Goal: Task Accomplishment & Management: Complete application form

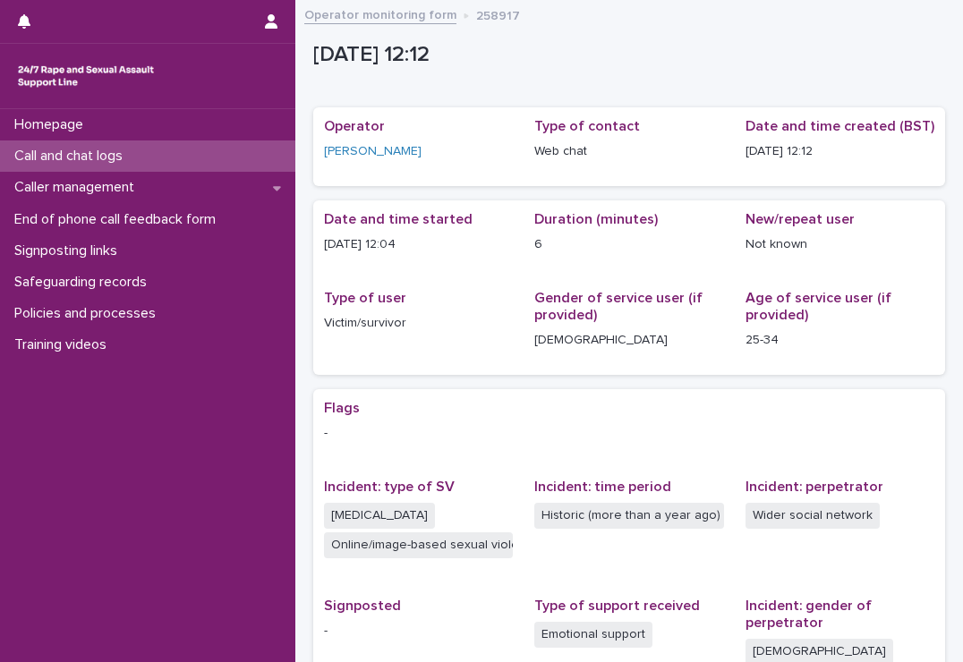
click at [232, 153] on div "Call and chat logs" at bounding box center [147, 155] width 295 height 31
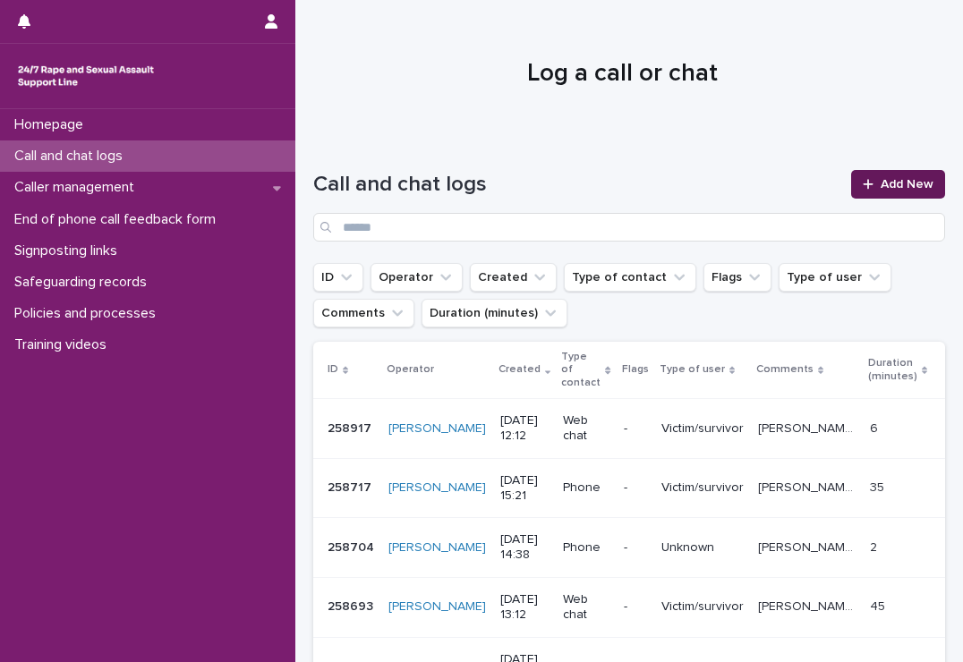
click at [893, 178] on span "Add New" at bounding box center [907, 184] width 53 height 13
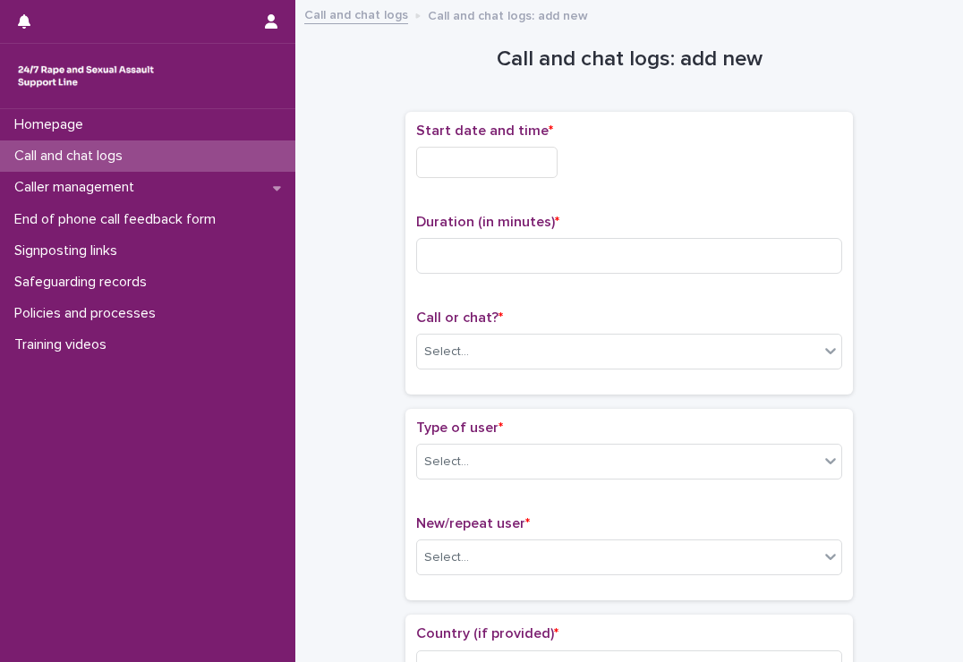
click at [449, 144] on div "Start date and time *" at bounding box center [629, 158] width 426 height 70
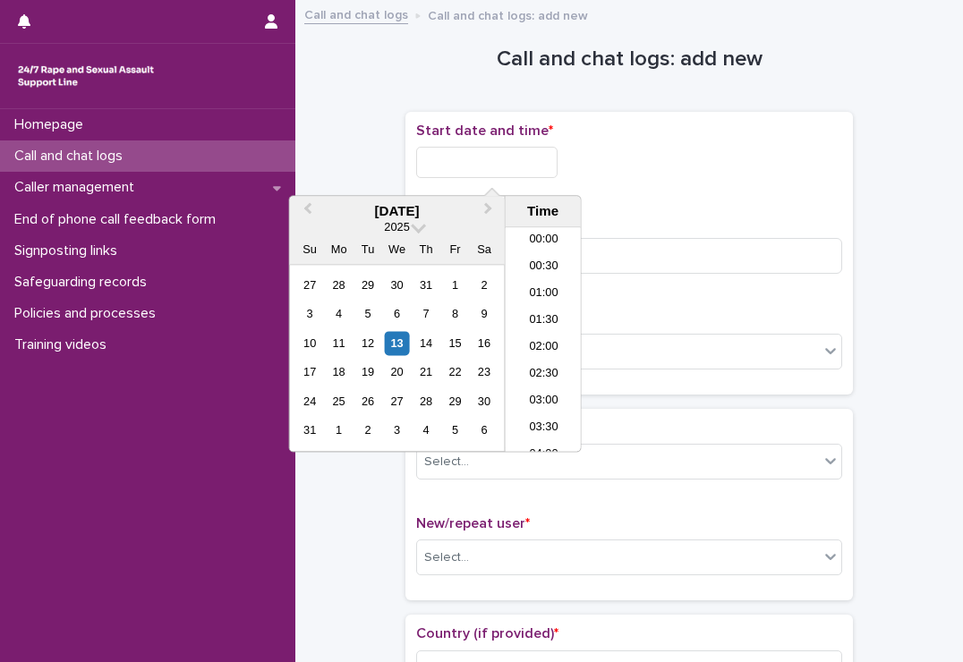
click at [447, 157] on input "text" at bounding box center [486, 162] width 141 height 31
click at [542, 302] on li "12:30" at bounding box center [544, 313] width 76 height 27
click at [542, 157] on input "**********" at bounding box center [486, 162] width 141 height 31
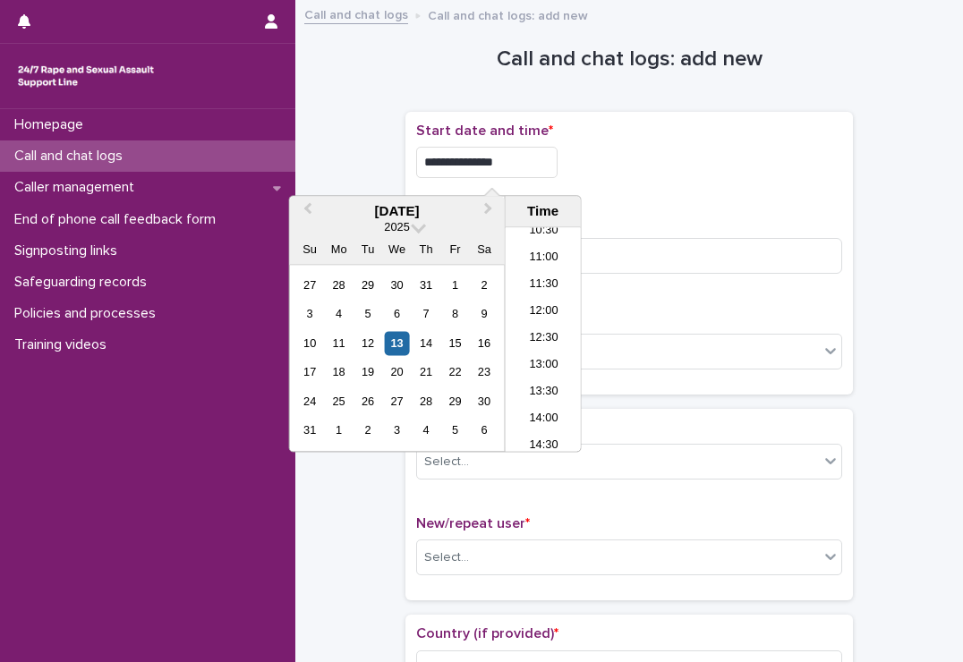
type input "**********"
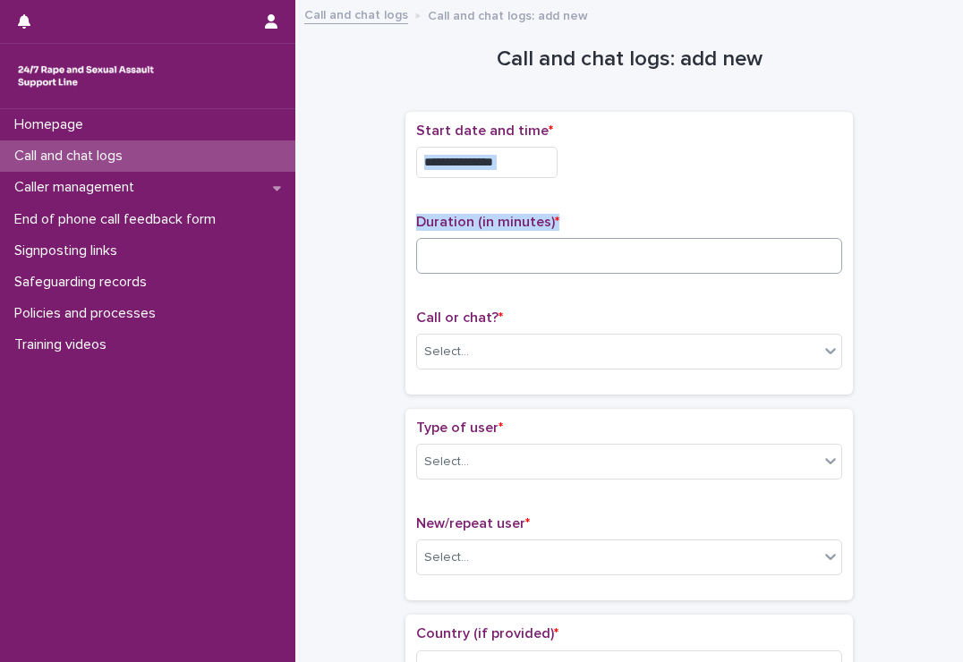
drag, startPoint x: 651, startPoint y: 197, endPoint x: 609, endPoint y: 253, distance: 70.3
click at [609, 253] on div "**********" at bounding box center [629, 253] width 426 height 261
click at [609, 253] on input at bounding box center [629, 256] width 426 height 36
type input "**"
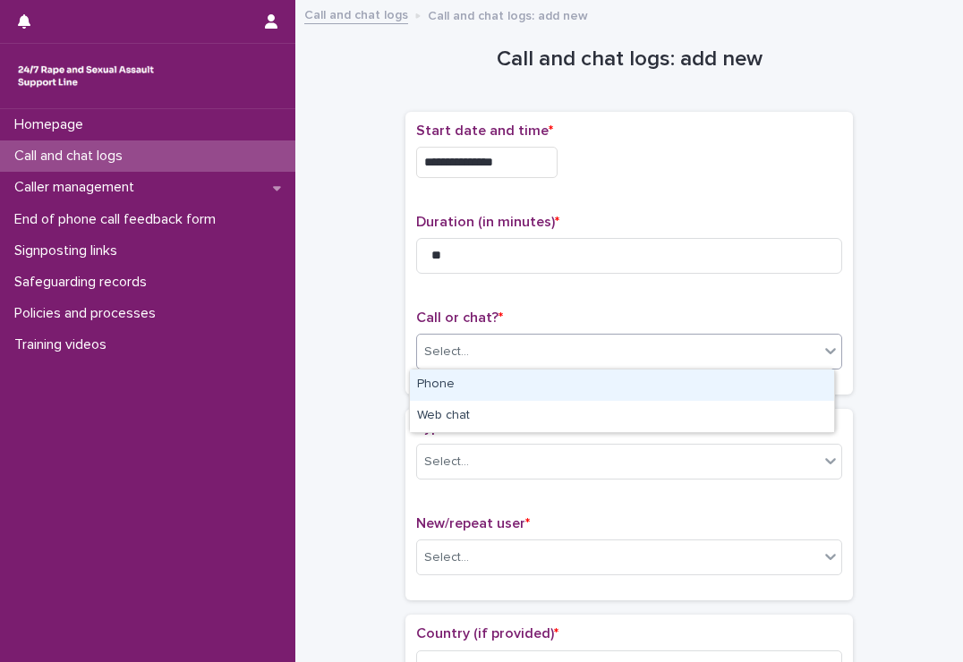
click at [610, 335] on div "Select..." at bounding box center [629, 352] width 426 height 36
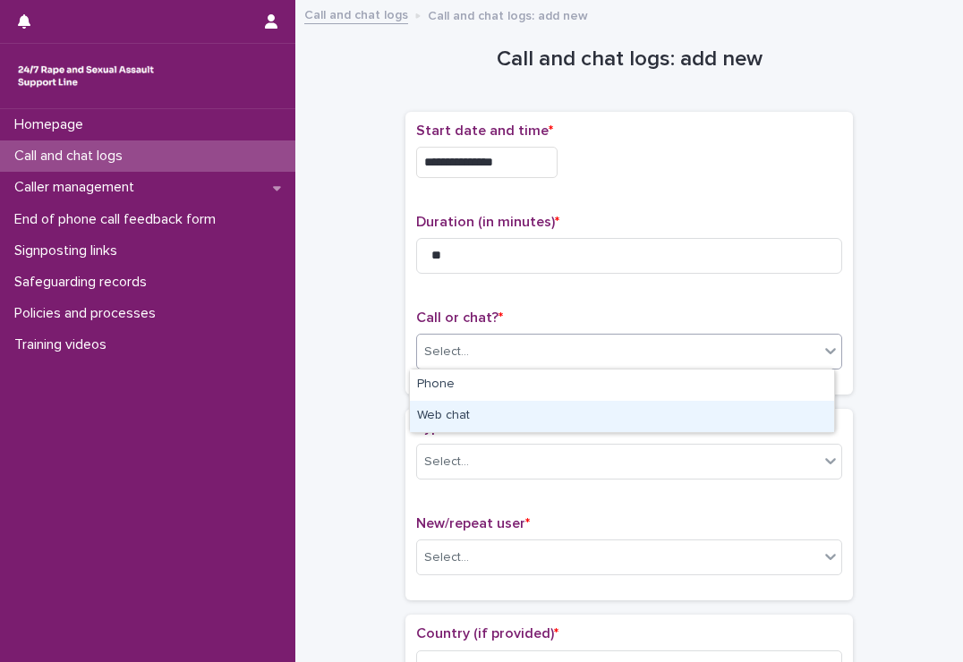
click at [551, 407] on div "Web chat" at bounding box center [622, 416] width 424 height 31
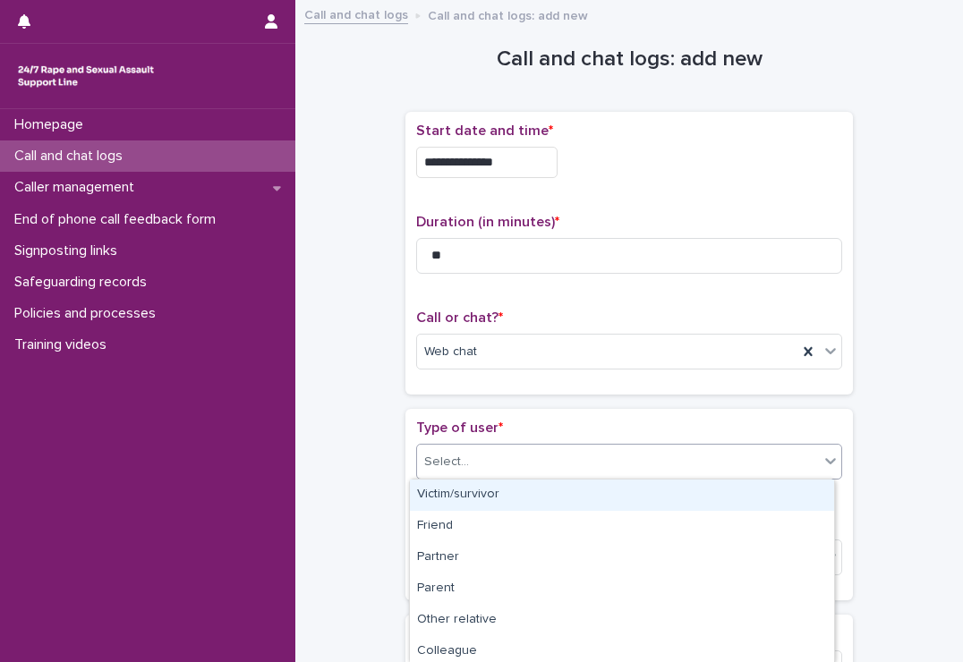
click at [548, 454] on div "Select..." at bounding box center [618, 462] width 402 height 30
click at [512, 506] on div "Victim/survivor" at bounding box center [622, 495] width 424 height 31
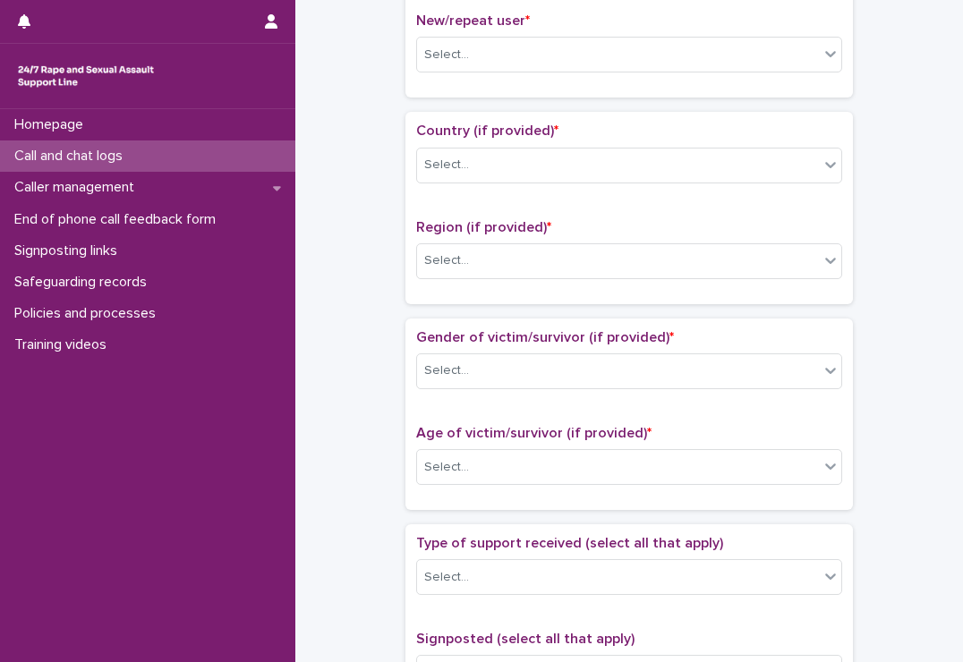
scroll to position [408, 0]
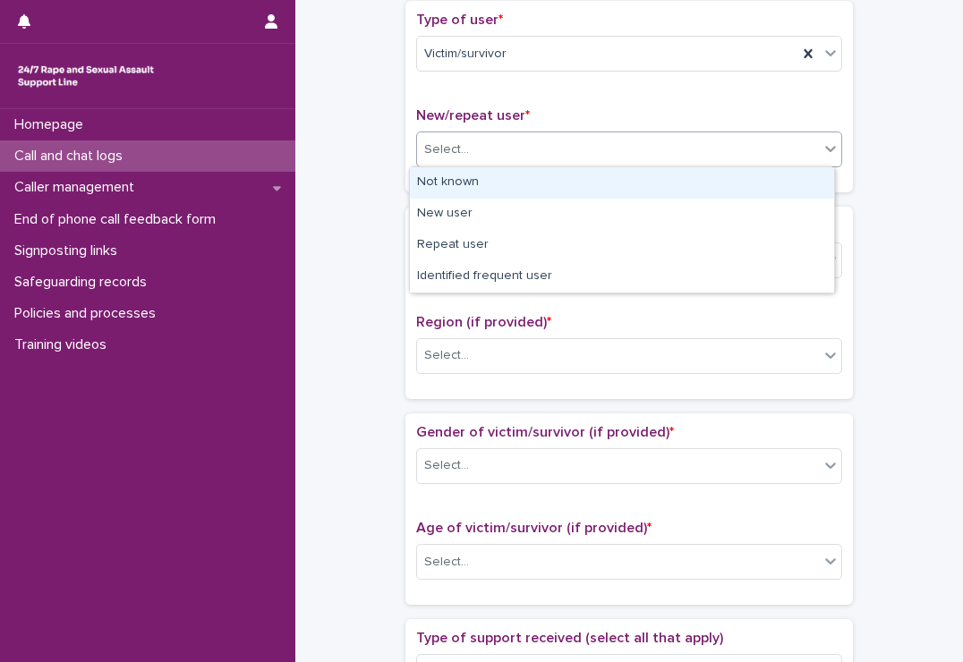
click at [547, 160] on div "Select..." at bounding box center [618, 150] width 402 height 30
click at [533, 177] on div "Not known" at bounding box center [622, 182] width 424 height 31
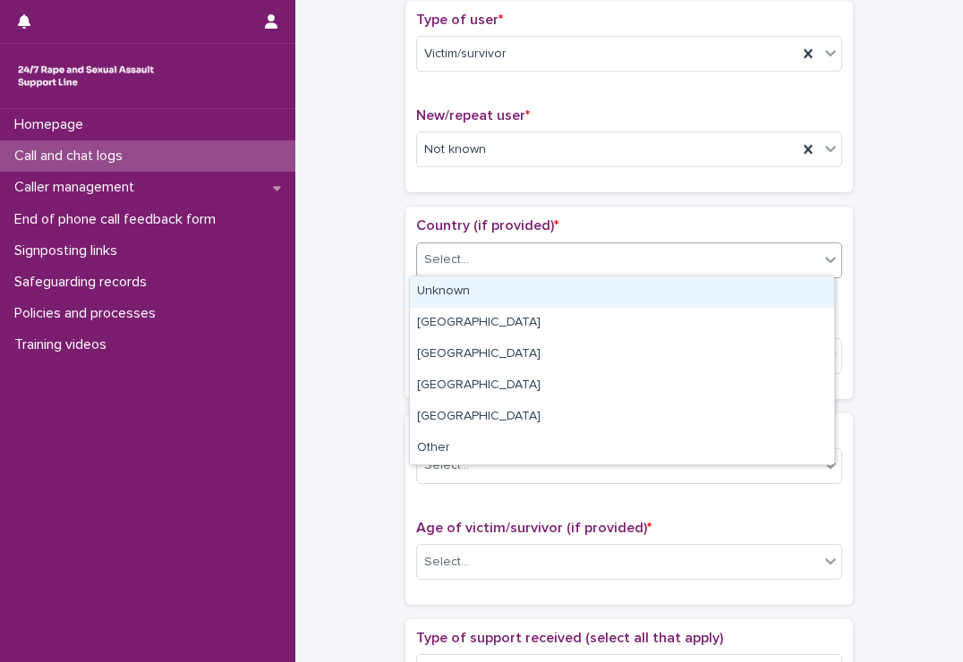
click at [533, 264] on div "Select..." at bounding box center [618, 260] width 402 height 30
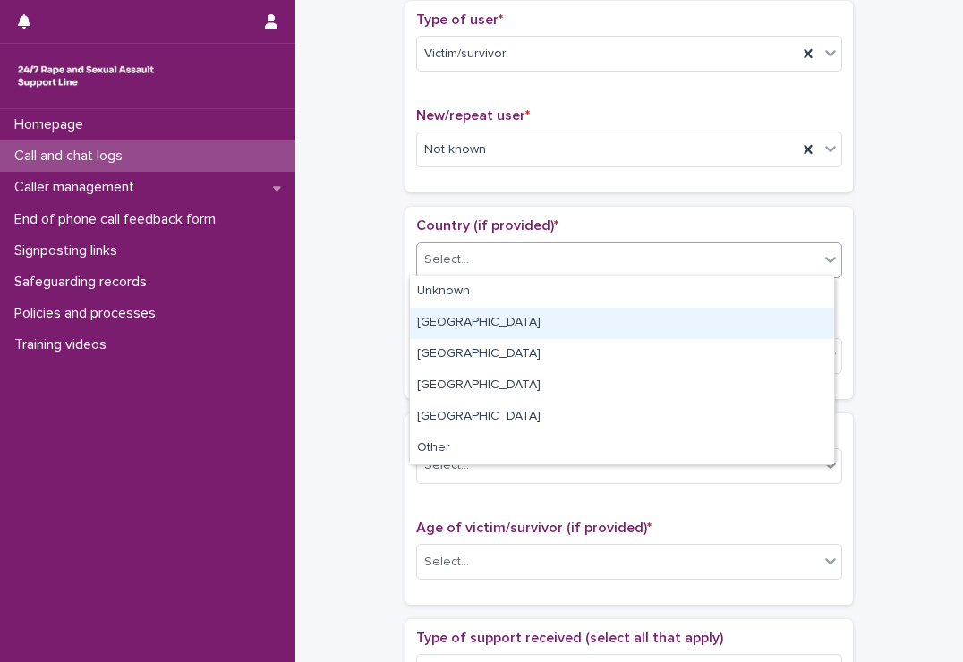
click at [520, 325] on div "[GEOGRAPHIC_DATA]" at bounding box center [622, 323] width 424 height 31
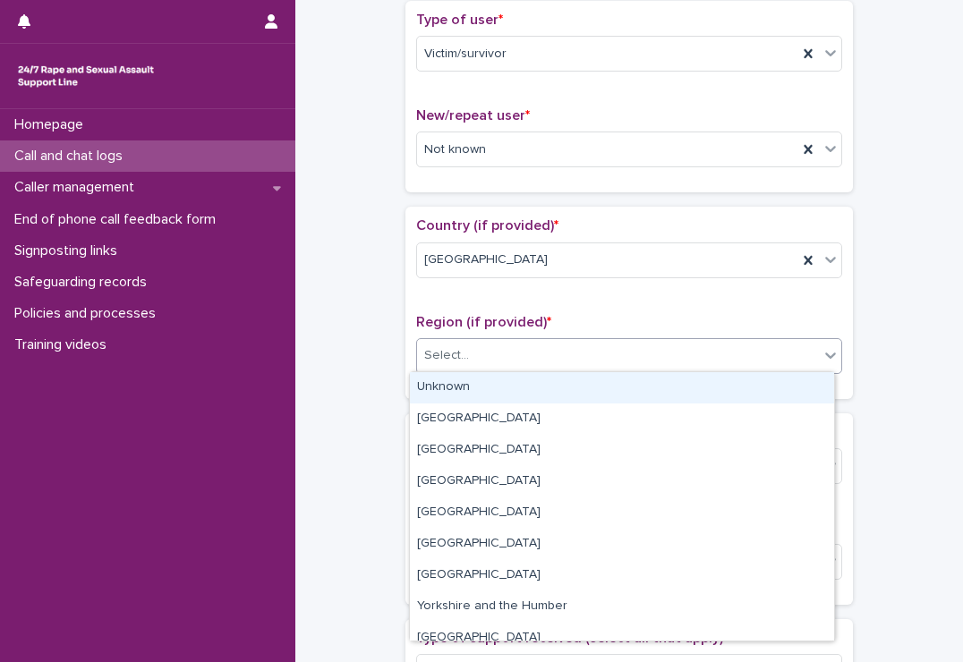
click at [520, 347] on div "Select..." at bounding box center [618, 356] width 402 height 30
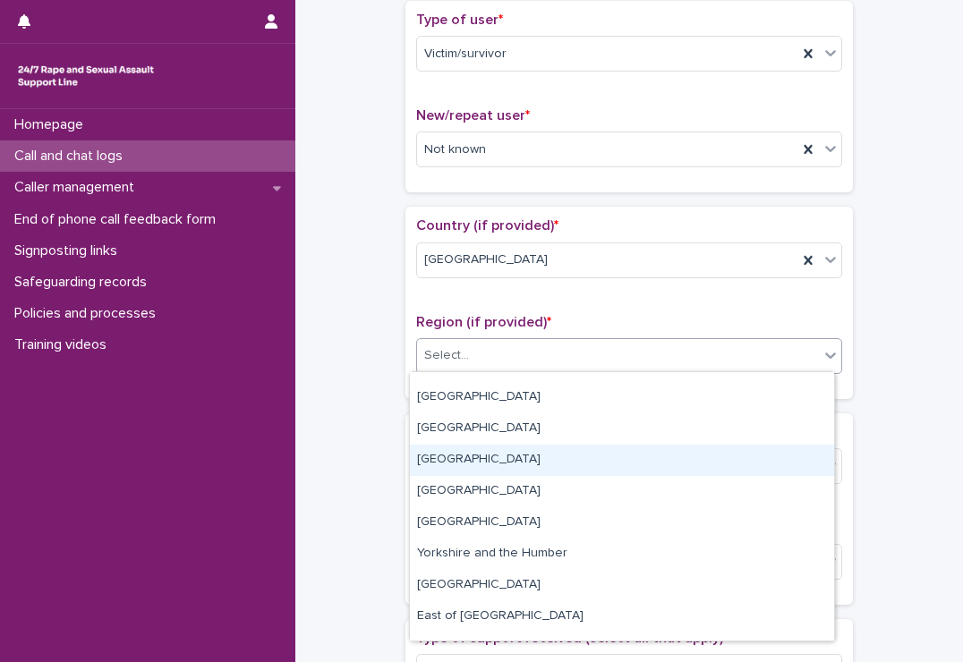
scroll to position [75, 0]
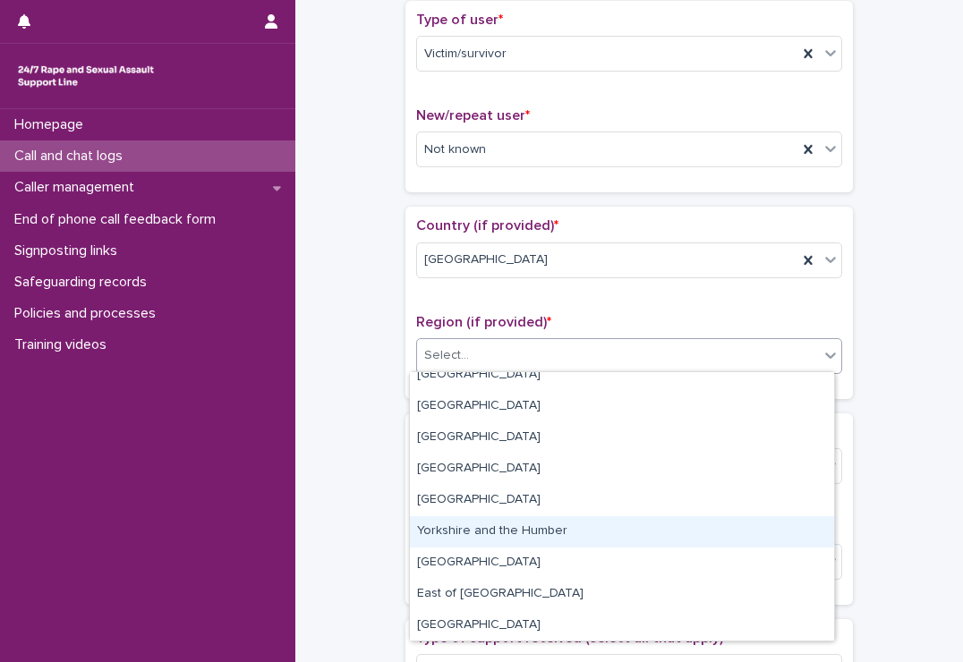
click at [490, 525] on div "Yorkshire and the Humber" at bounding box center [622, 531] width 424 height 31
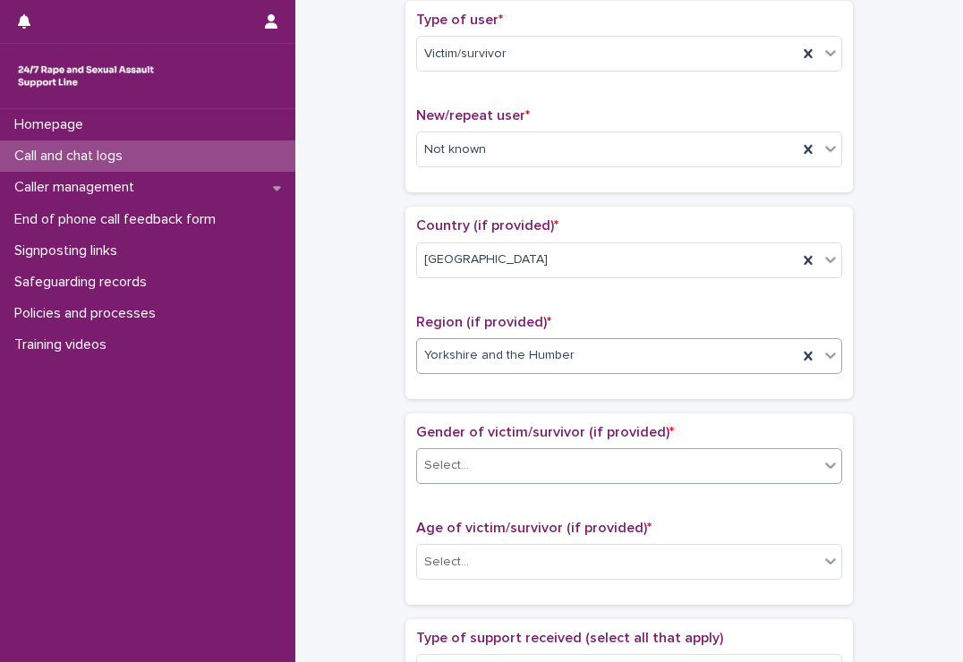
click at [557, 472] on div "Select..." at bounding box center [618, 466] width 402 height 30
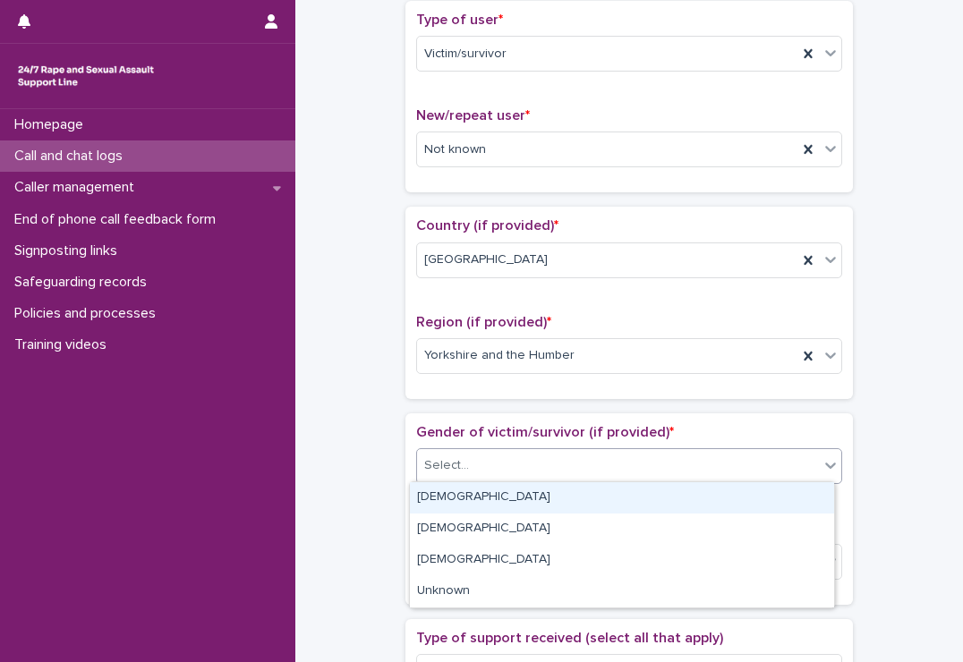
click at [532, 500] on div "[DEMOGRAPHIC_DATA]" at bounding box center [622, 497] width 424 height 31
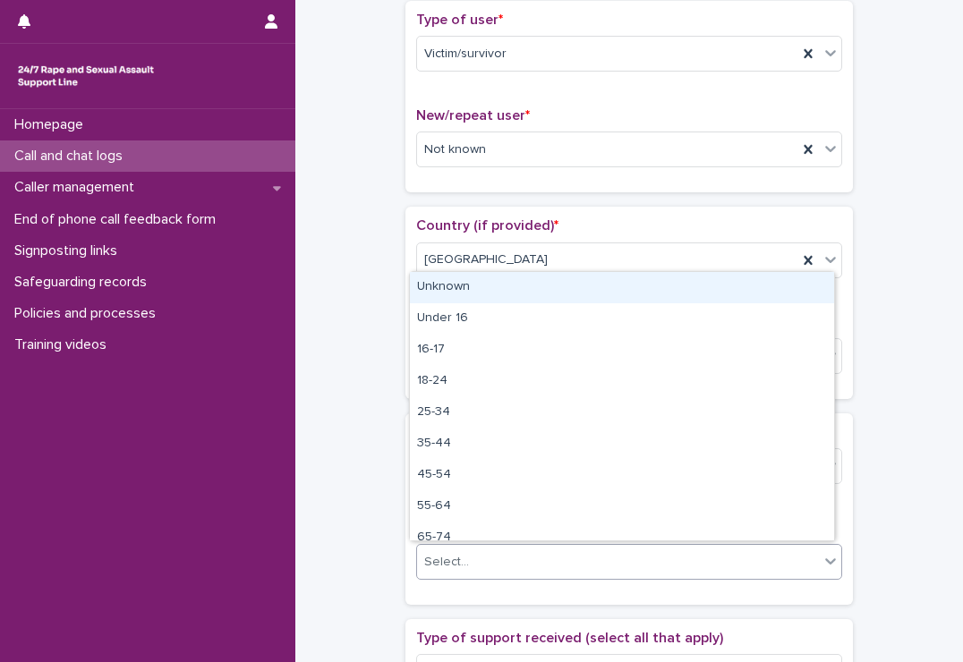
click at [527, 561] on div "Select..." at bounding box center [618, 563] width 402 height 30
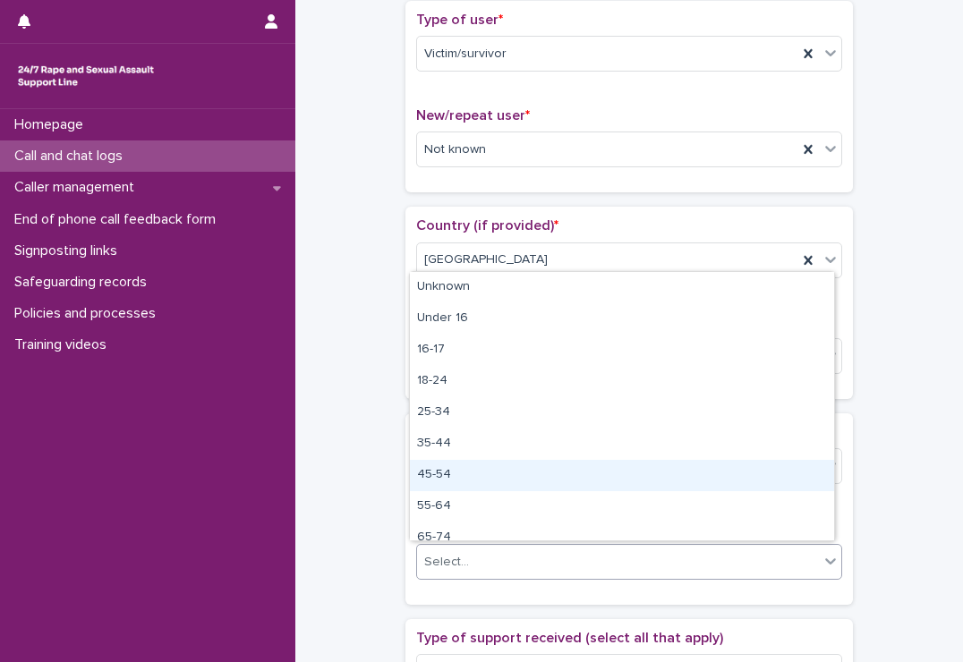
click at [521, 472] on div "45-54" at bounding box center [622, 475] width 424 height 31
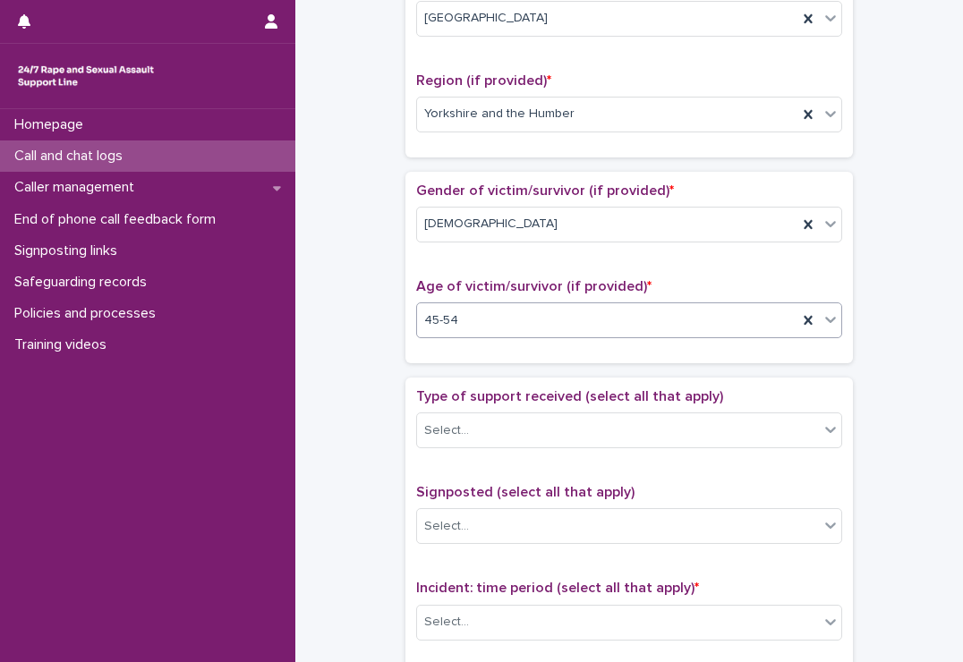
scroll to position [752, 0]
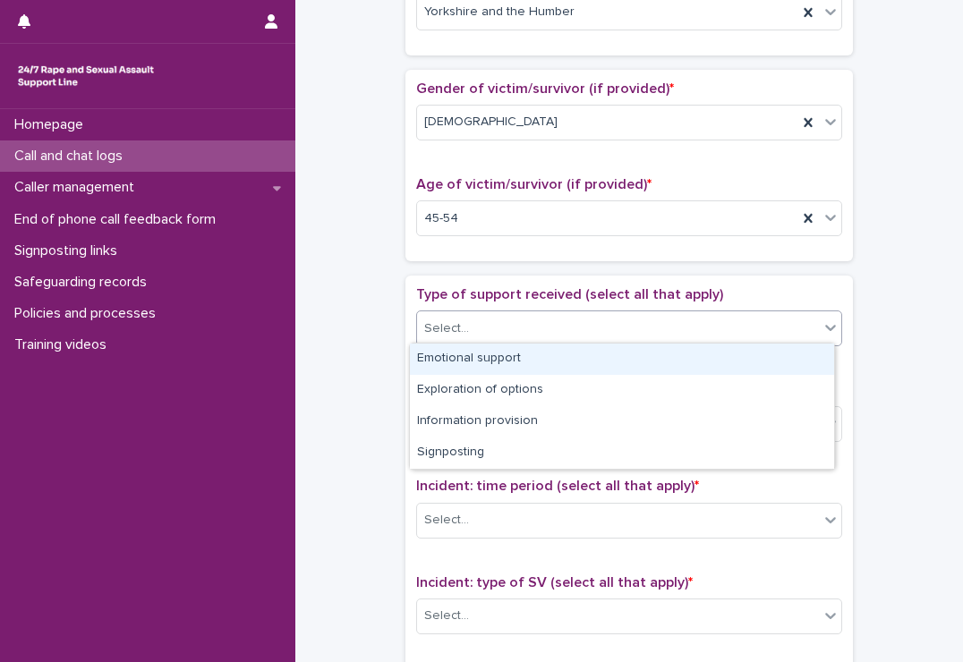
click at [534, 317] on div "Select..." at bounding box center [618, 329] width 402 height 30
click at [521, 360] on div "Emotional support" at bounding box center [622, 359] width 424 height 31
click at [586, 336] on div "Emotional support" at bounding box center [607, 328] width 380 height 31
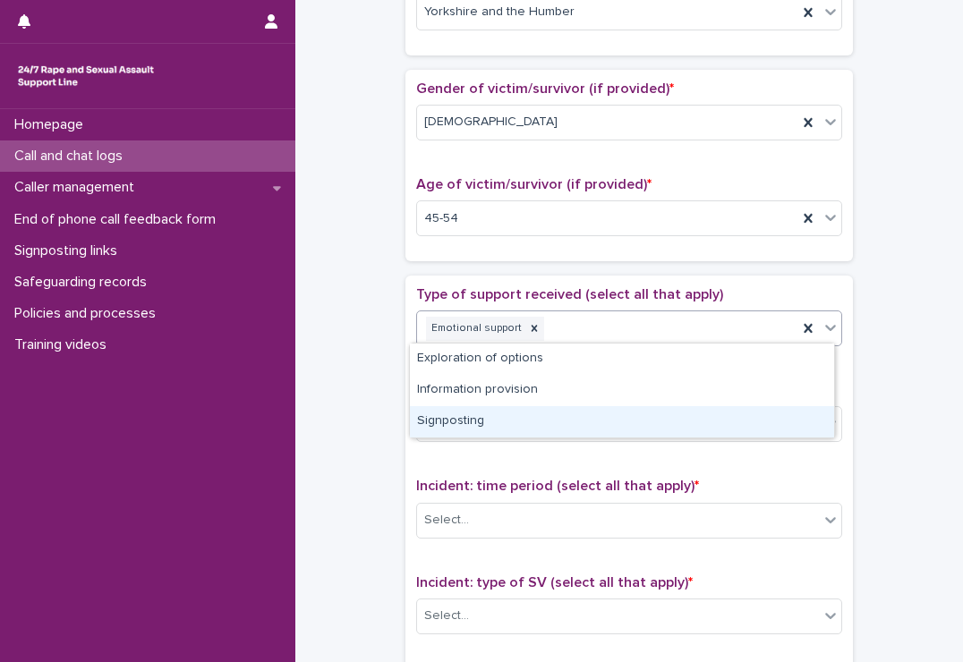
click at [549, 422] on div "Signposting" at bounding box center [622, 421] width 424 height 31
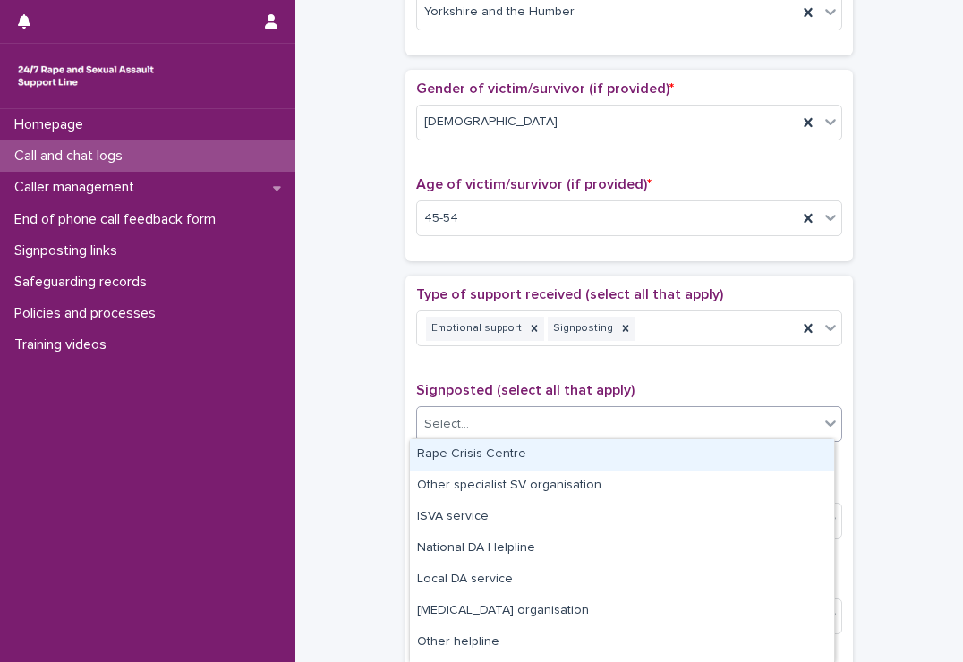
click at [549, 422] on div "Select..." at bounding box center [618, 425] width 402 height 30
click at [549, 452] on div "Rape Crisis Centre" at bounding box center [622, 454] width 424 height 31
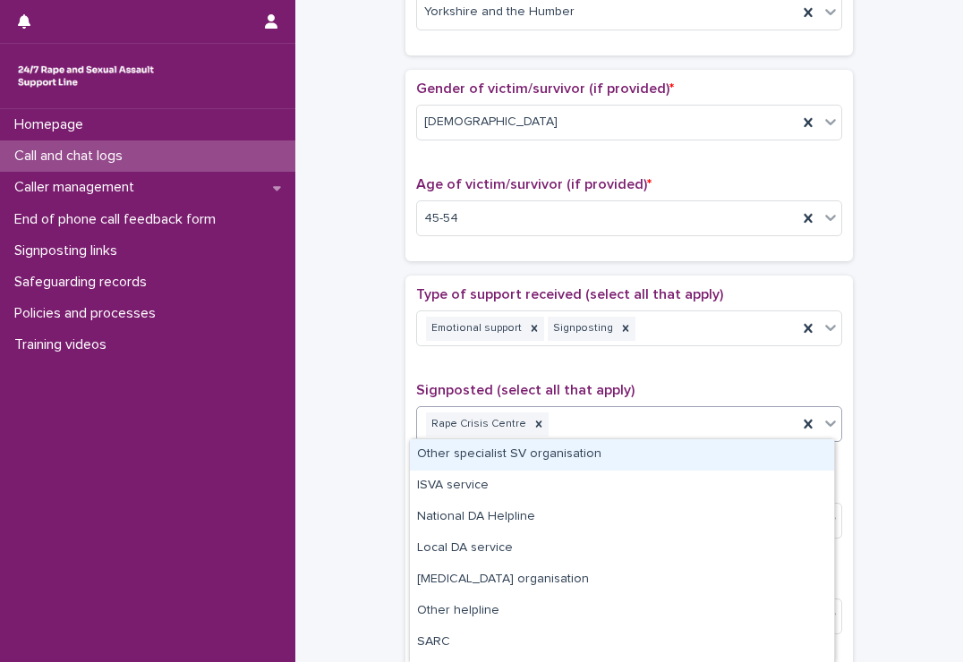
click at [604, 421] on div "Rape Crisis Centre" at bounding box center [607, 424] width 380 height 31
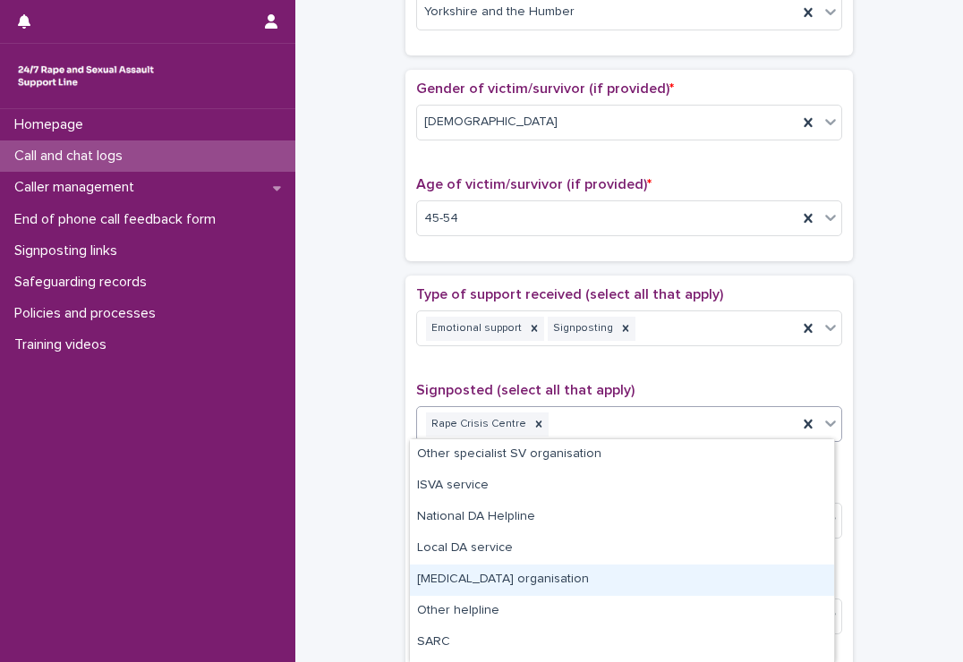
click at [567, 577] on div "[MEDICAL_DATA] organisation" at bounding box center [622, 580] width 424 height 31
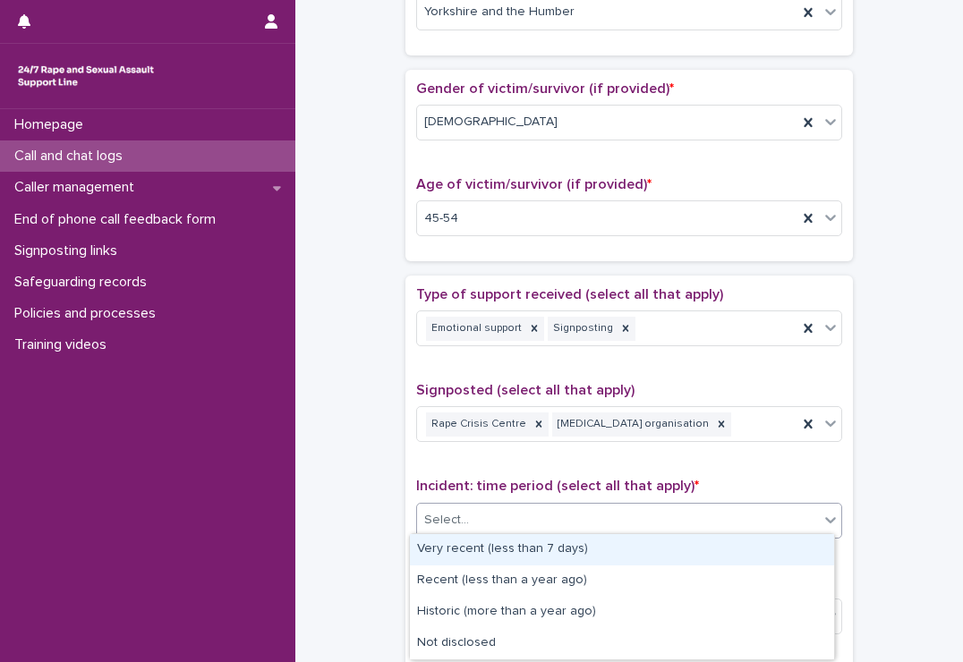
click at [610, 528] on div "Select..." at bounding box center [618, 521] width 402 height 30
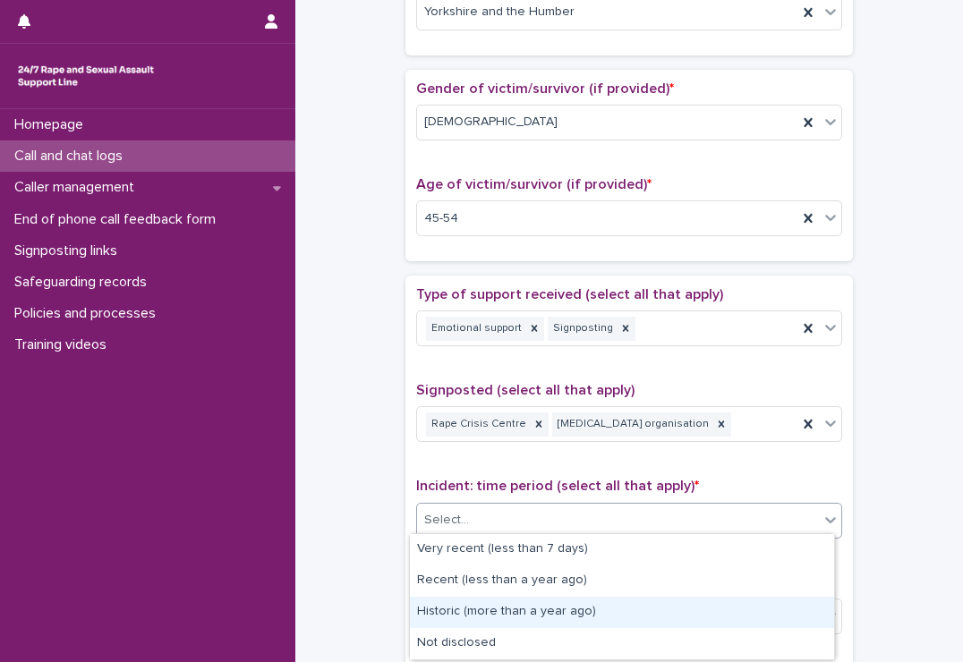
click at [583, 611] on div "Historic (more than a year ago)" at bounding box center [622, 612] width 424 height 31
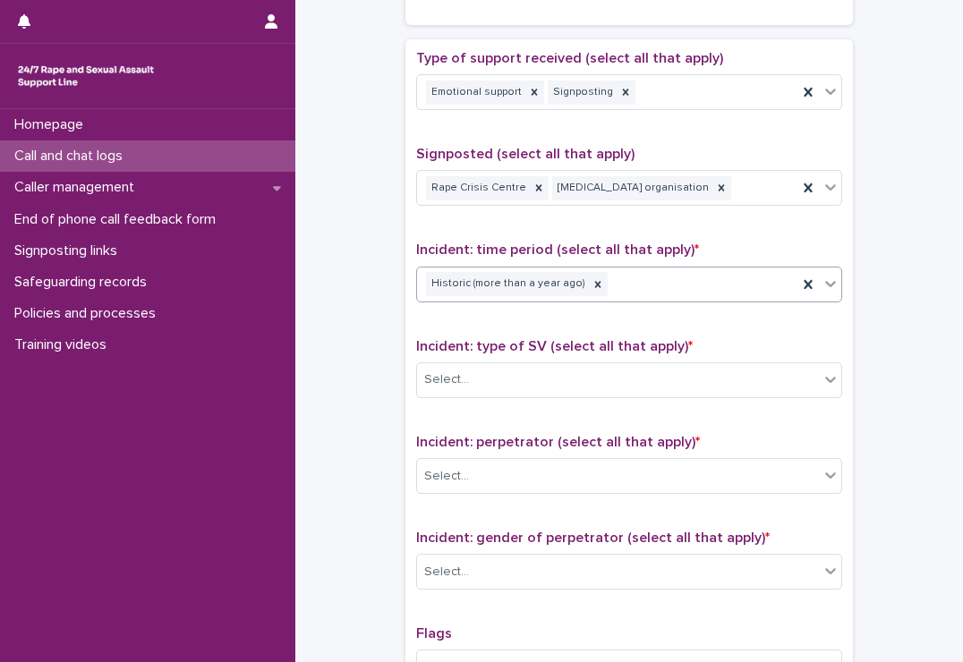
scroll to position [1088, 0]
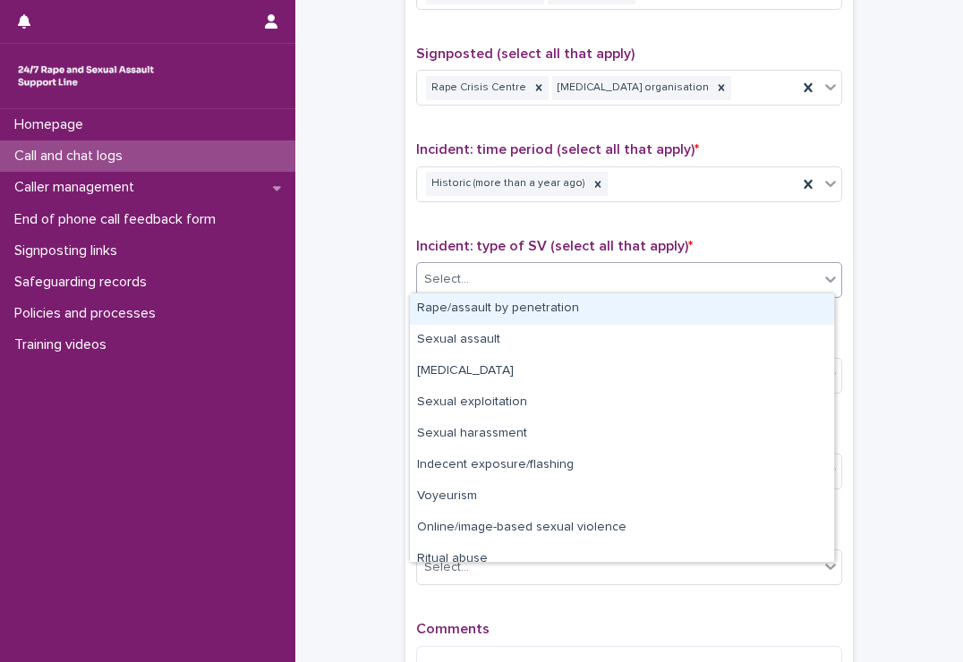
click at [555, 287] on div "Select..." at bounding box center [618, 280] width 402 height 30
click at [560, 314] on div "Rape/assault by penetration" at bounding box center [622, 309] width 424 height 31
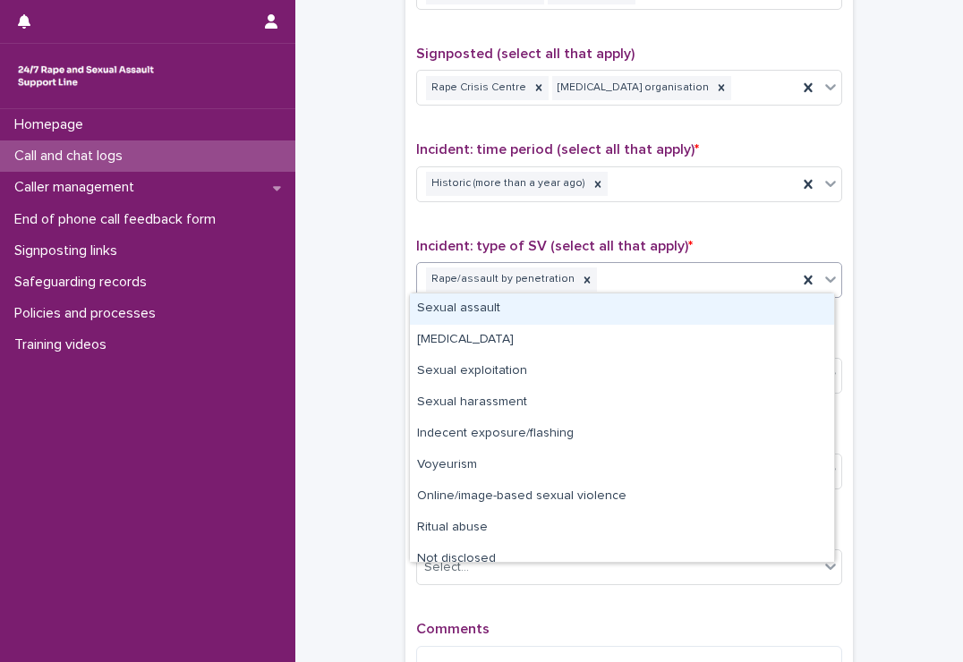
click at [592, 286] on div "Rape/assault by penetration" at bounding box center [607, 279] width 380 height 31
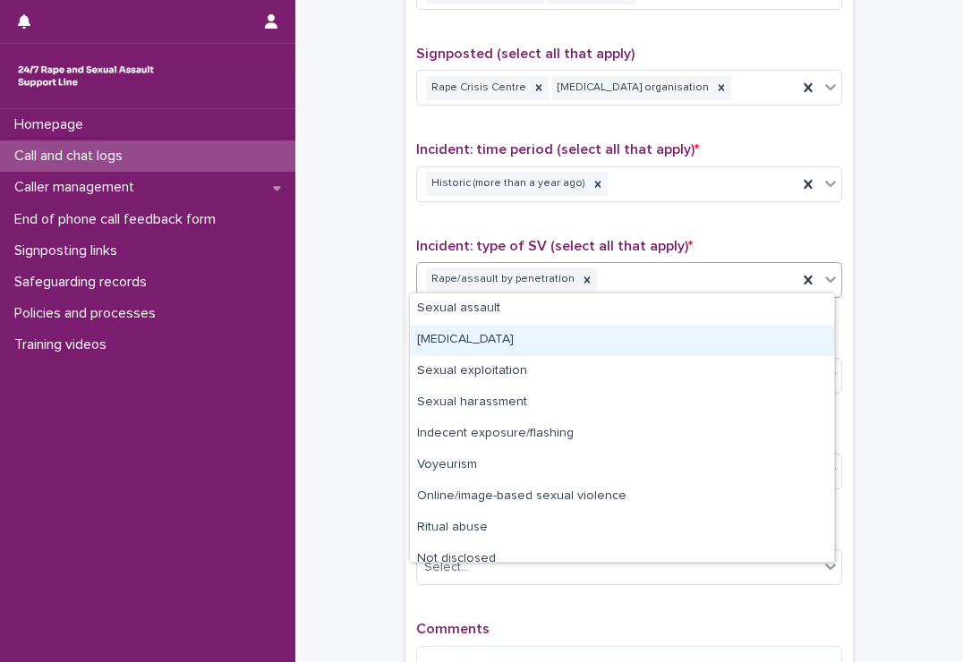
click at [545, 328] on div "[MEDICAL_DATA]" at bounding box center [622, 340] width 424 height 31
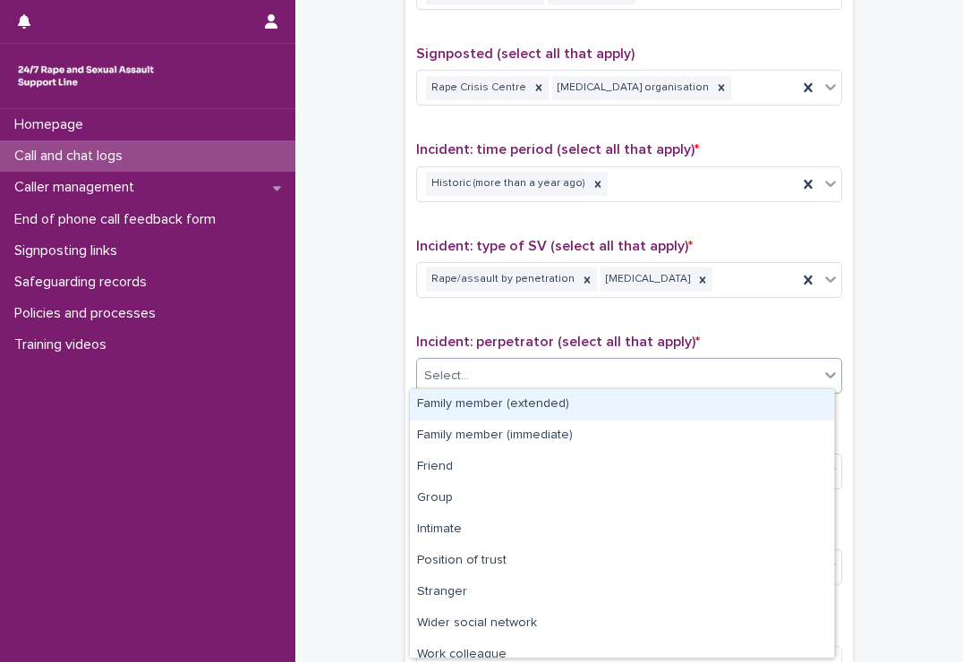
click at [527, 382] on div "Select..." at bounding box center [618, 377] width 402 height 30
click at [517, 418] on div "Family member (extended)" at bounding box center [622, 404] width 424 height 31
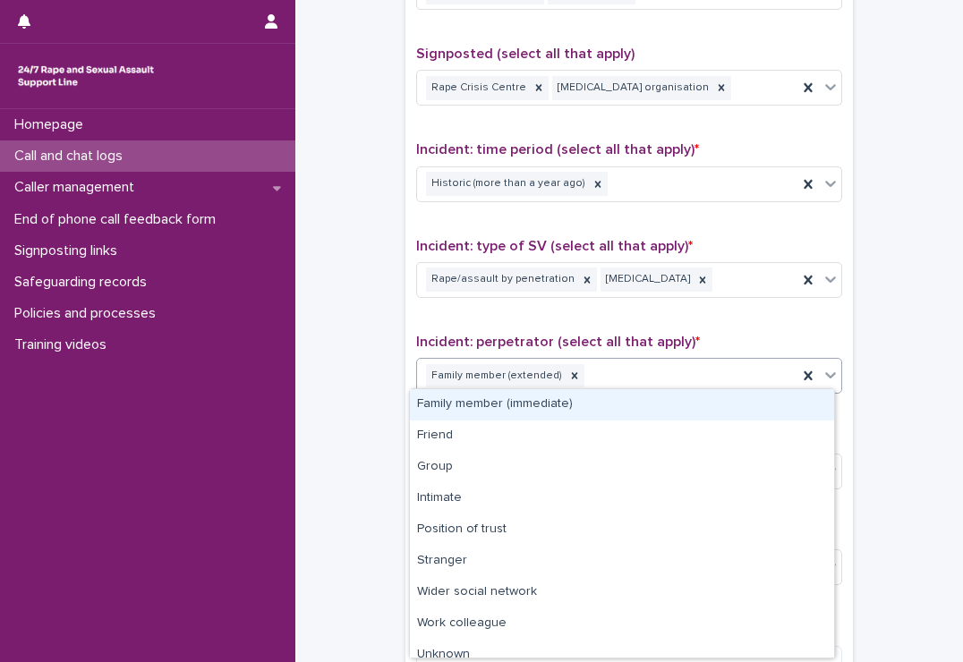
click at [619, 364] on div "Family member (extended)" at bounding box center [607, 376] width 380 height 31
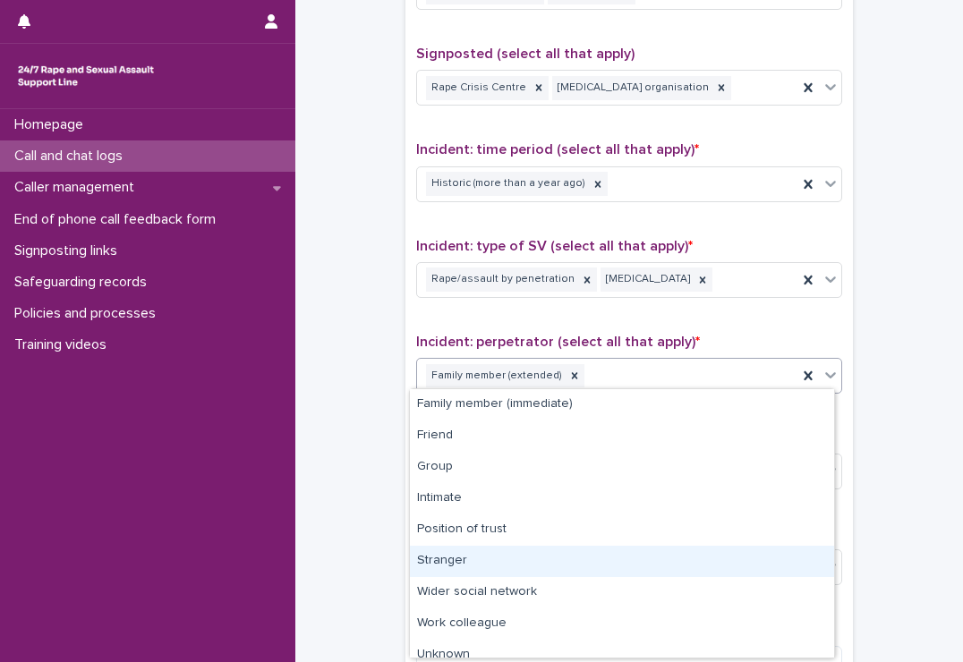
scroll to position [45, 0]
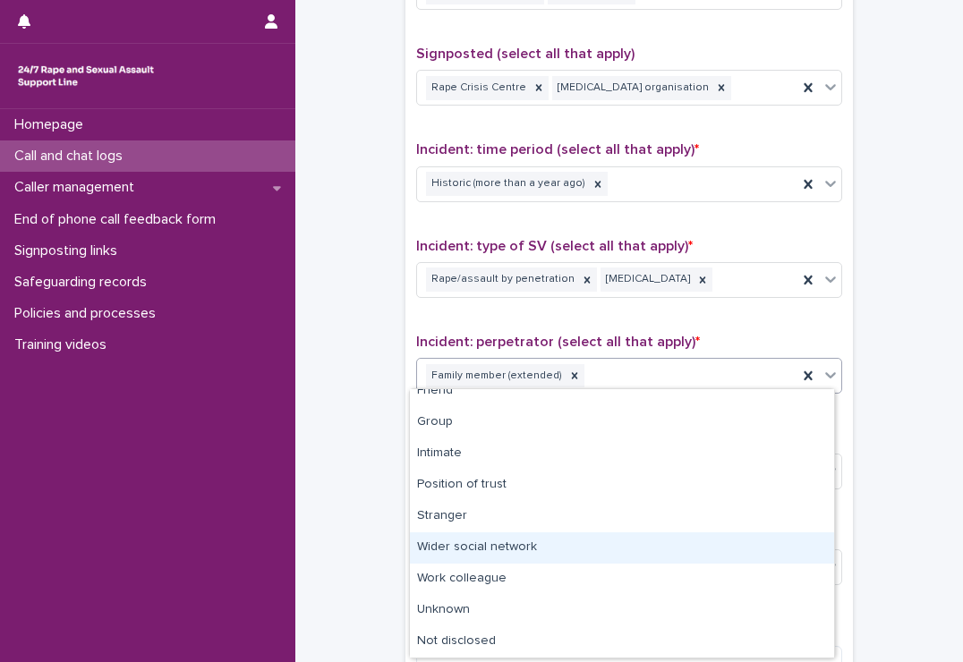
click at [555, 551] on div "Wider social network" at bounding box center [622, 547] width 424 height 31
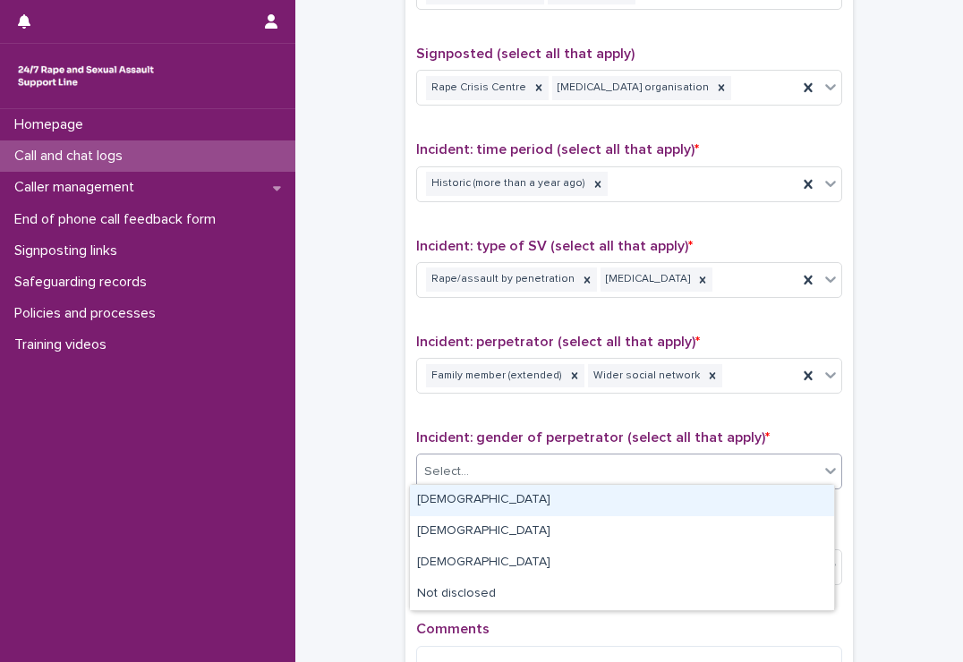
click at [568, 464] on div "Select..." at bounding box center [618, 472] width 402 height 30
click at [540, 505] on div "[DEMOGRAPHIC_DATA]" at bounding box center [622, 500] width 424 height 31
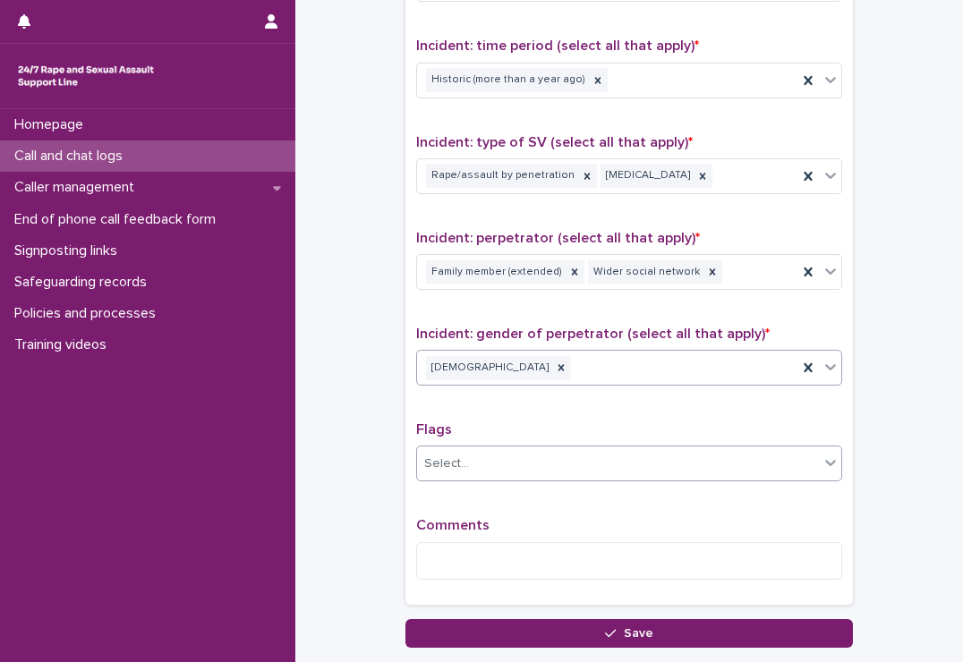
scroll to position [1221, 0]
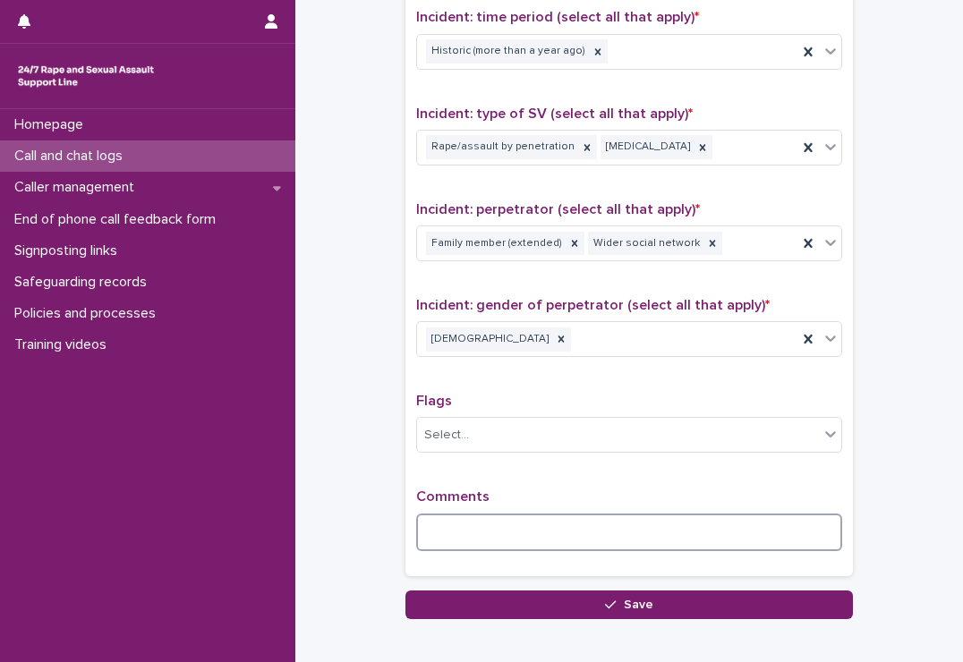
click at [535, 543] on textarea at bounding box center [629, 533] width 426 height 38
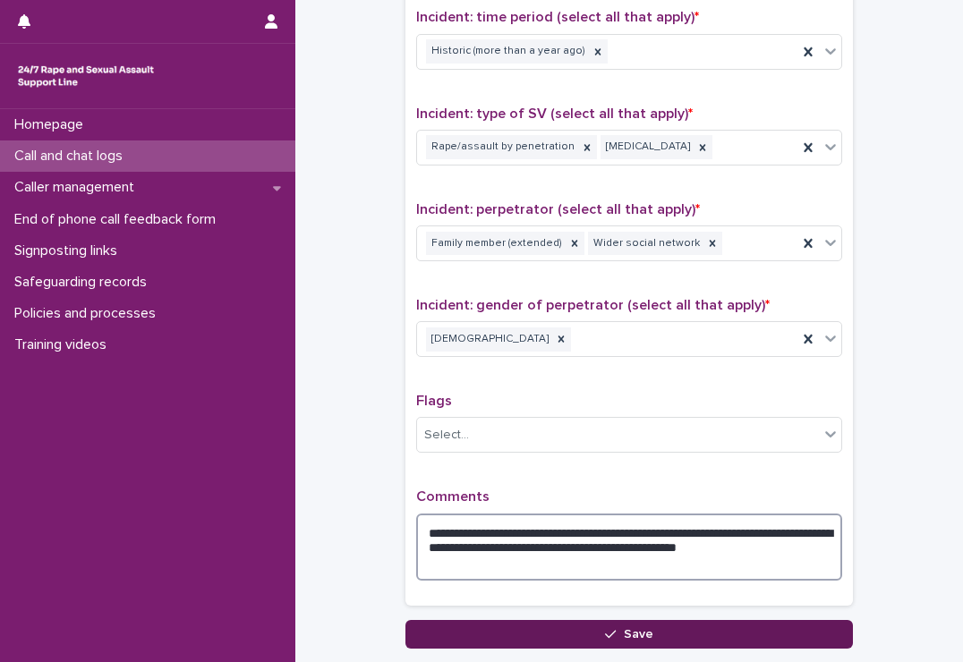
type textarea "**********"
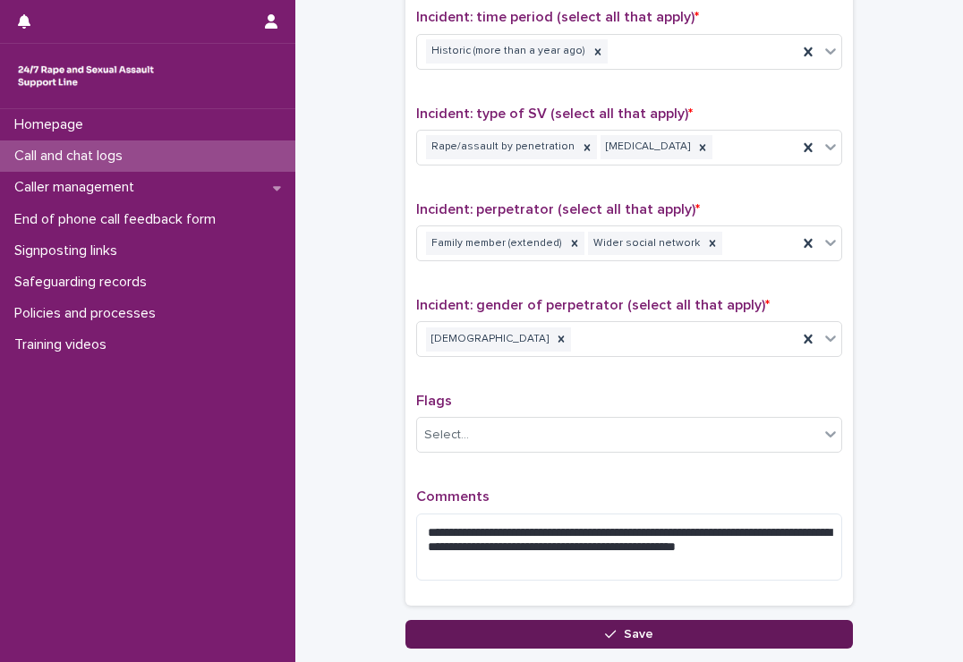
click at [591, 629] on button "Save" at bounding box center [628, 634] width 447 height 29
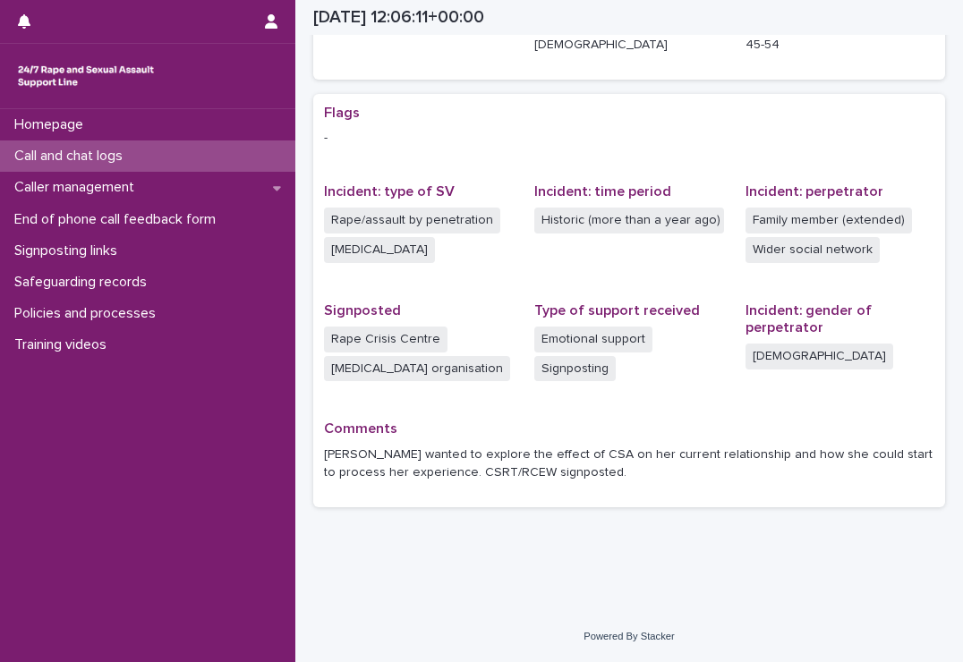
scroll to position [295, 0]
click at [96, 157] on p "Call and chat logs" at bounding box center [72, 156] width 130 height 17
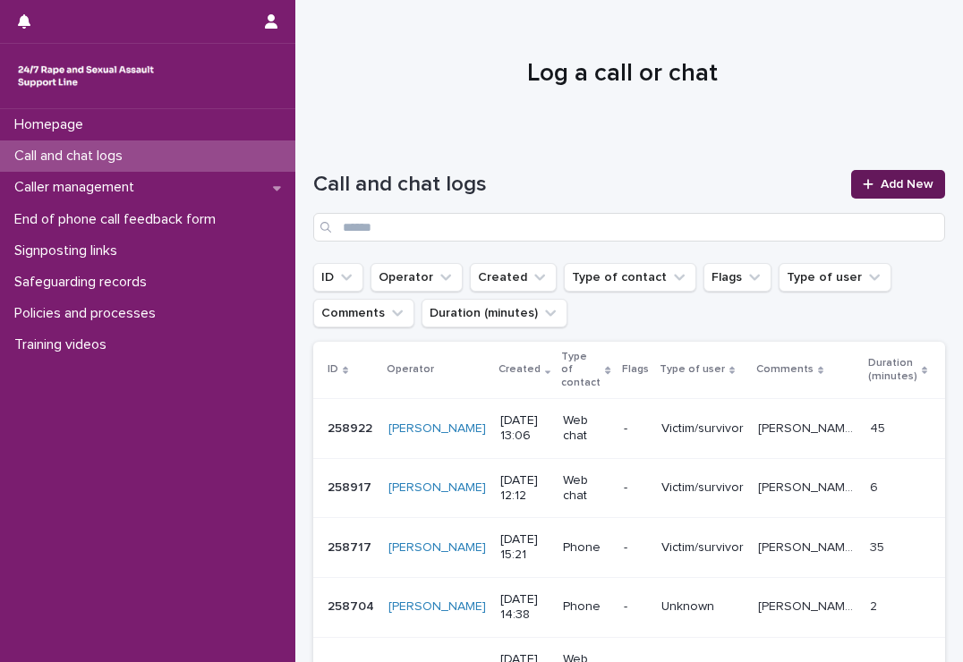
click at [851, 182] on link "Add New" at bounding box center [898, 184] width 94 height 29
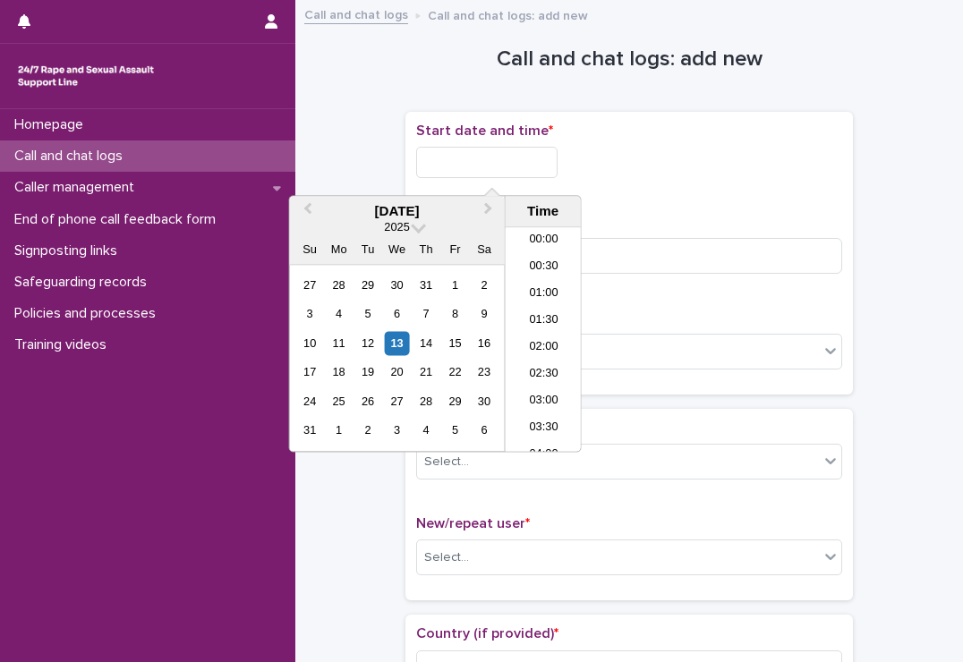
click at [483, 147] on input "text" at bounding box center [486, 162] width 141 height 31
click at [533, 331] on li "13:00" at bounding box center [544, 340] width 76 height 27
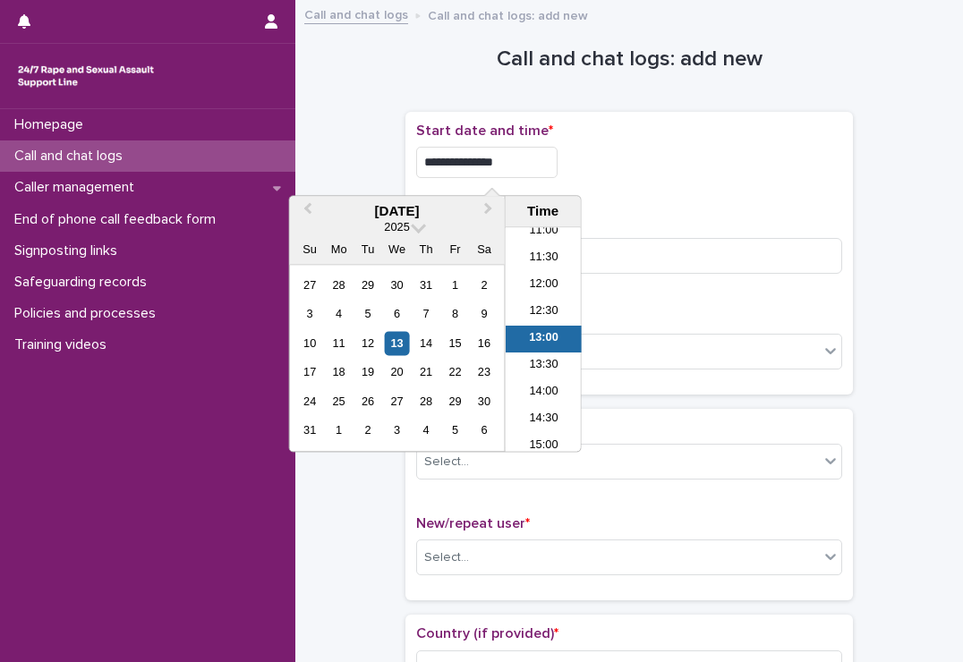
click at [519, 158] on input "**********" at bounding box center [486, 162] width 141 height 31
type input "**********"
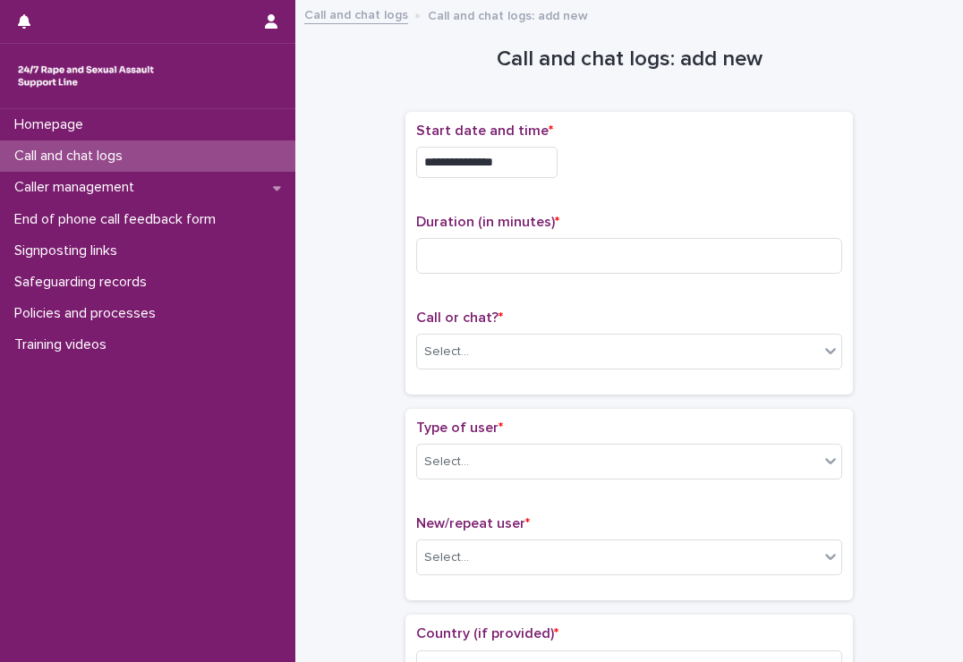
click at [586, 176] on div "**********" at bounding box center [629, 162] width 426 height 31
click at [552, 234] on div "Duration (in minutes) *" at bounding box center [629, 251] width 426 height 74
click at [540, 256] on input at bounding box center [629, 256] width 426 height 36
type input "*"
type input "**"
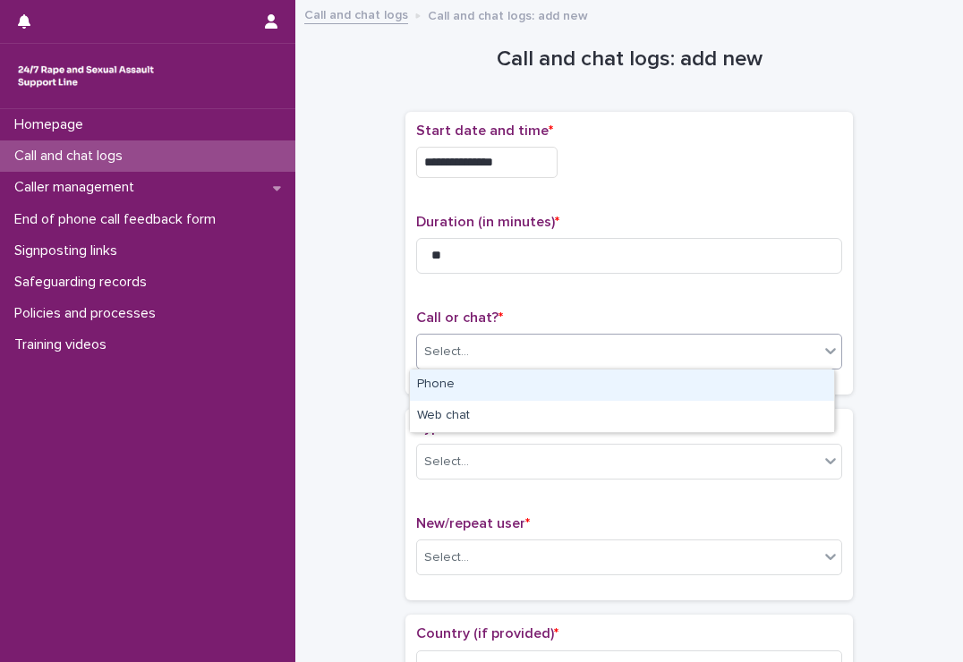
click at [540, 344] on div "Select..." at bounding box center [618, 352] width 402 height 30
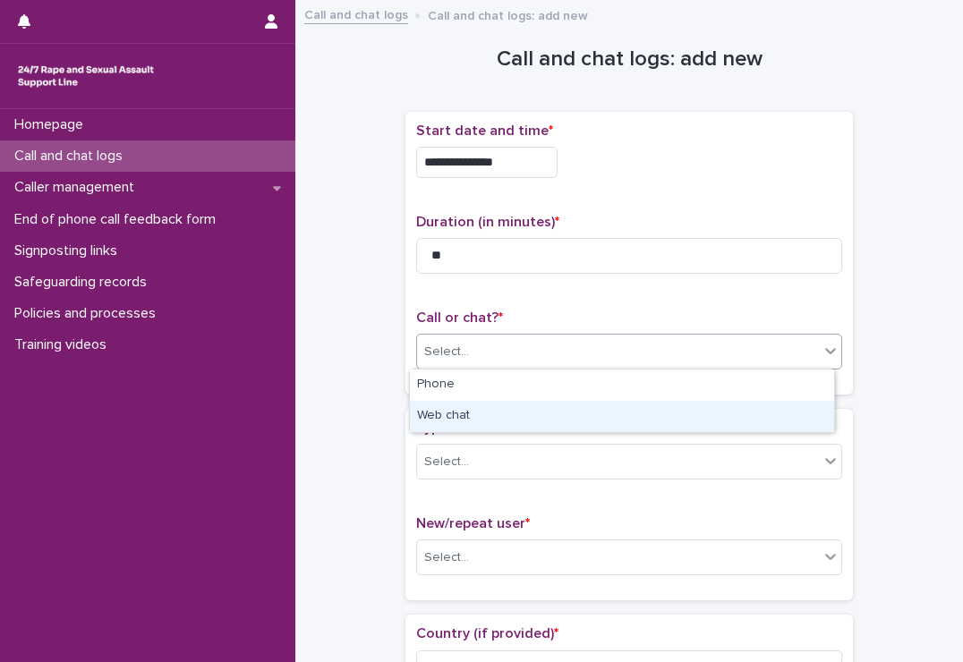
click at [515, 413] on div "Web chat" at bounding box center [622, 416] width 424 height 31
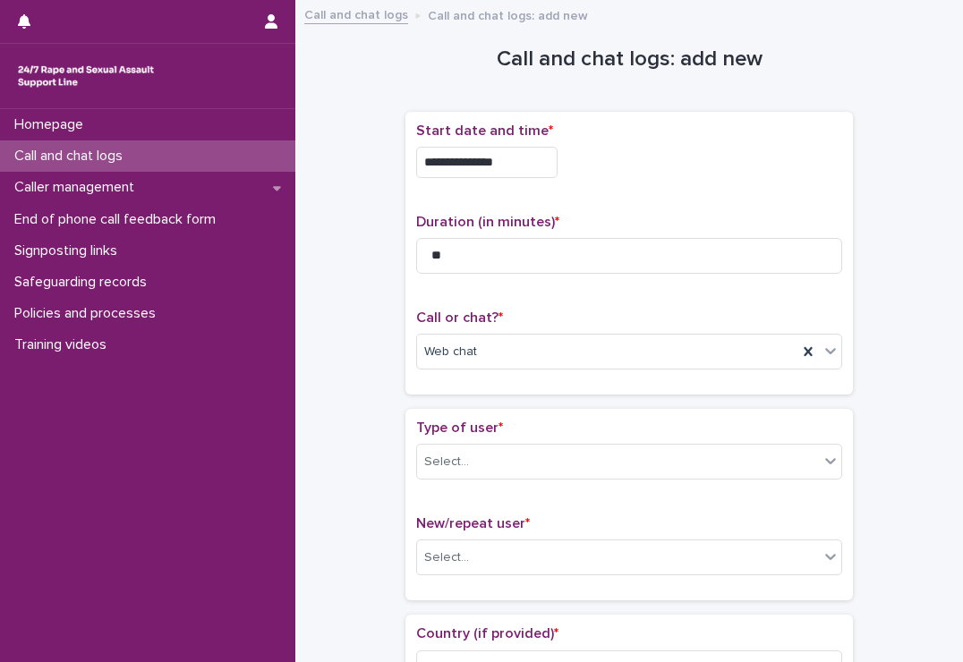
click at [513, 442] on div "Type of user * Select..." at bounding box center [629, 457] width 426 height 74
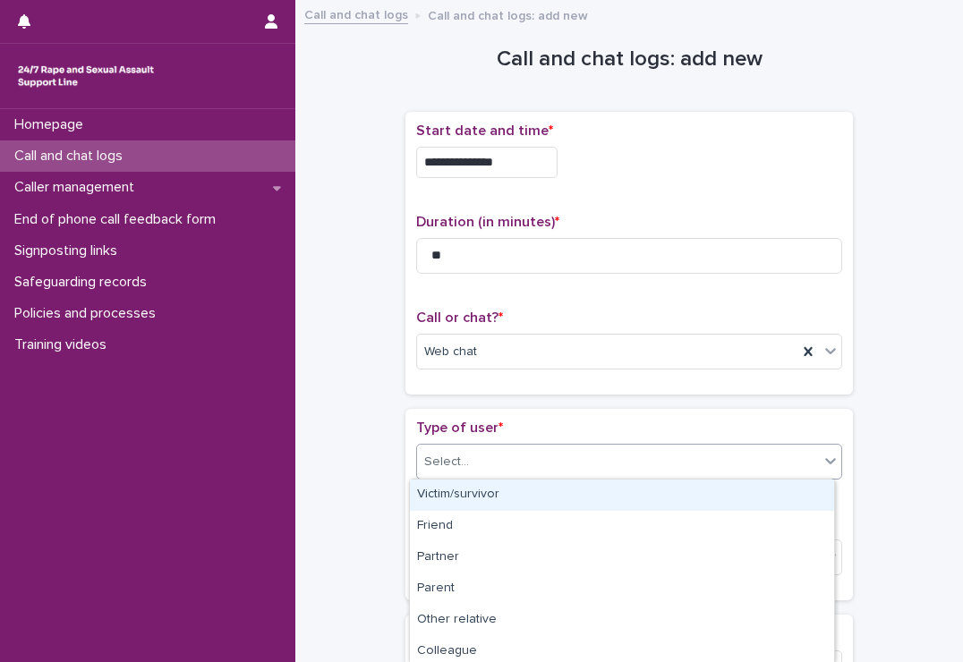
click at [511, 449] on div "Select..." at bounding box center [618, 462] width 402 height 30
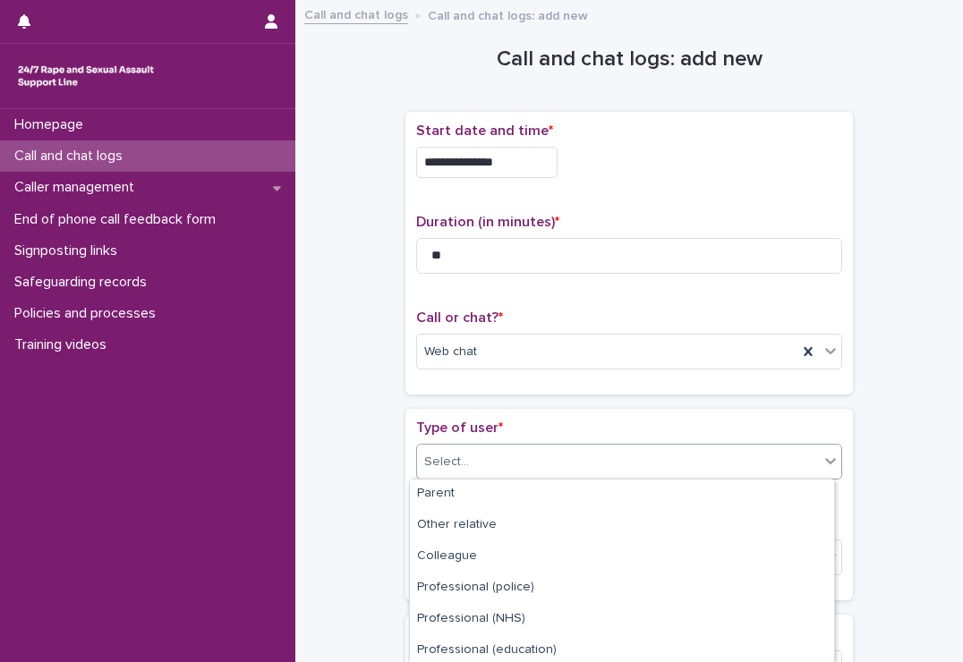
scroll to position [56, 0]
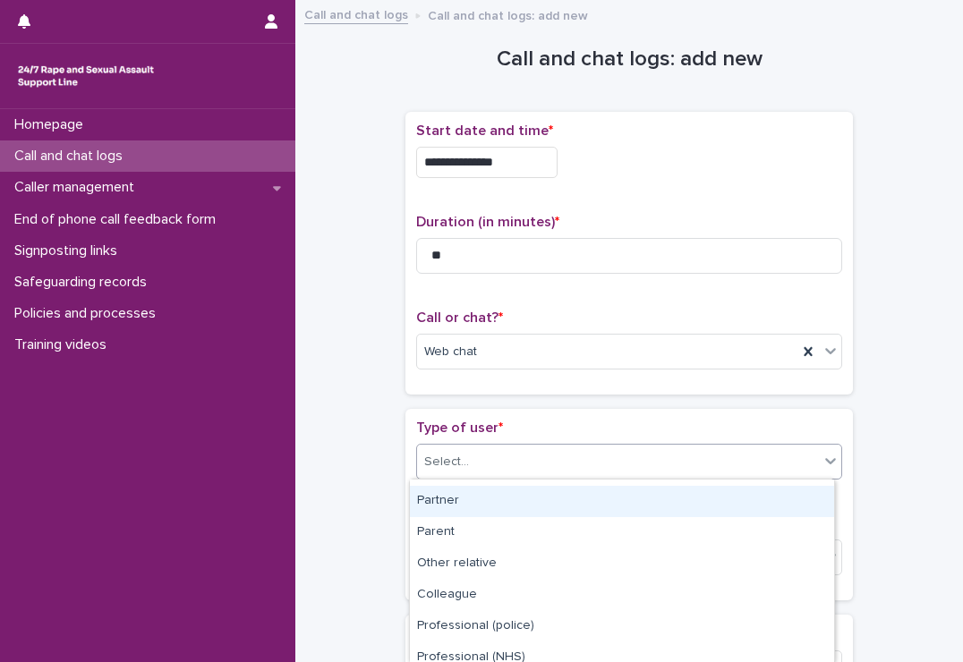
click at [476, 497] on div "Partner" at bounding box center [622, 501] width 424 height 31
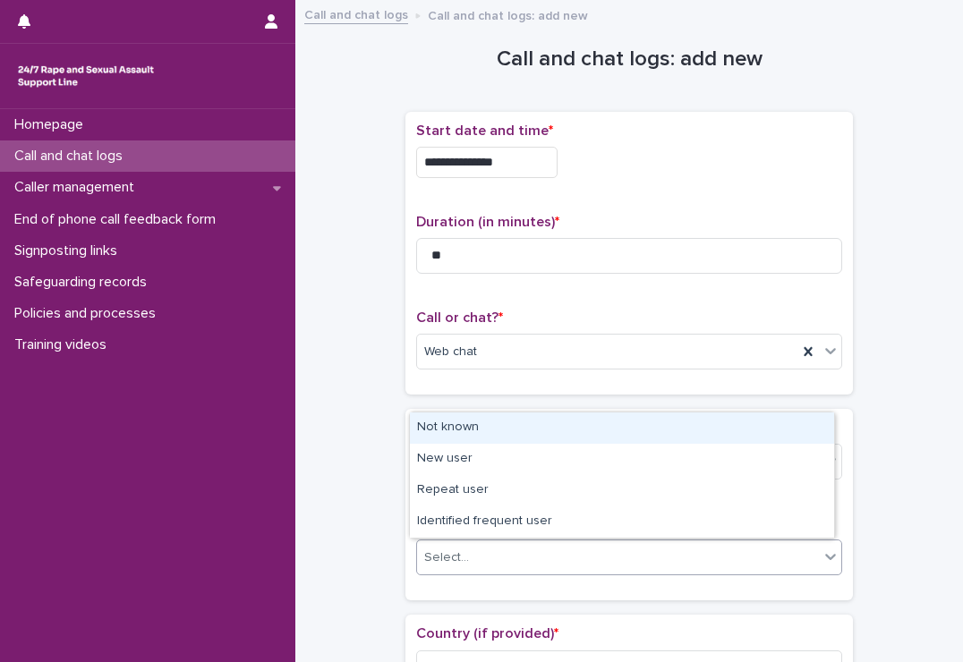
click at [475, 550] on div "Select..." at bounding box center [618, 558] width 402 height 30
click at [468, 432] on div "Not known" at bounding box center [622, 428] width 424 height 31
click at [468, 556] on span "Not known" at bounding box center [455, 558] width 62 height 19
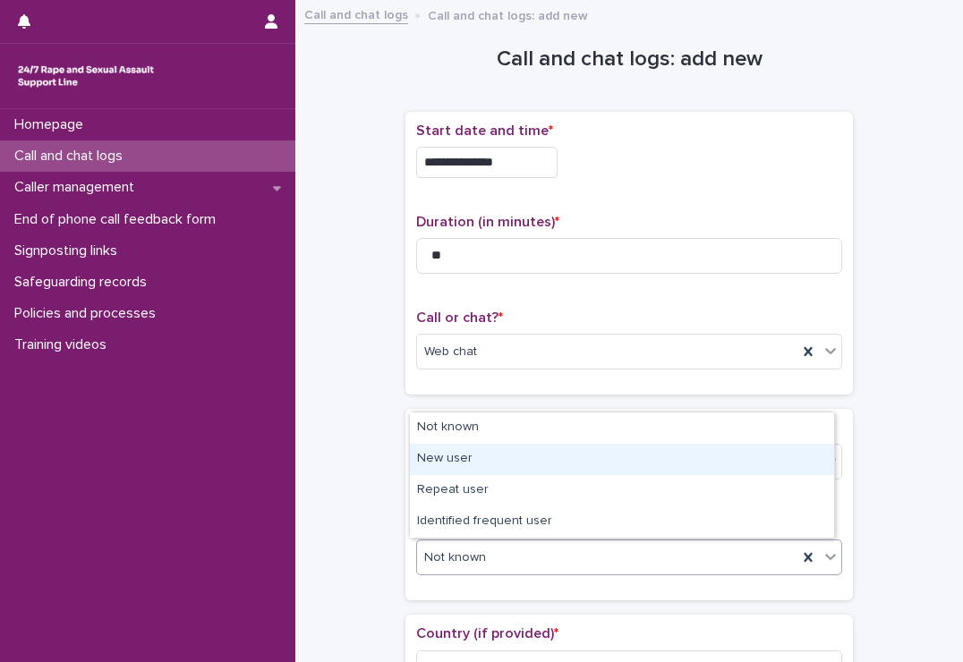
click at [480, 447] on div "New user" at bounding box center [622, 459] width 424 height 31
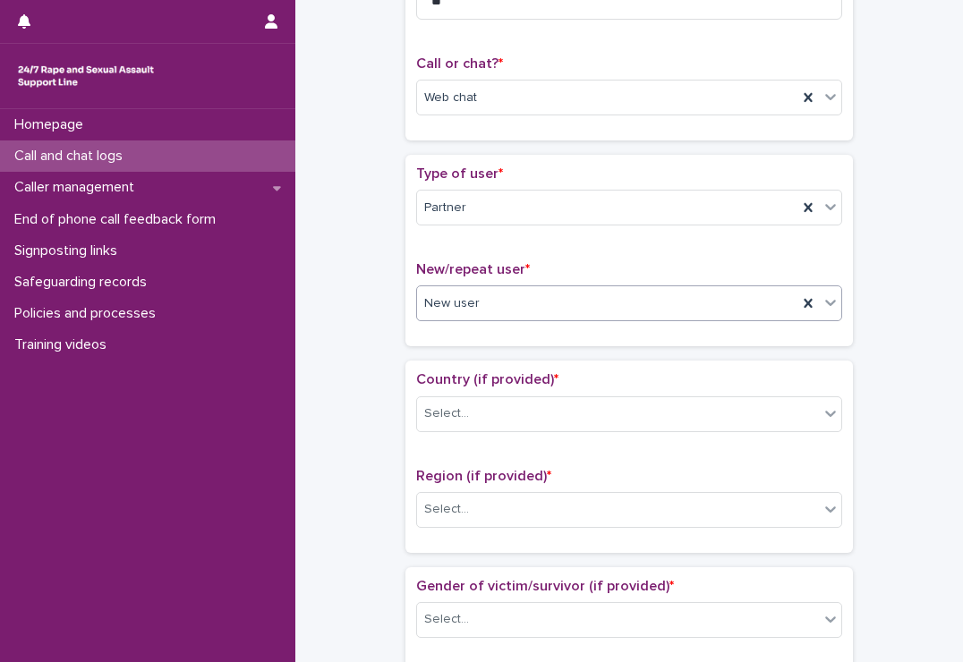
scroll to position [353, 0]
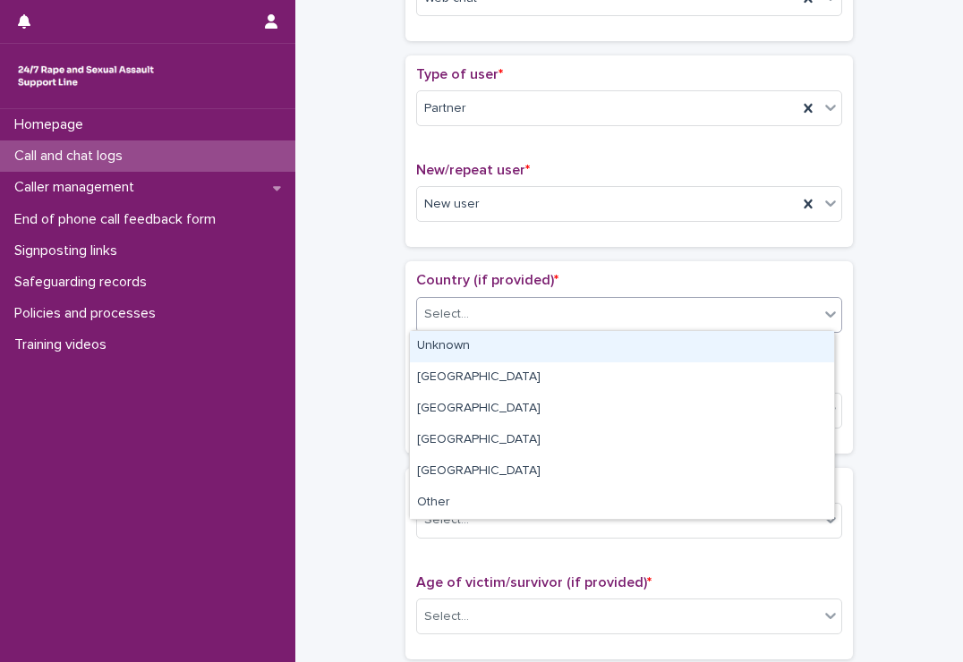
click at [499, 313] on div "Select..." at bounding box center [618, 315] width 402 height 30
click at [457, 345] on div "Unknown" at bounding box center [622, 346] width 424 height 31
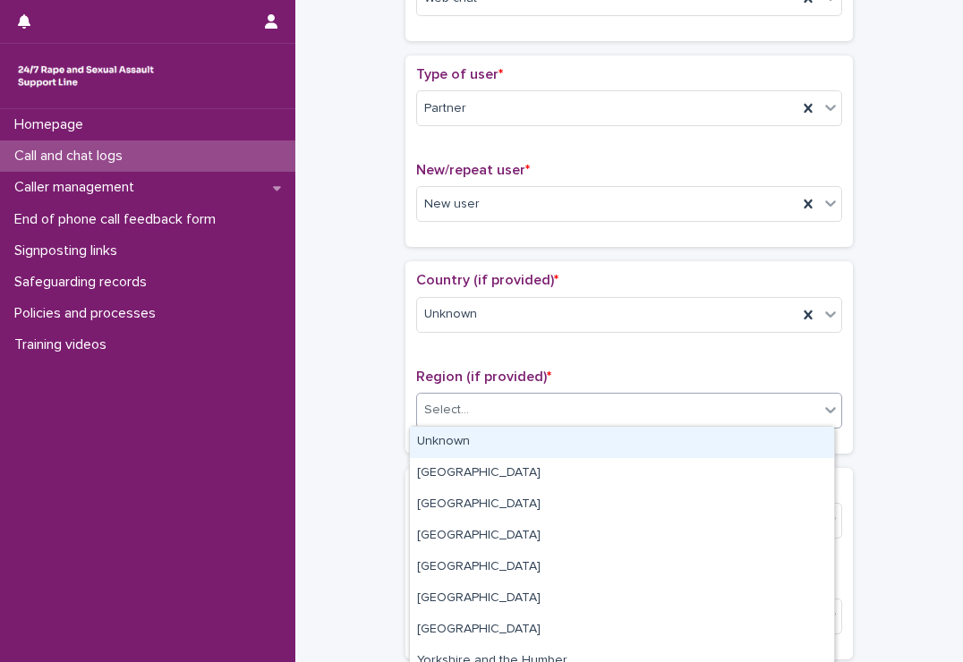
drag, startPoint x: 464, startPoint y: 411, endPoint x: 447, endPoint y: 433, distance: 27.6
click at [447, 433] on body "**********" at bounding box center [481, 331] width 963 height 662
click at [447, 433] on div "Unknown" at bounding box center [622, 442] width 424 height 31
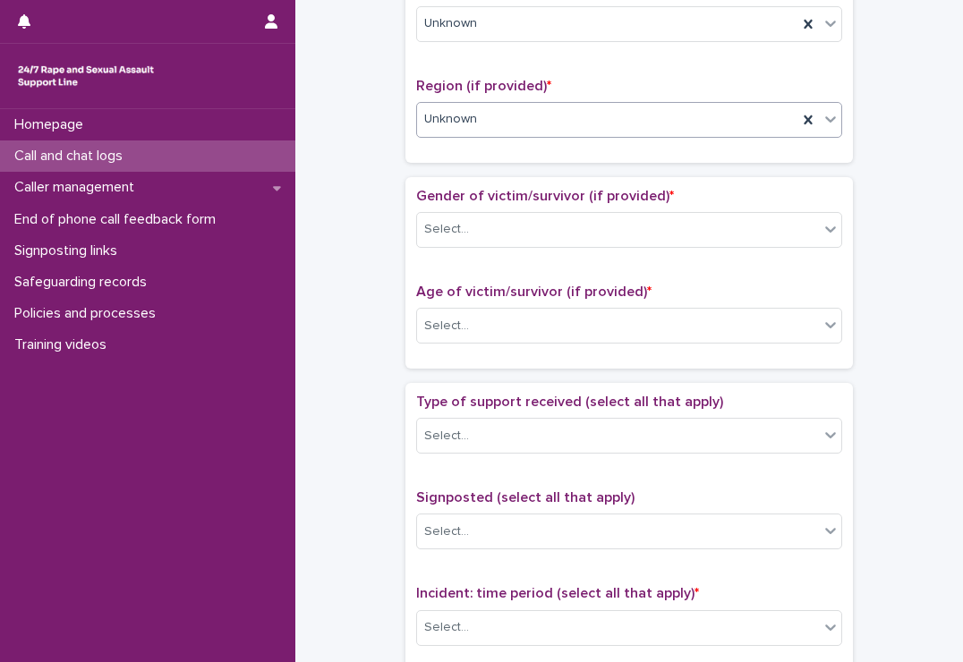
scroll to position [647, 0]
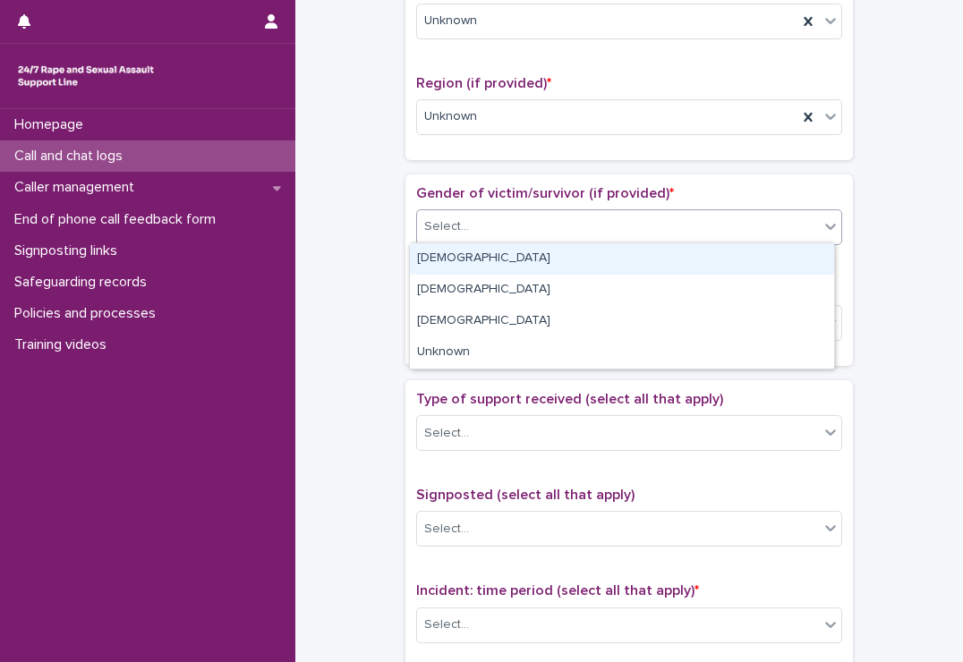
click at [467, 241] on div "Select..." at bounding box center [629, 227] width 426 height 36
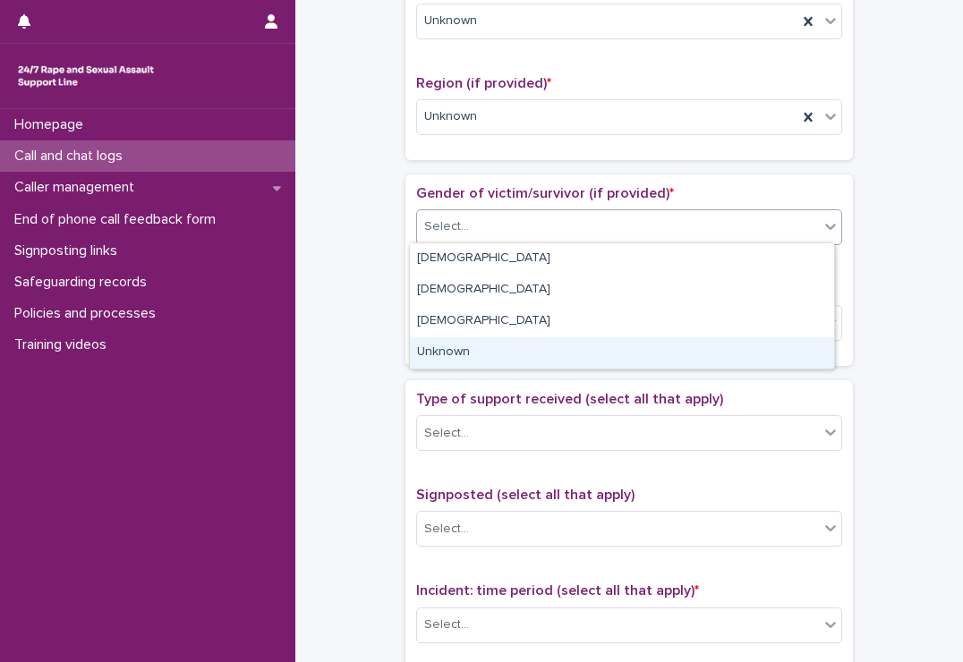
click at [456, 341] on div "Unknown" at bounding box center [622, 352] width 424 height 31
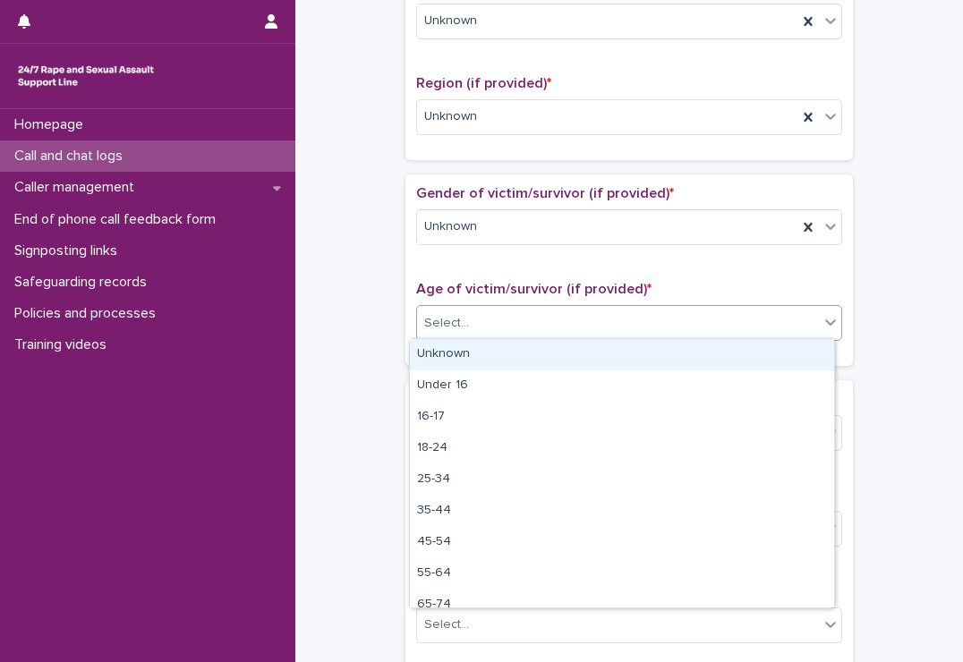
click at [468, 328] on div "Select..." at bounding box center [618, 324] width 402 height 30
click at [455, 357] on div "Unknown" at bounding box center [622, 354] width 424 height 31
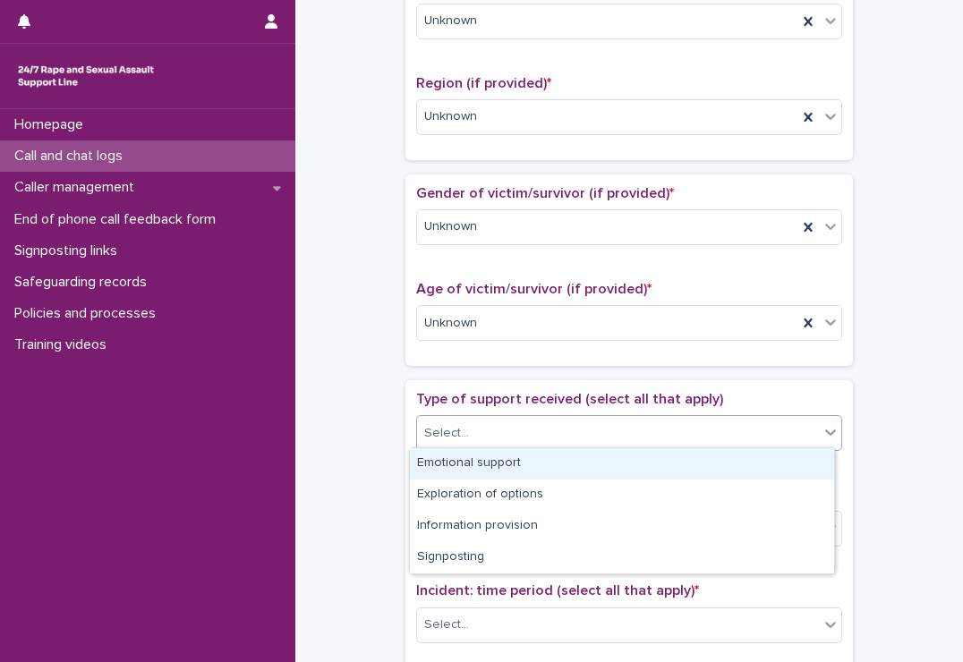
click at [456, 437] on div "Select..." at bounding box center [446, 433] width 45 height 19
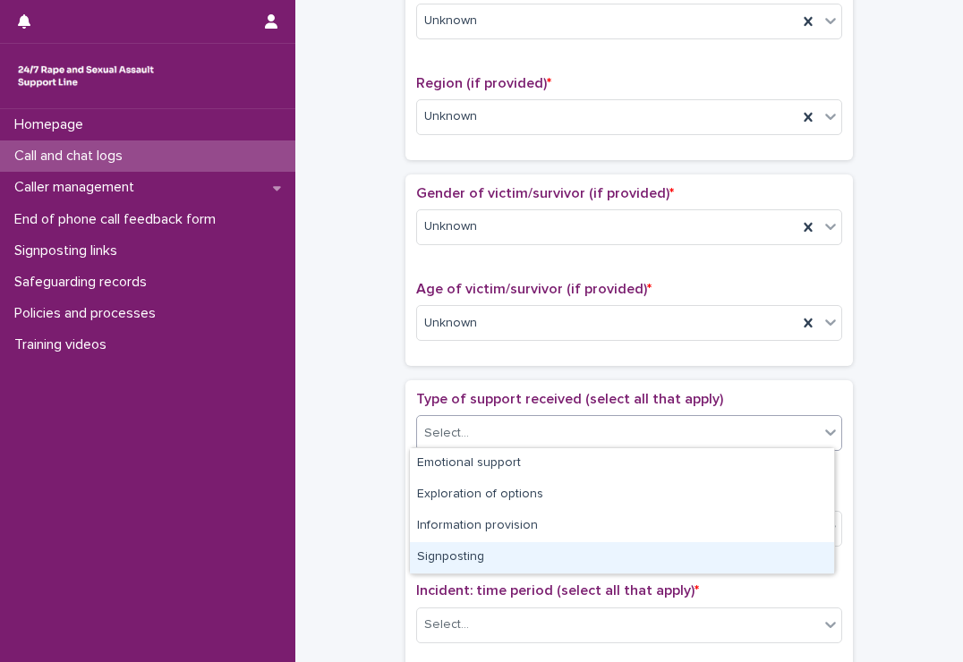
click at [468, 548] on div "Signposting" at bounding box center [622, 557] width 424 height 31
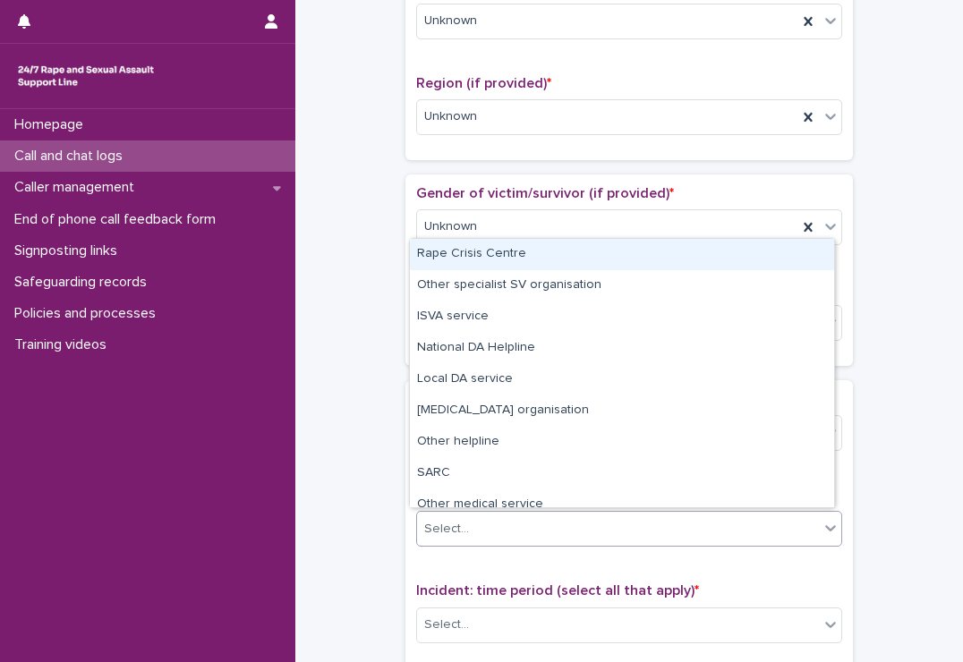
click at [497, 515] on div "Select..." at bounding box center [618, 530] width 402 height 30
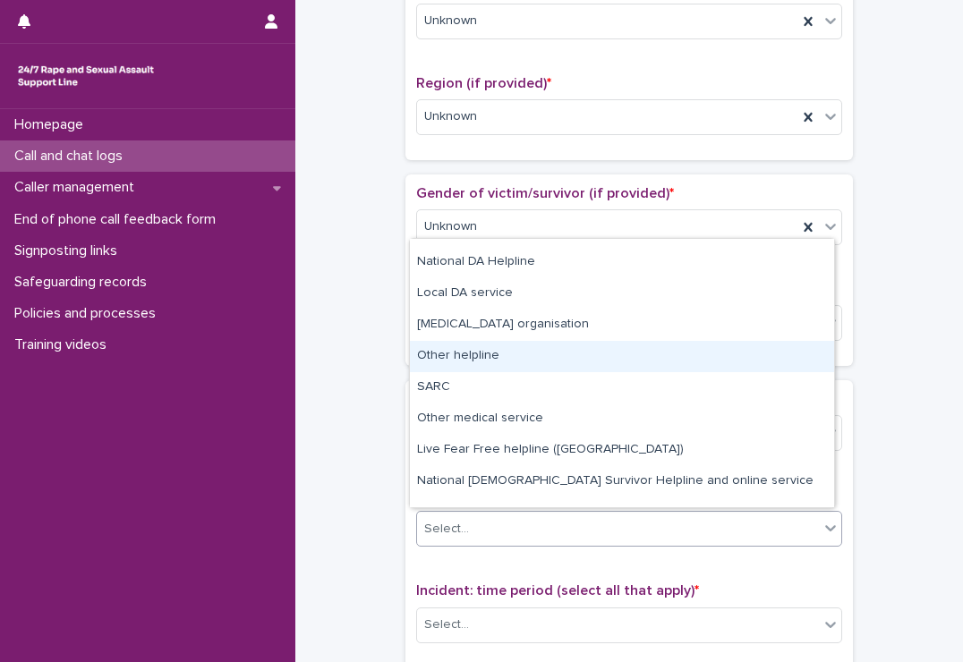
scroll to position [107, 0]
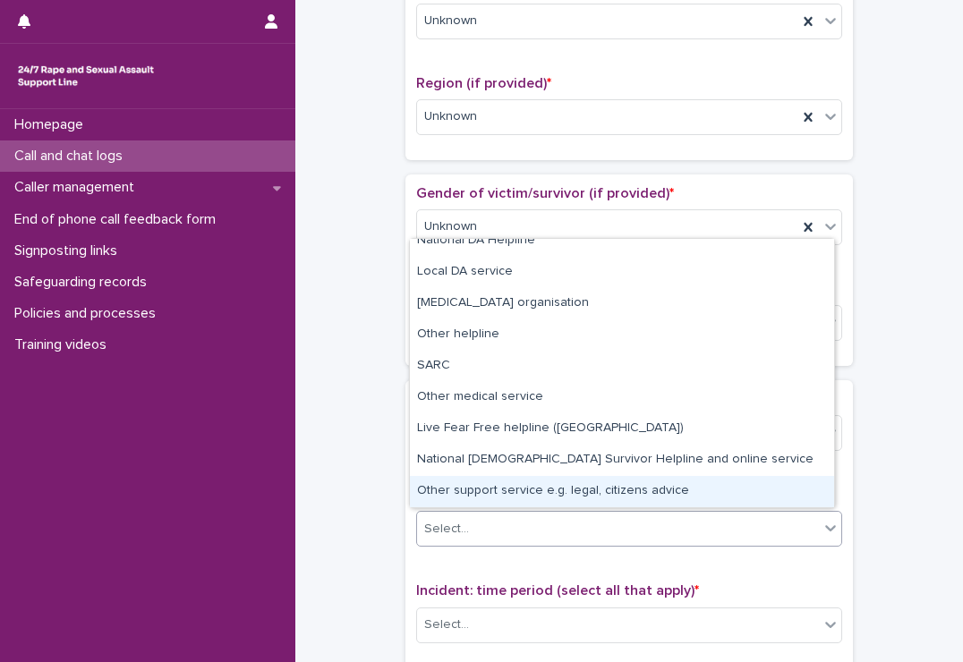
drag, startPoint x: 616, startPoint y: 475, endPoint x: 616, endPoint y: 486, distance: 10.7
click at [616, 486] on div "Other support service e.g. legal, citizens advice" at bounding box center [622, 491] width 424 height 31
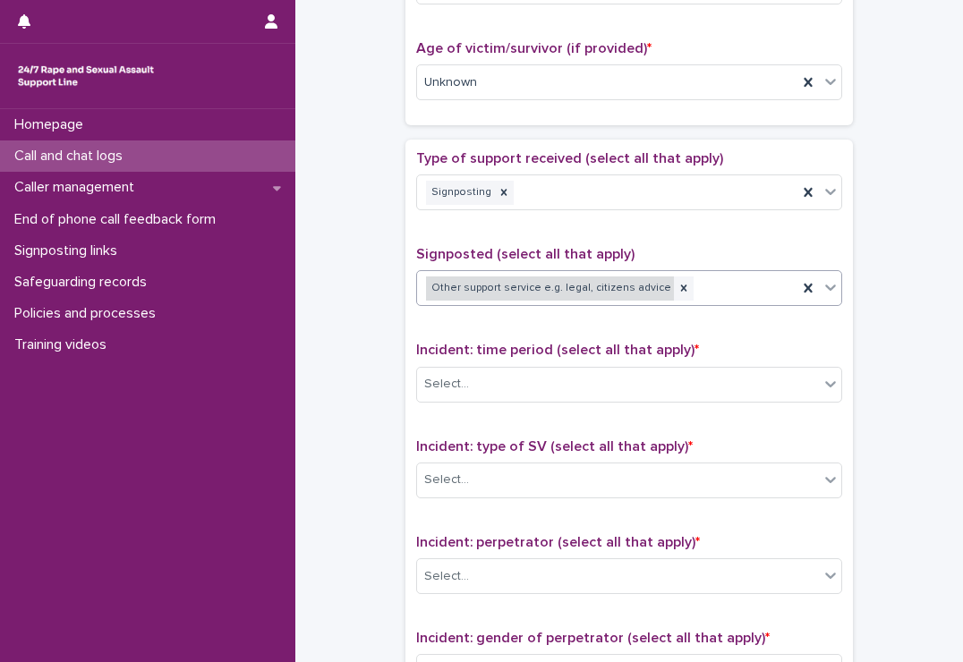
scroll to position [923, 0]
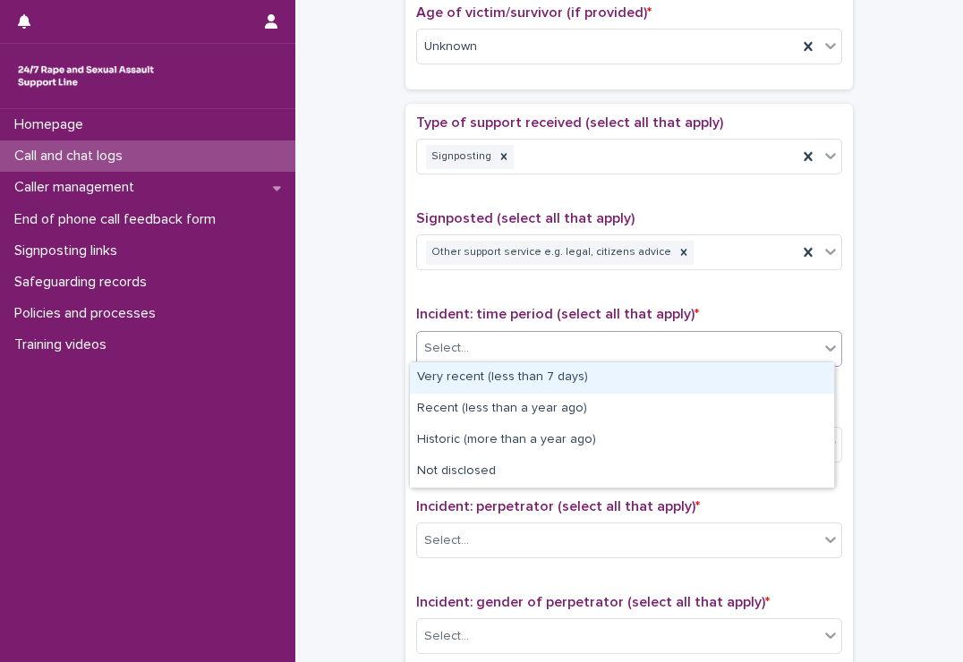
click at [587, 331] on div "Select..." at bounding box center [629, 349] width 426 height 36
click at [564, 368] on div "Very recent (less than 7 days)" at bounding box center [622, 377] width 424 height 31
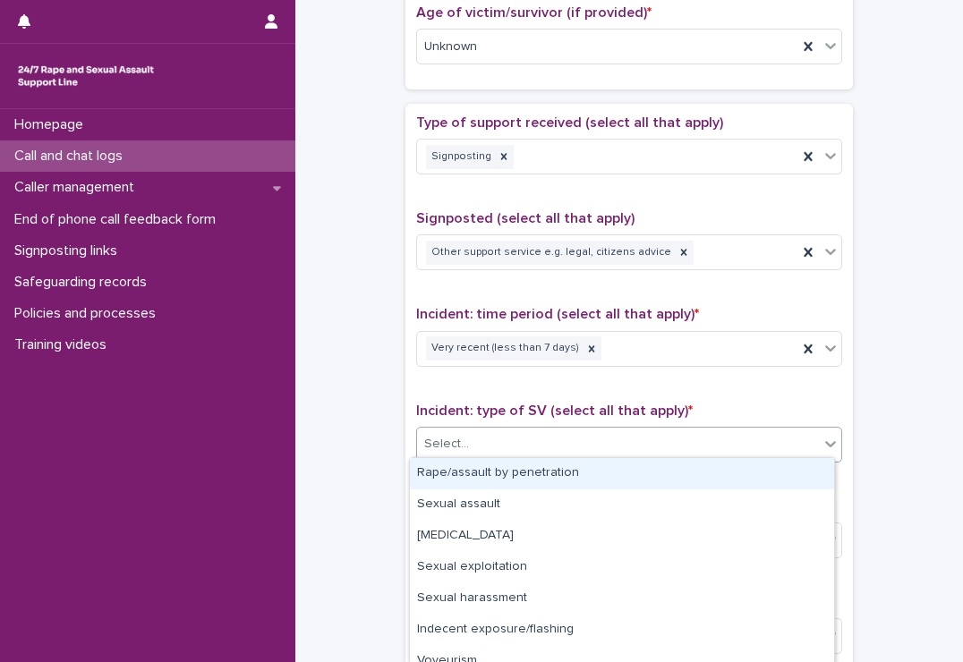
click at [543, 447] on div "Select..." at bounding box center [618, 445] width 402 height 30
click at [531, 474] on div "Rape/assault by penetration" at bounding box center [622, 473] width 424 height 31
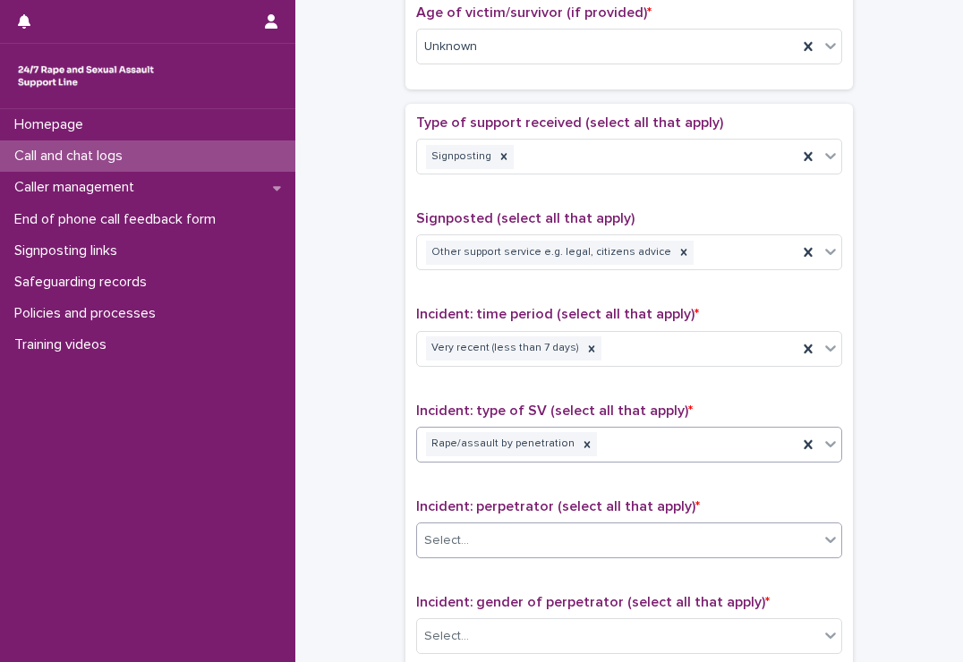
click at [532, 534] on div "Select..." at bounding box center [618, 541] width 402 height 30
click at [660, 229] on div "Signposted (select all that apply) Other support service e.g. legal, citizens a…" at bounding box center [629, 247] width 426 height 74
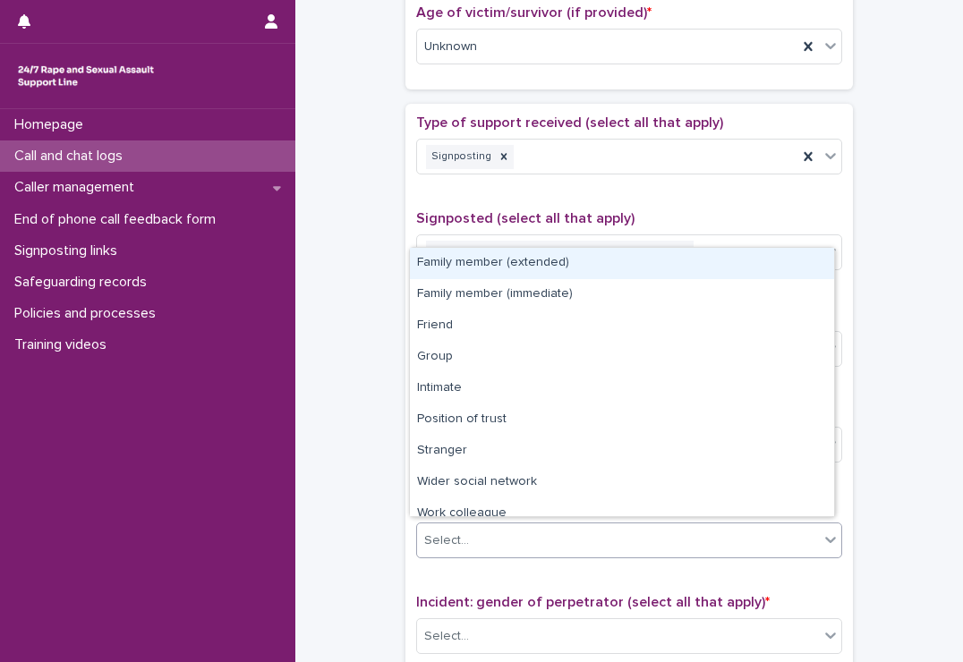
click at [590, 539] on div "Select..." at bounding box center [618, 541] width 402 height 30
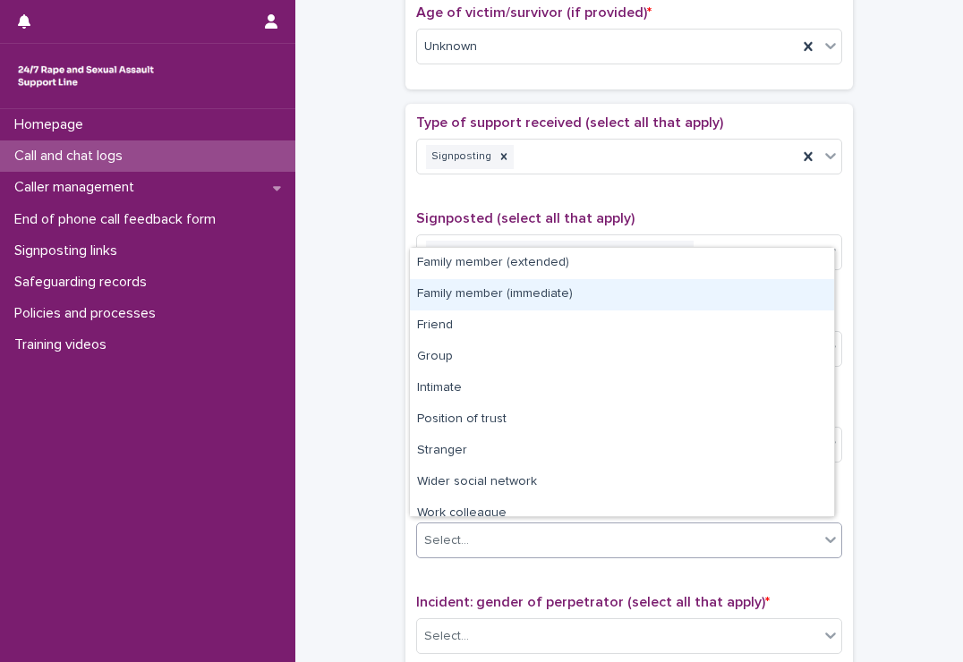
click at [534, 294] on div "Family member (immediate)" at bounding box center [622, 294] width 424 height 31
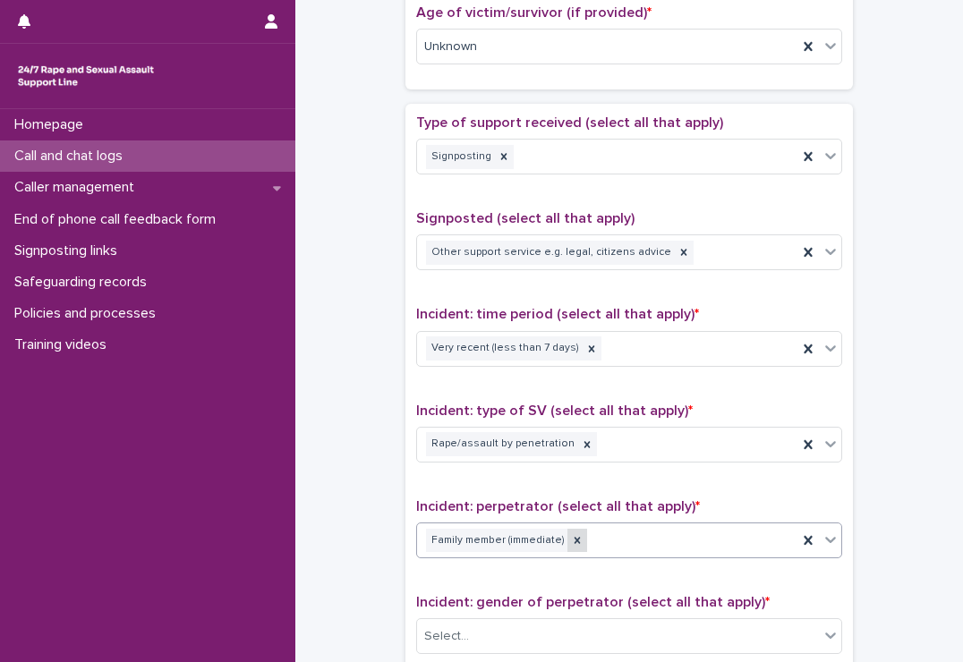
click at [574, 537] on icon at bounding box center [577, 540] width 6 height 6
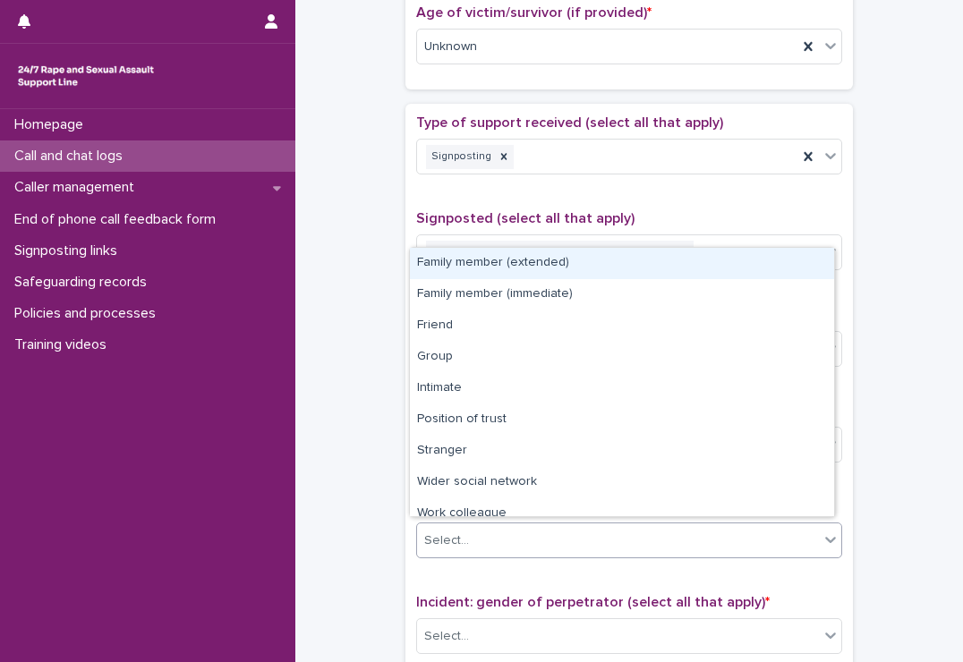
click at [563, 533] on div "Select..." at bounding box center [618, 541] width 402 height 30
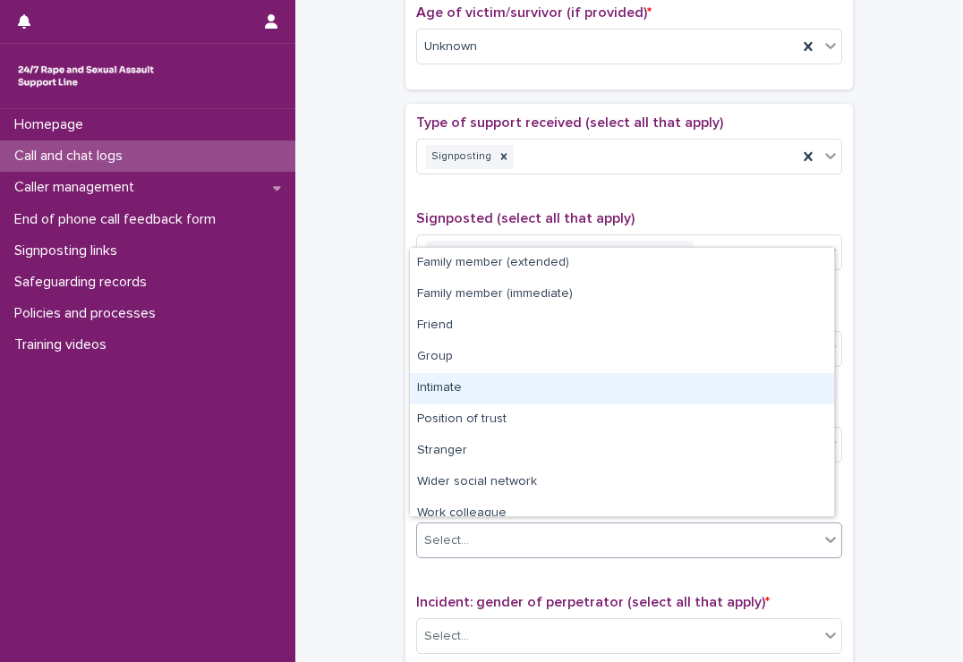
click at [507, 381] on div "Intimate" at bounding box center [622, 388] width 424 height 31
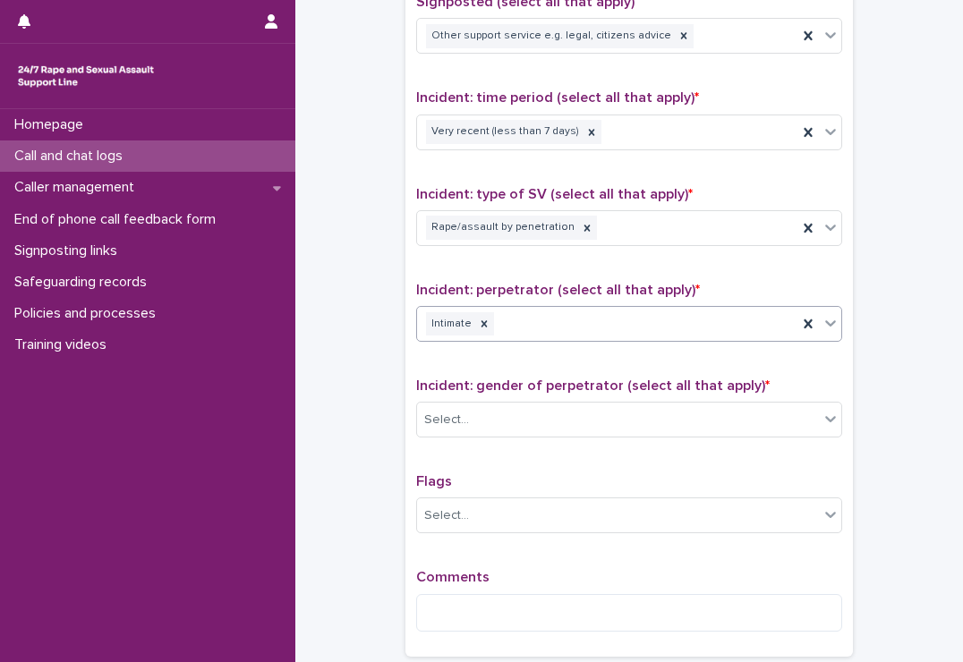
scroll to position [1215, 0]
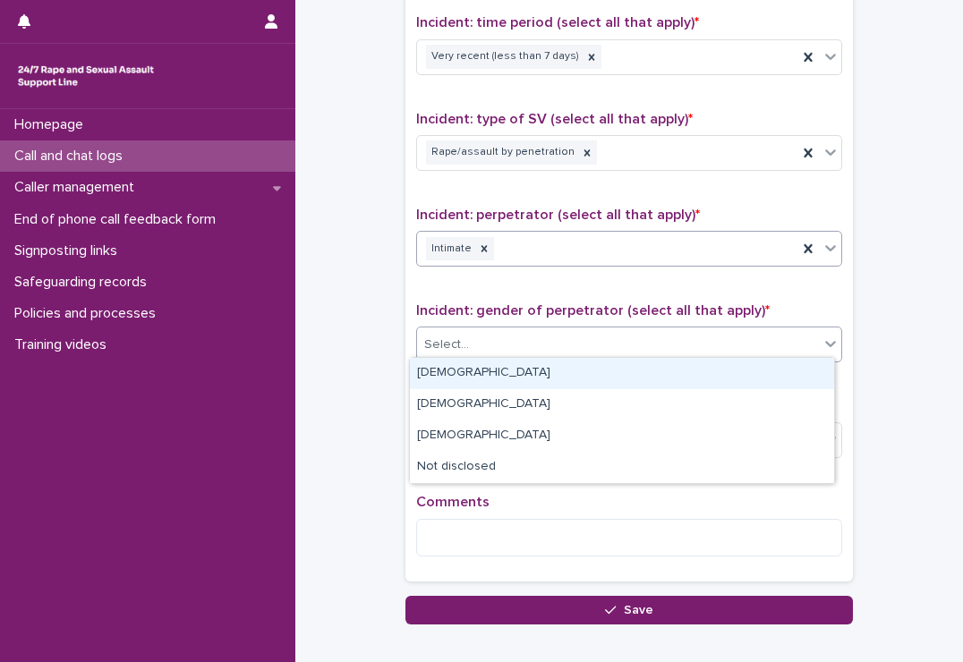
click at [522, 350] on div "Select..." at bounding box center [618, 345] width 402 height 30
click at [498, 376] on div "[DEMOGRAPHIC_DATA]" at bounding box center [622, 373] width 424 height 31
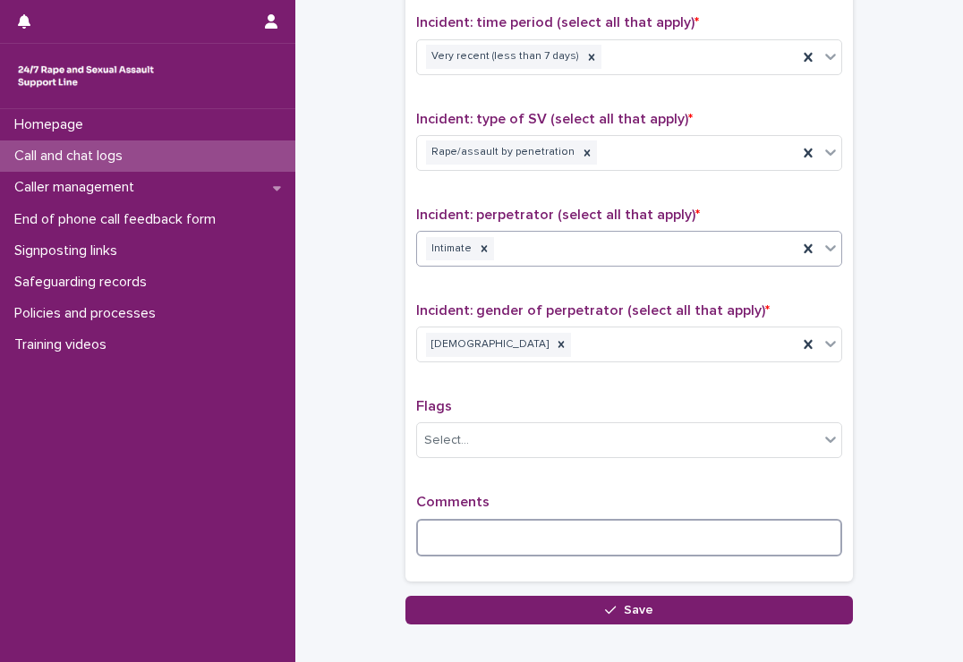
click at [506, 524] on textarea at bounding box center [629, 538] width 426 height 38
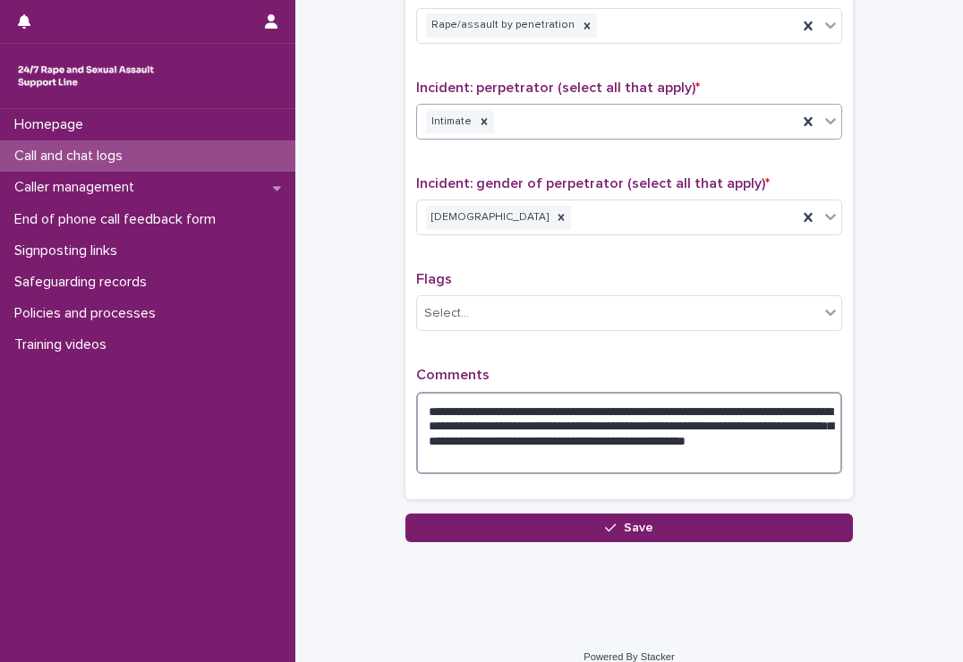
scroll to position [1344, 0]
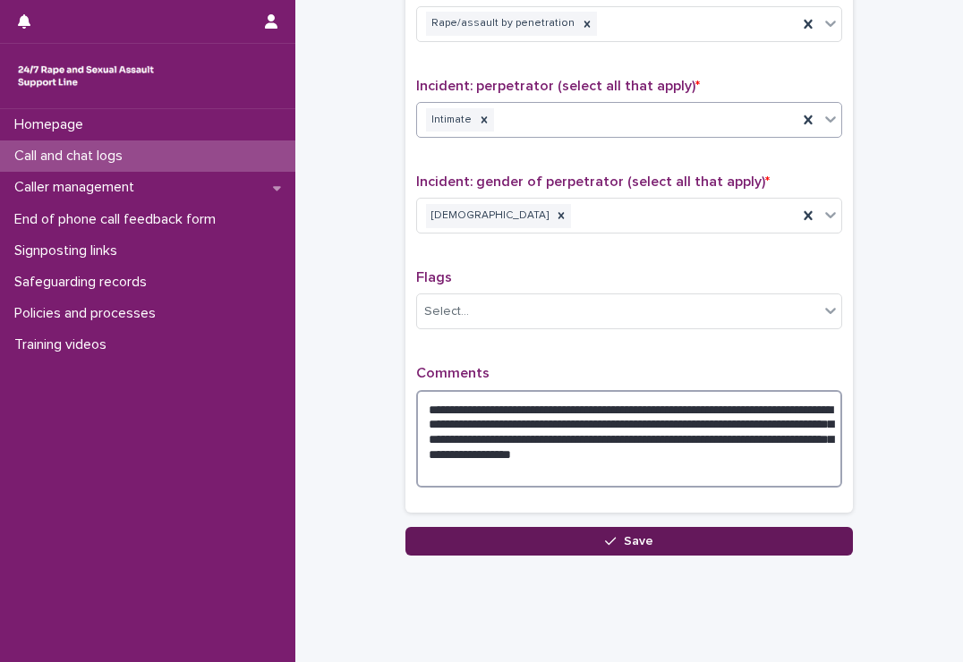
type textarea "**********"
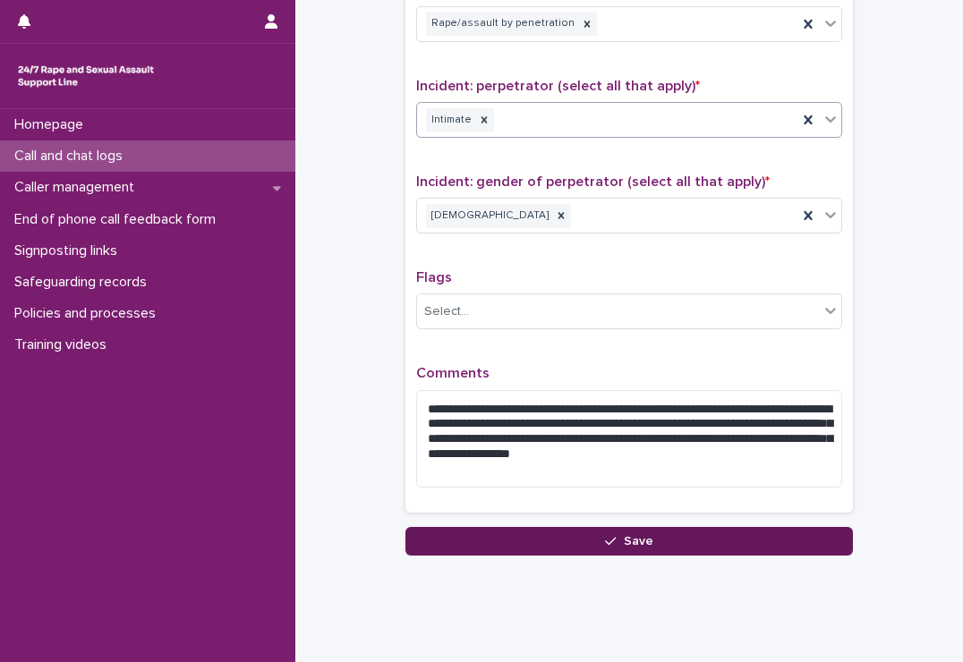
click at [670, 542] on button "Save" at bounding box center [628, 541] width 447 height 29
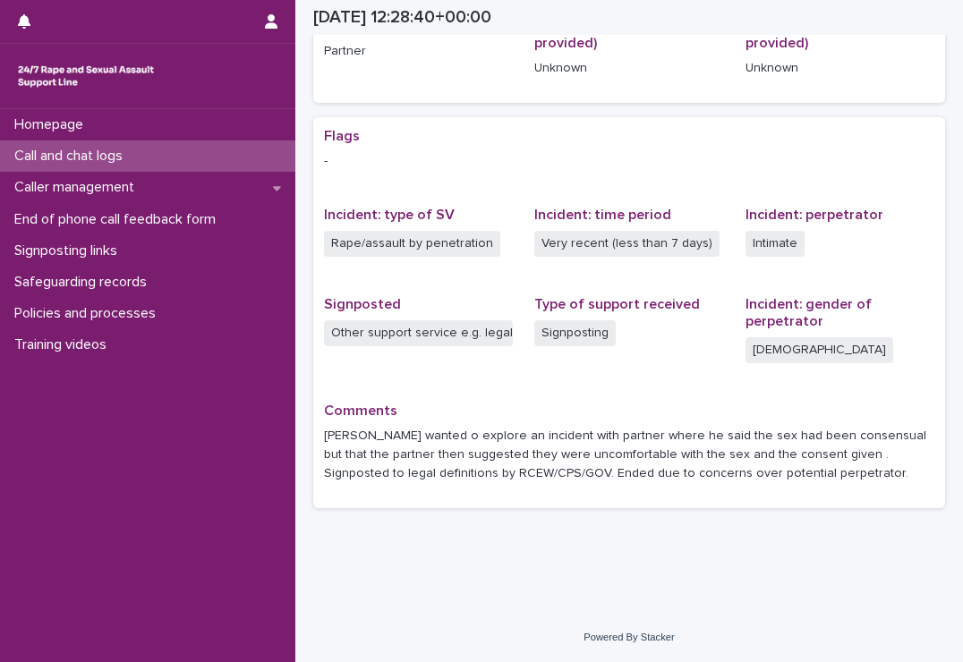
scroll to position [272, 0]
click at [102, 153] on p "Call and chat logs" at bounding box center [72, 156] width 130 height 17
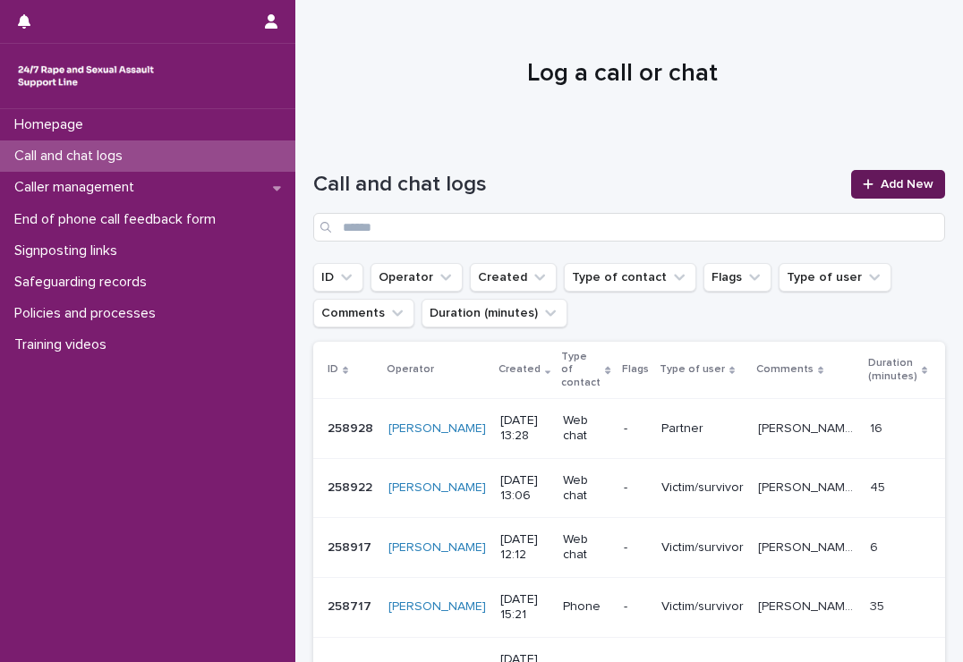
click at [881, 181] on span "Add New" at bounding box center [907, 184] width 53 height 13
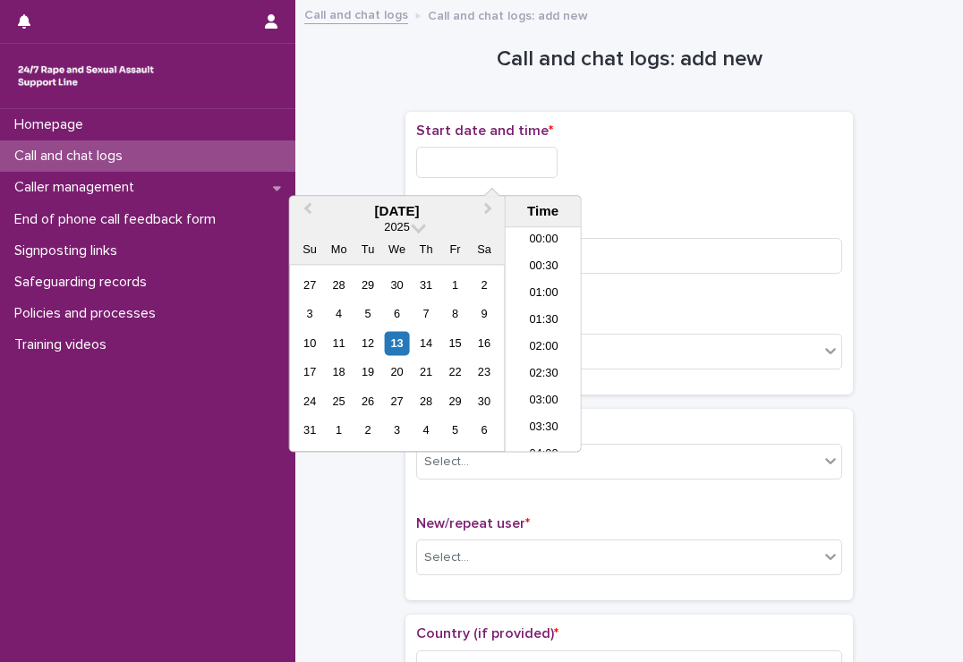
click at [441, 157] on input "text" at bounding box center [486, 162] width 141 height 31
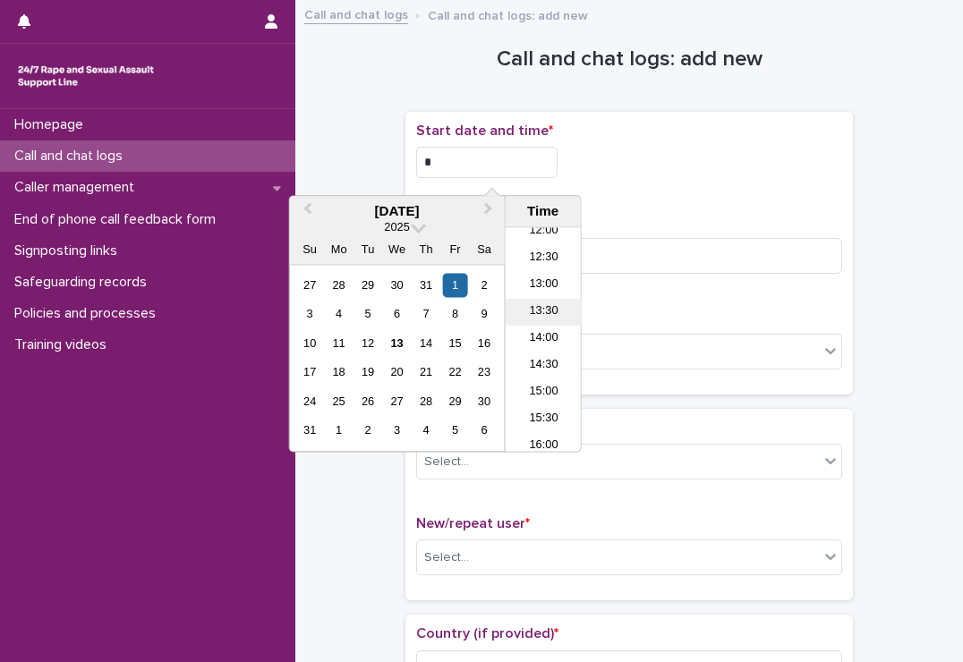
click at [524, 311] on li "13:30" at bounding box center [544, 313] width 76 height 27
click at [530, 171] on input "**********" at bounding box center [486, 162] width 141 height 31
type input "**********"
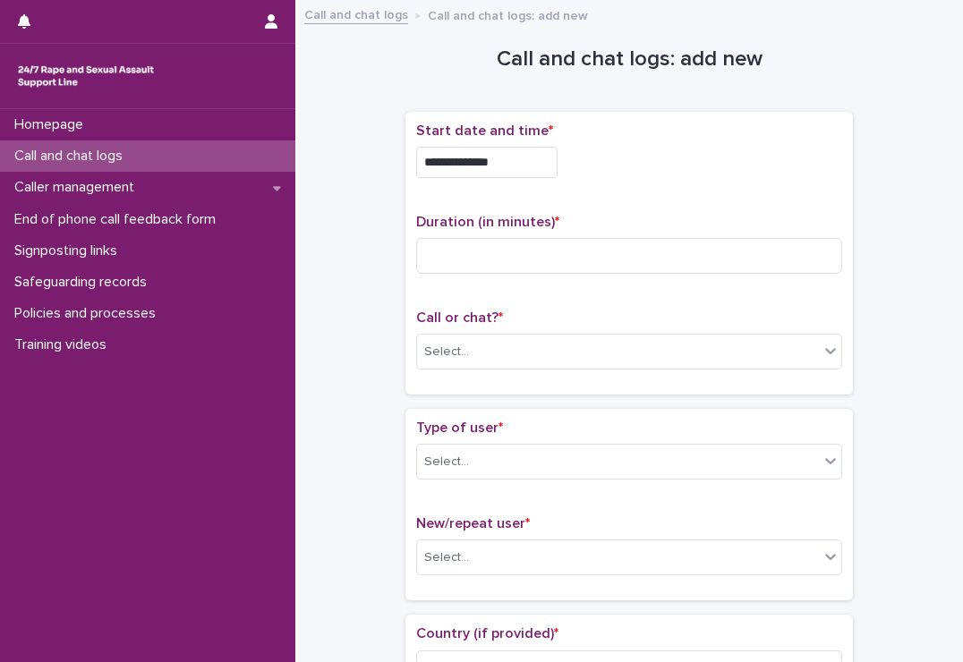
click at [625, 198] on div "**********" at bounding box center [629, 253] width 426 height 261
click at [592, 271] on input at bounding box center [629, 256] width 426 height 36
type input "*"
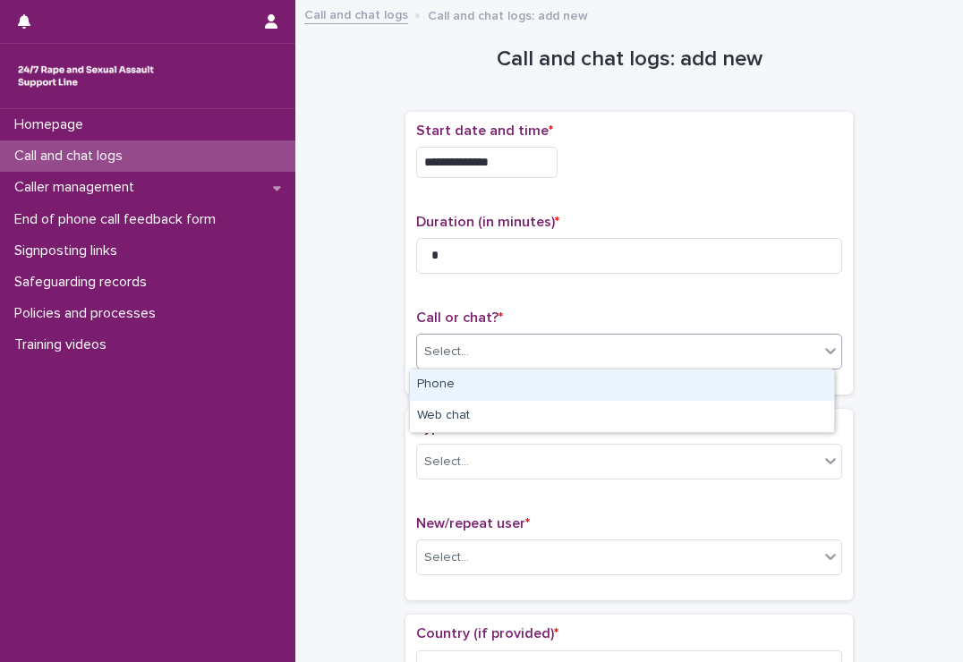
click at [605, 345] on div "Select..." at bounding box center [618, 352] width 402 height 30
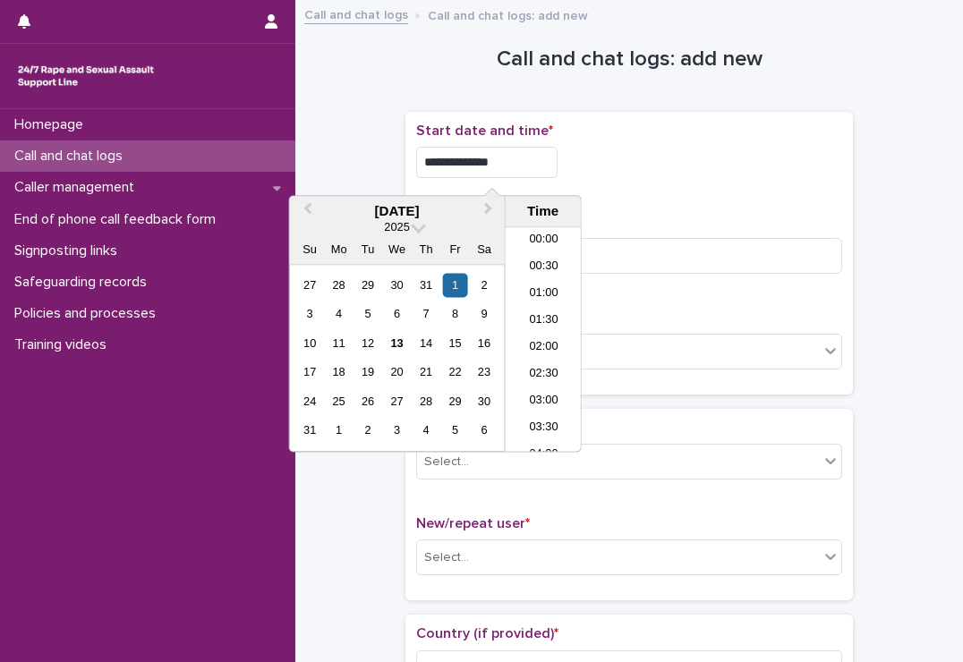
click at [540, 161] on input "**********" at bounding box center [486, 162] width 141 height 31
type input "**********"
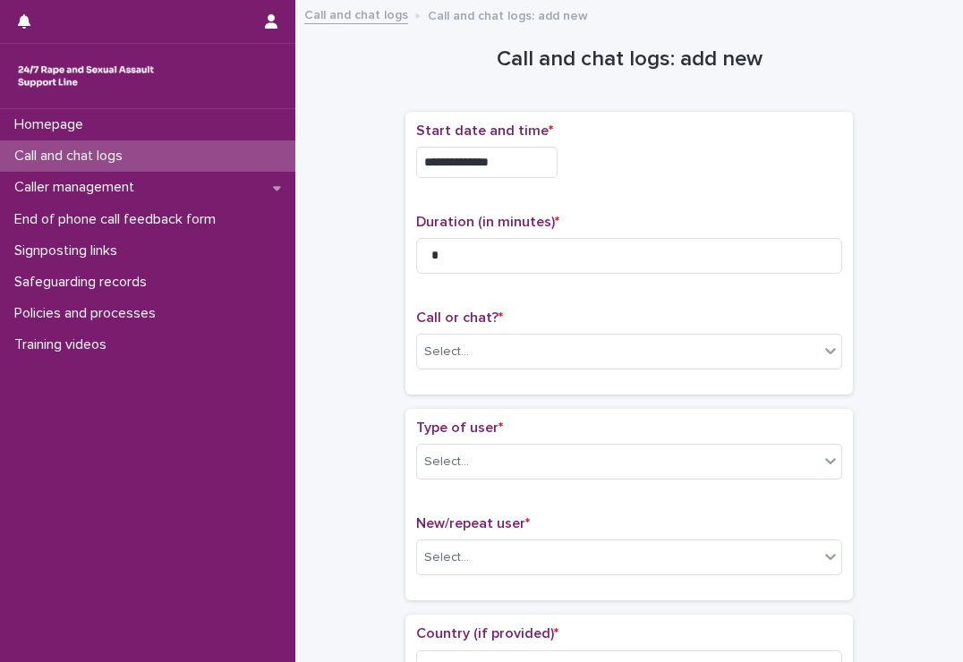
click at [627, 217] on p "Duration (in minutes) *" at bounding box center [629, 222] width 426 height 17
click at [532, 261] on input "*" at bounding box center [629, 256] width 426 height 36
type input "*"
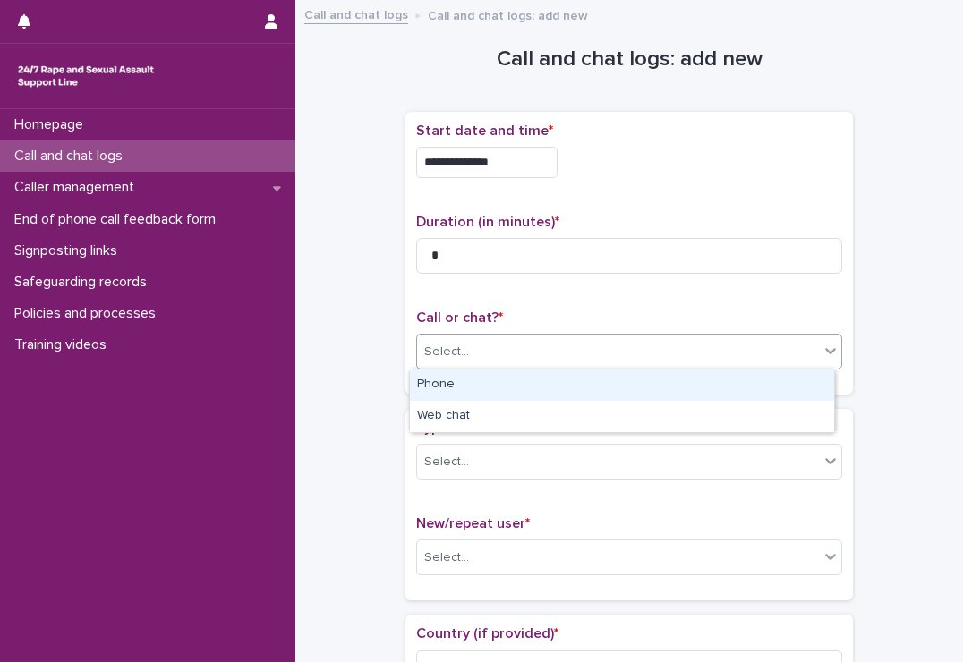
click at [542, 339] on div "Select..." at bounding box center [618, 352] width 402 height 30
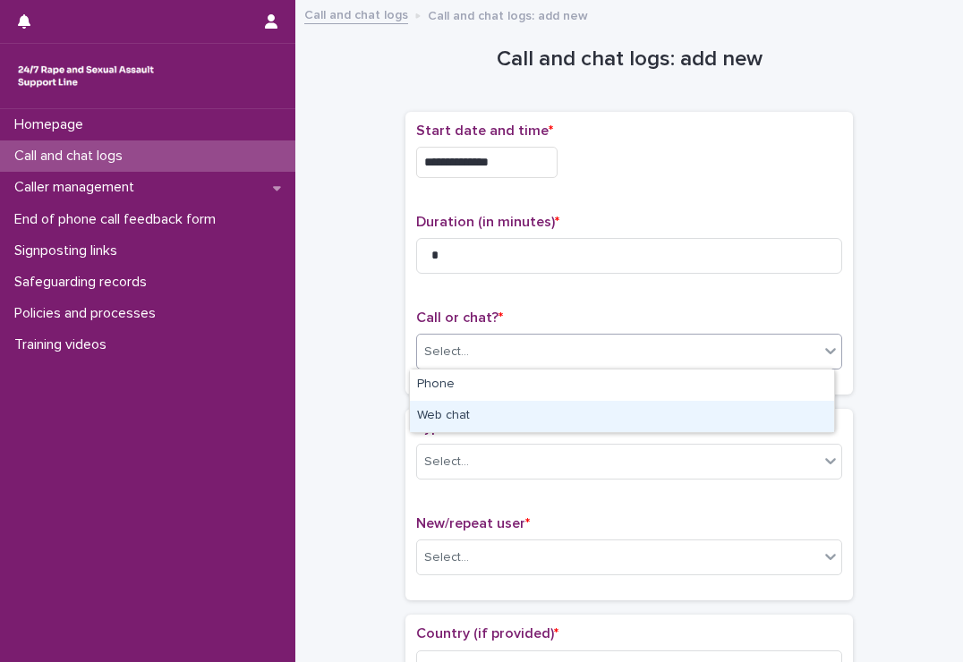
click at [516, 409] on div "Web chat" at bounding box center [622, 416] width 424 height 31
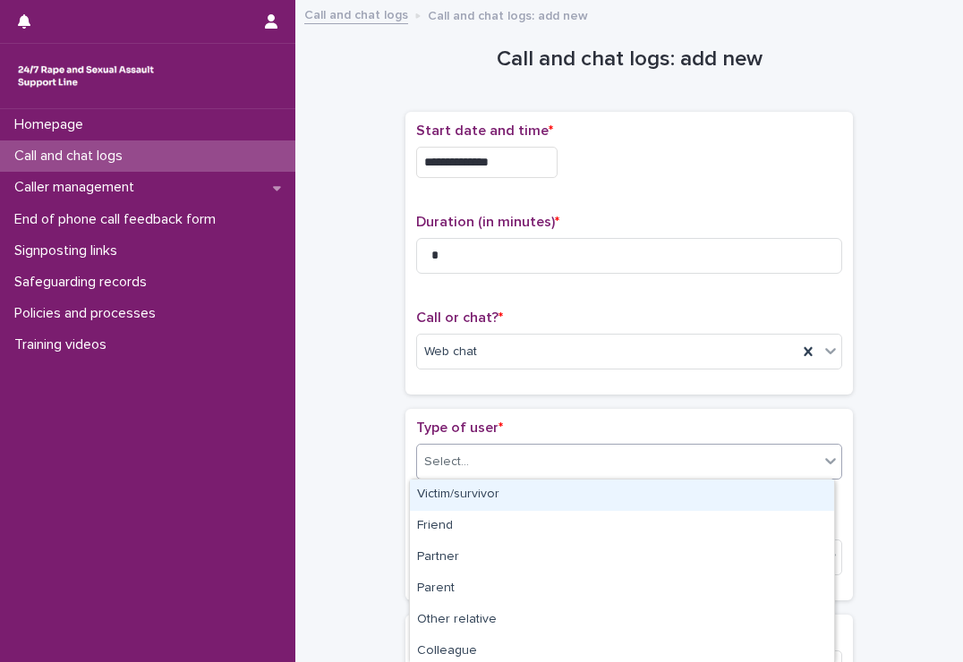
click at [509, 454] on div "Select..." at bounding box center [618, 462] width 402 height 30
click at [499, 484] on div "Victim/survivor" at bounding box center [622, 495] width 424 height 31
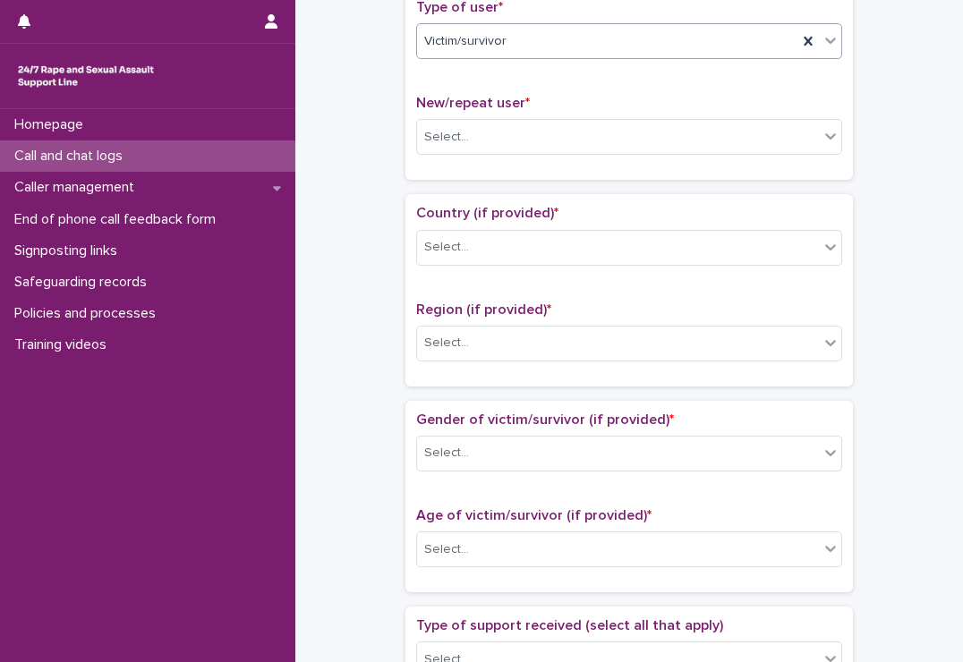
scroll to position [433, 0]
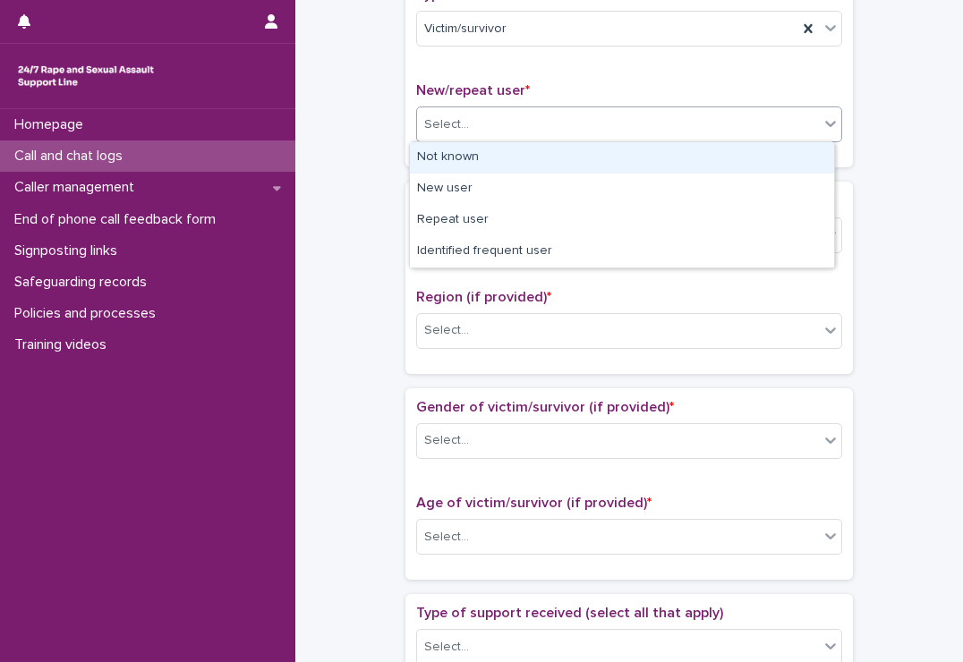
click at [510, 135] on div "Select..." at bounding box center [618, 125] width 402 height 30
click at [501, 143] on div "Not known" at bounding box center [622, 157] width 424 height 31
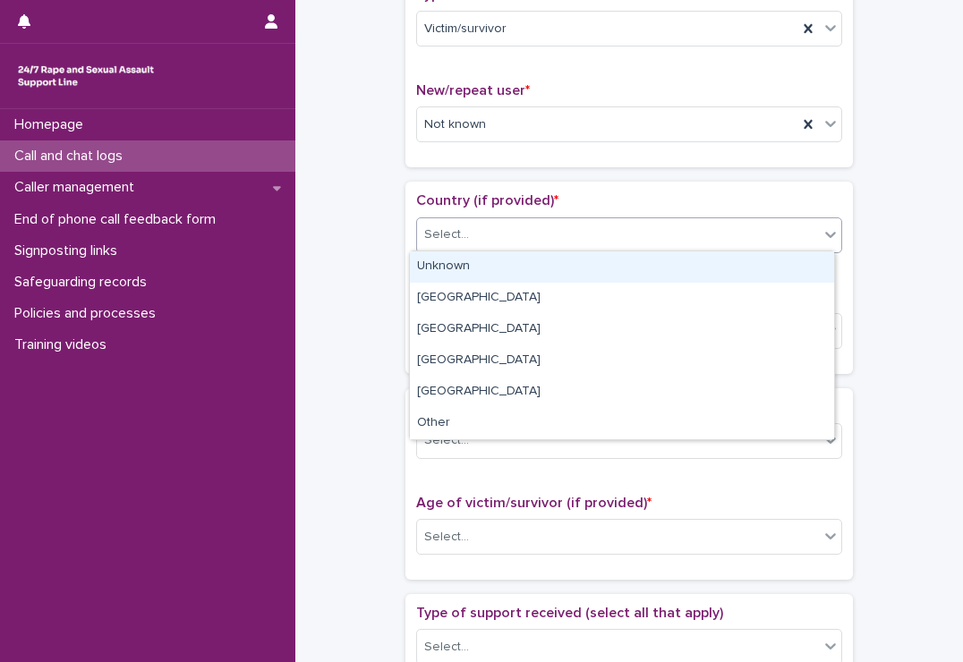
click at [522, 242] on div "Select..." at bounding box center [618, 235] width 402 height 30
drag, startPoint x: 498, startPoint y: 283, endPoint x: 501, endPoint y: 271, distance: 12.2
click at [501, 271] on div "Unknown" at bounding box center [622, 266] width 424 height 31
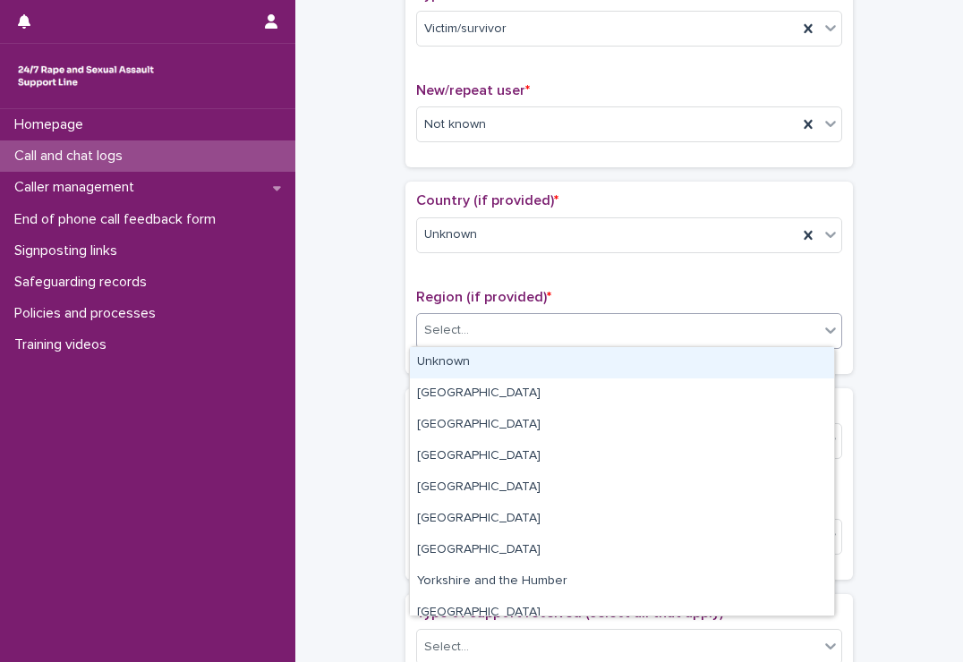
click at [518, 324] on div "Select..." at bounding box center [618, 331] width 402 height 30
click at [509, 362] on div "Unknown" at bounding box center [622, 362] width 424 height 31
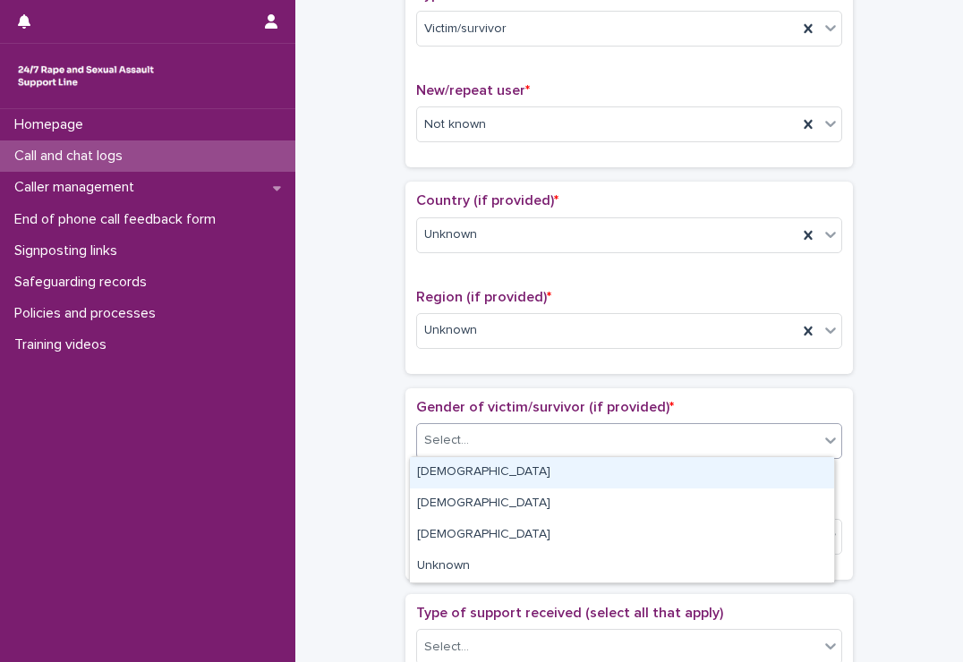
click at [513, 430] on div "Select..." at bounding box center [618, 441] width 402 height 30
click at [483, 472] on div "[DEMOGRAPHIC_DATA]" at bounding box center [622, 472] width 424 height 31
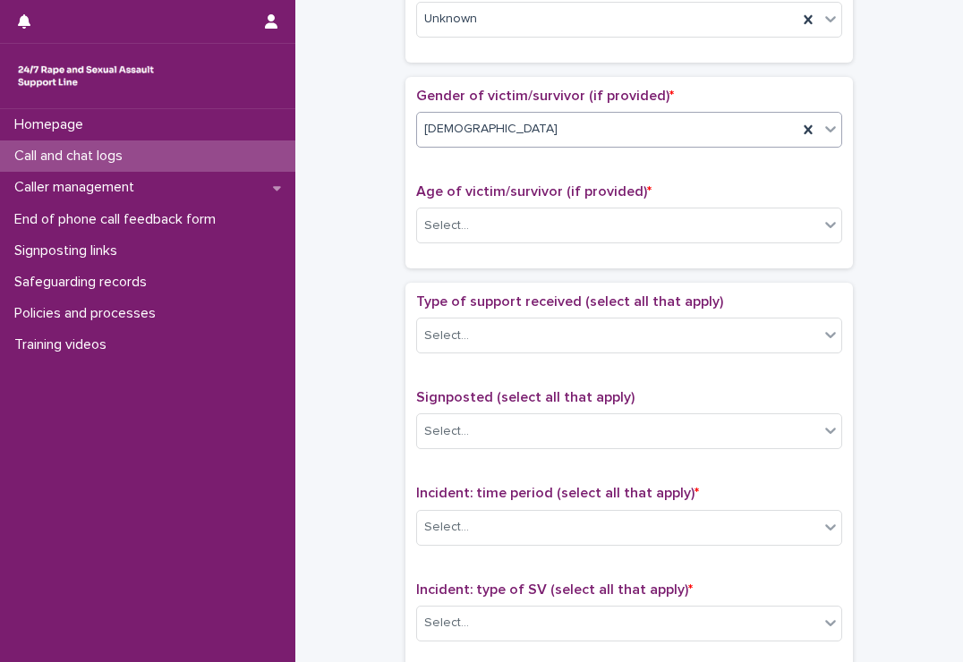
scroll to position [751, 0]
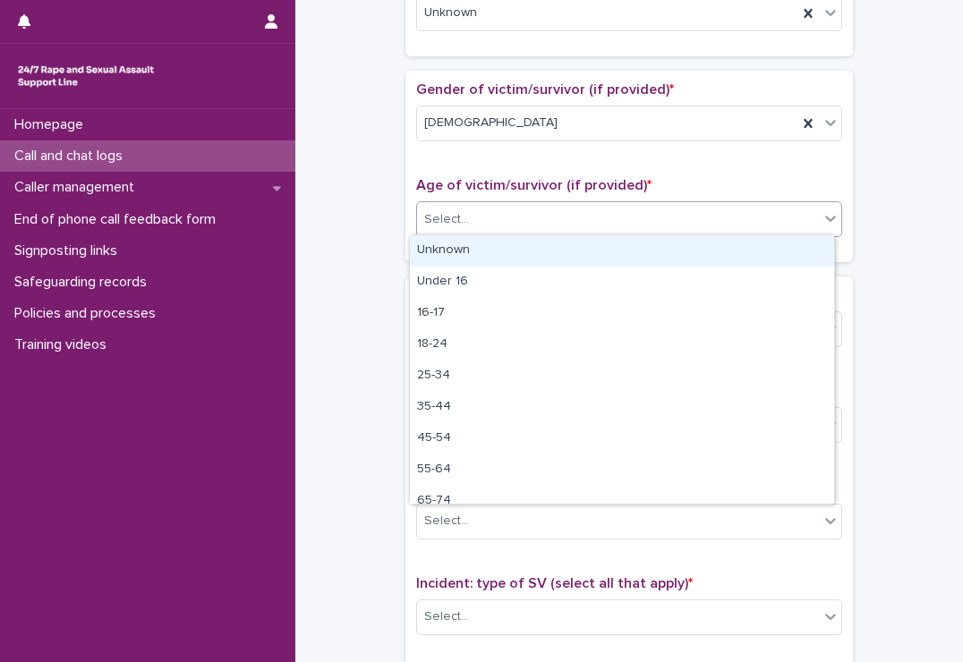
click at [515, 211] on div "Select..." at bounding box center [618, 220] width 402 height 30
click at [494, 240] on div "Unknown" at bounding box center [622, 250] width 424 height 31
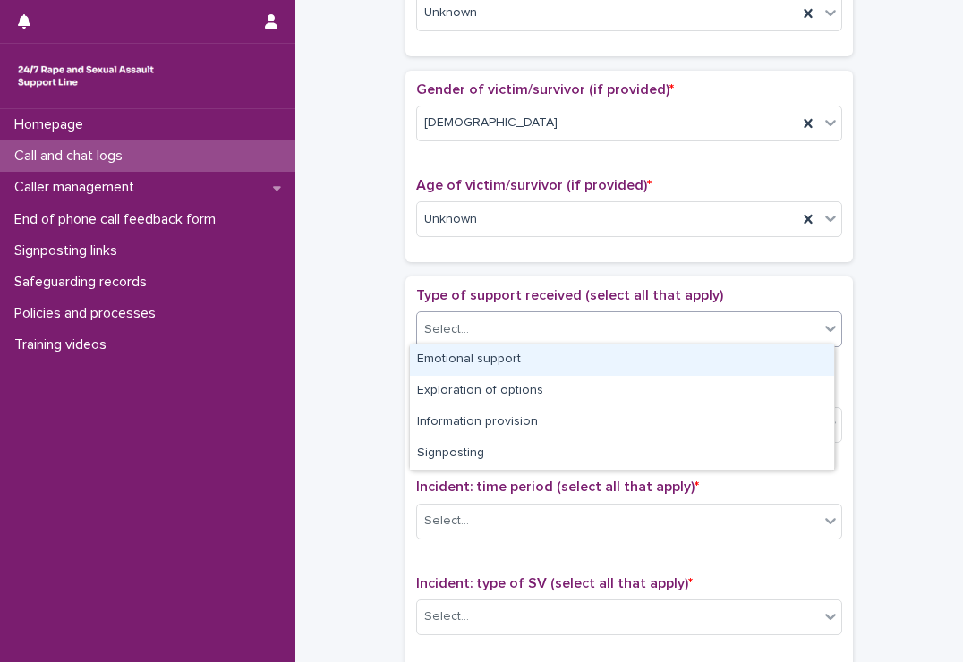
click at [498, 317] on div "Select..." at bounding box center [618, 330] width 402 height 30
click at [491, 357] on div "Emotional support" at bounding box center [622, 360] width 424 height 31
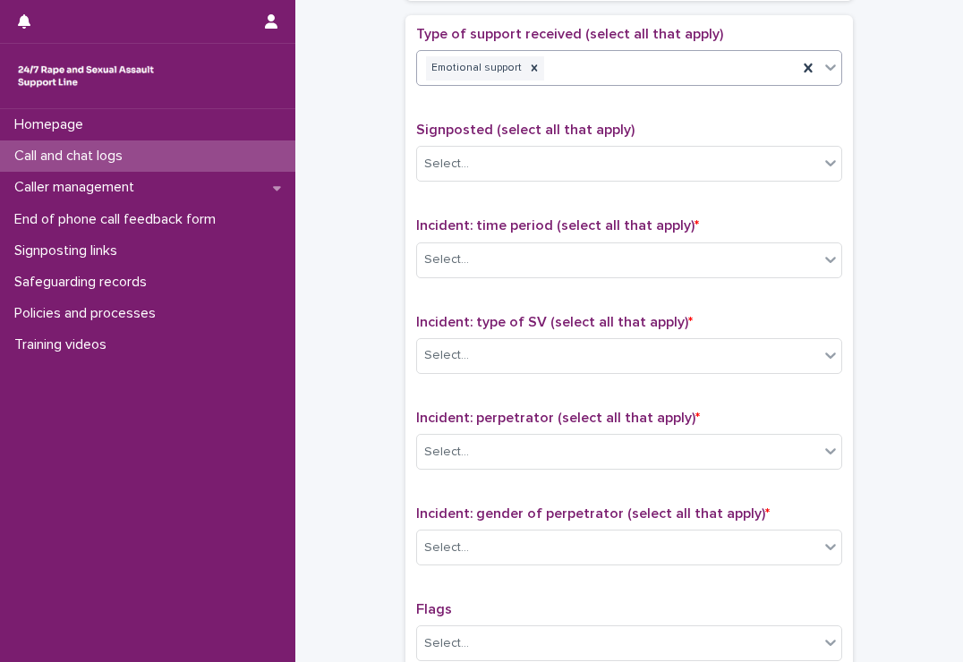
scroll to position [1031, 0]
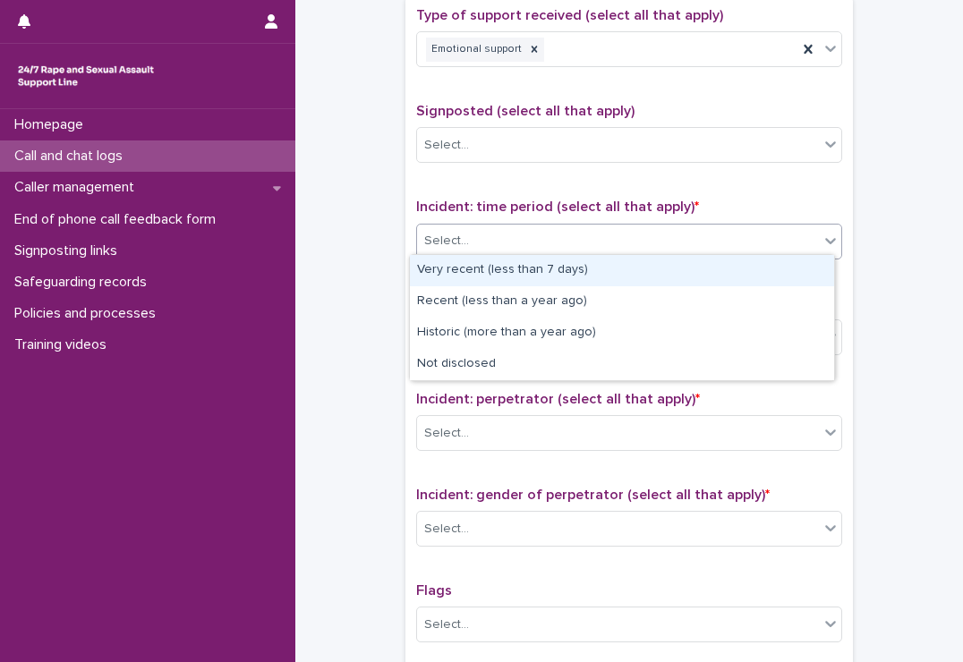
click at [523, 246] on div "Select..." at bounding box center [618, 241] width 402 height 30
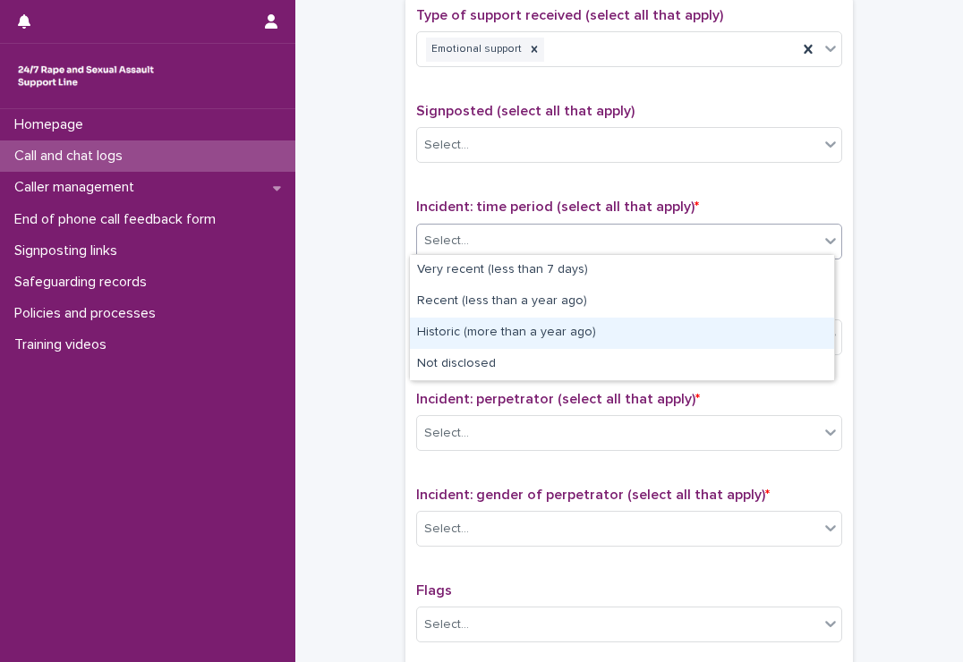
click at [511, 332] on div "Historic (more than a year ago)" at bounding box center [622, 333] width 424 height 31
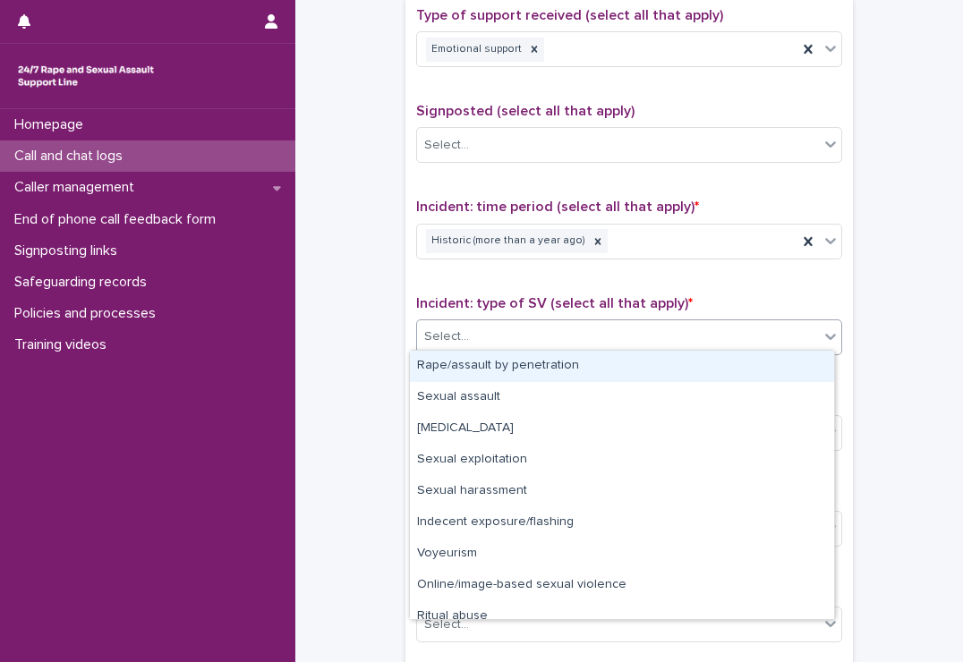
drag, startPoint x: 511, startPoint y: 335, endPoint x: 472, endPoint y: 371, distance: 53.2
click at [472, 371] on body "**********" at bounding box center [481, 331] width 963 height 662
click at [472, 371] on div "Rape/assault by penetration" at bounding box center [622, 366] width 424 height 31
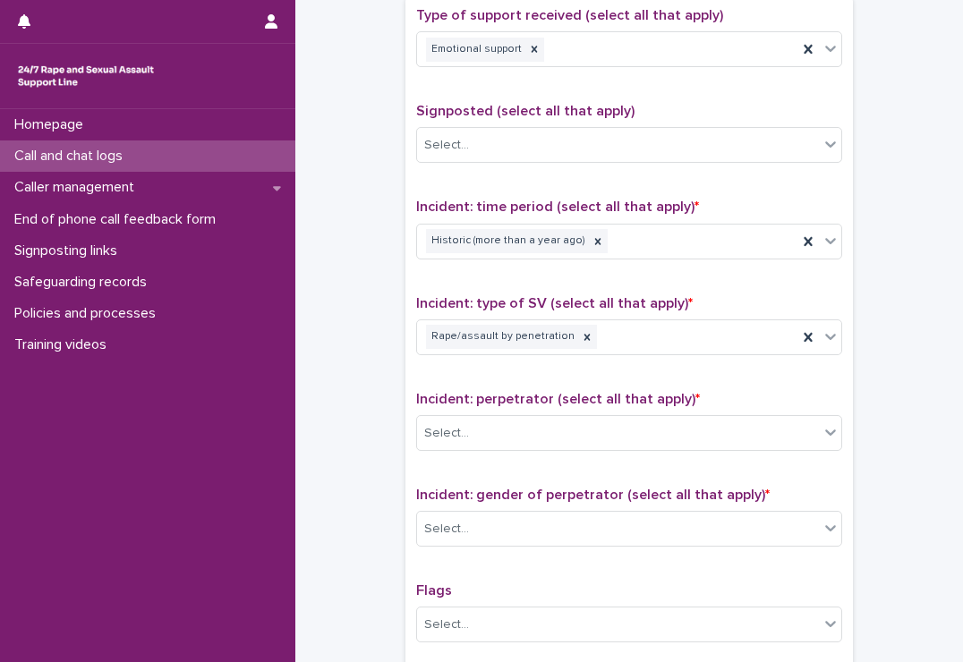
click at [467, 409] on div "Incident: perpetrator (select all that apply) * Select..." at bounding box center [629, 428] width 426 height 74
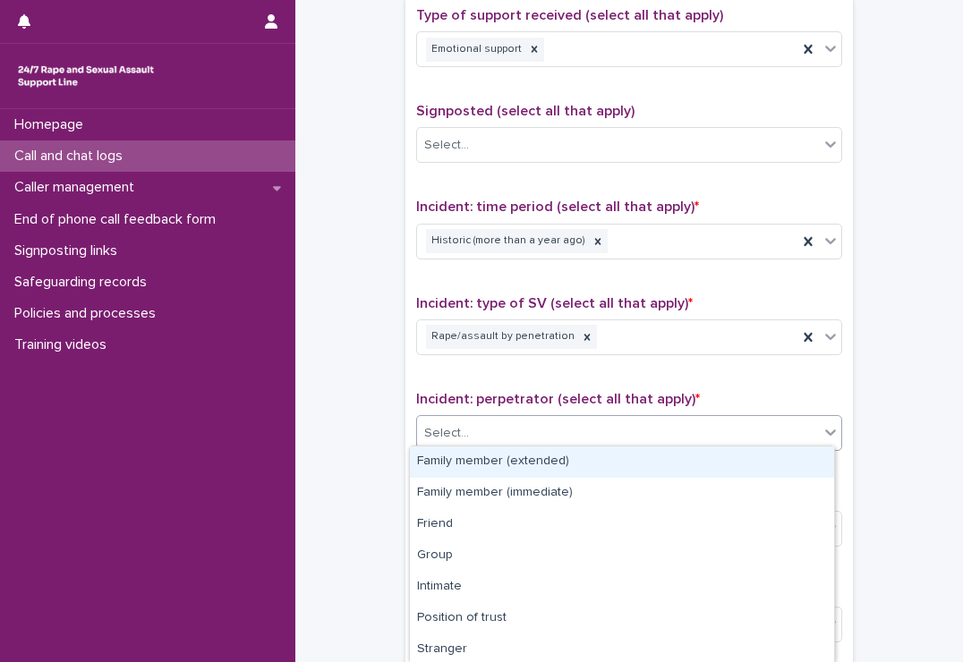
click at [467, 421] on div "Select..." at bounding box center [618, 434] width 402 height 30
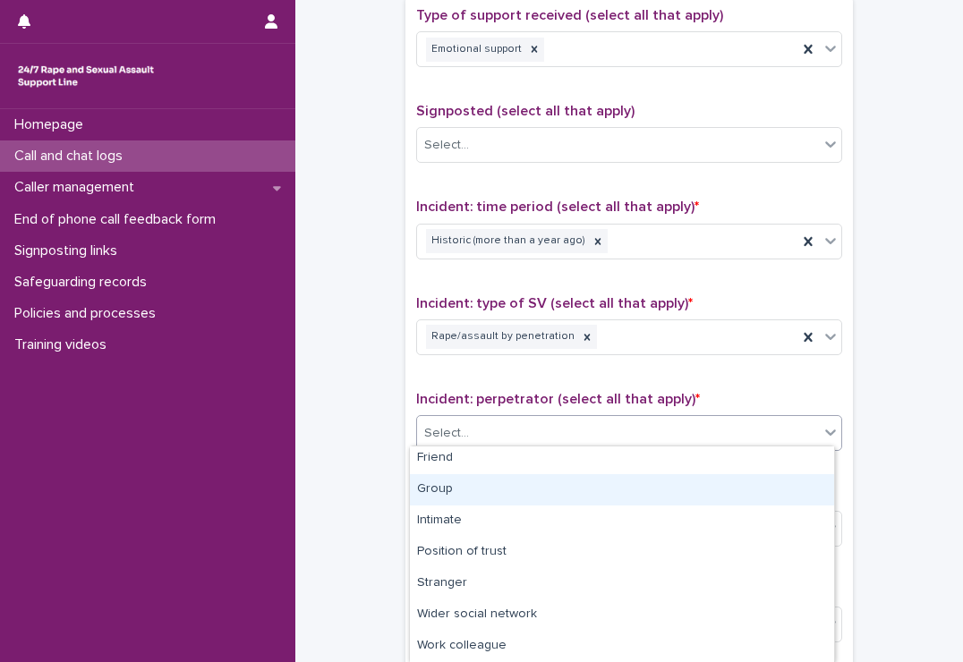
scroll to position [125, 0]
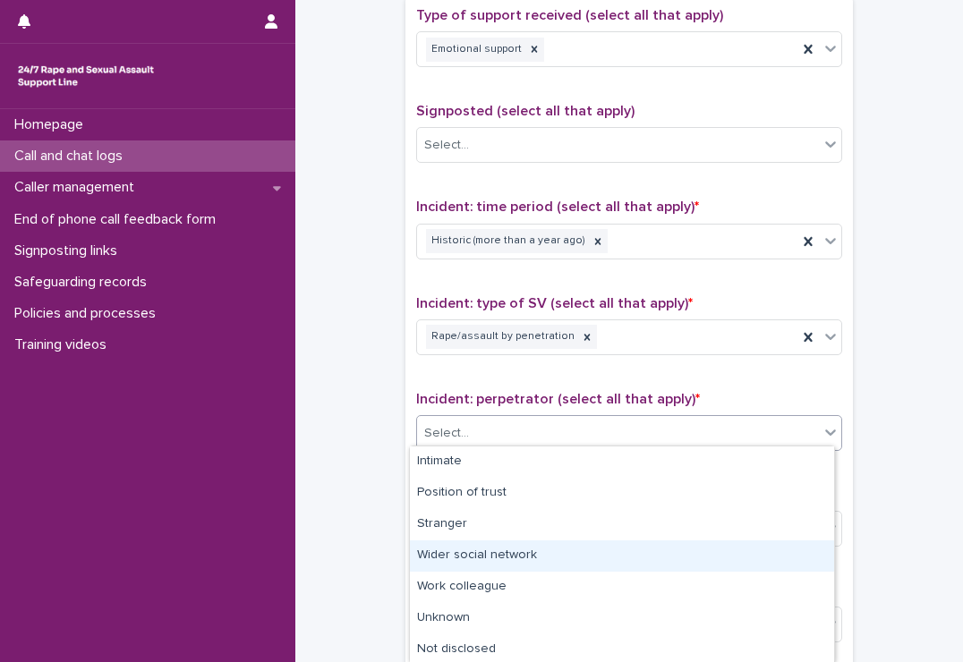
click at [493, 553] on div "Wider social network" at bounding box center [622, 555] width 424 height 31
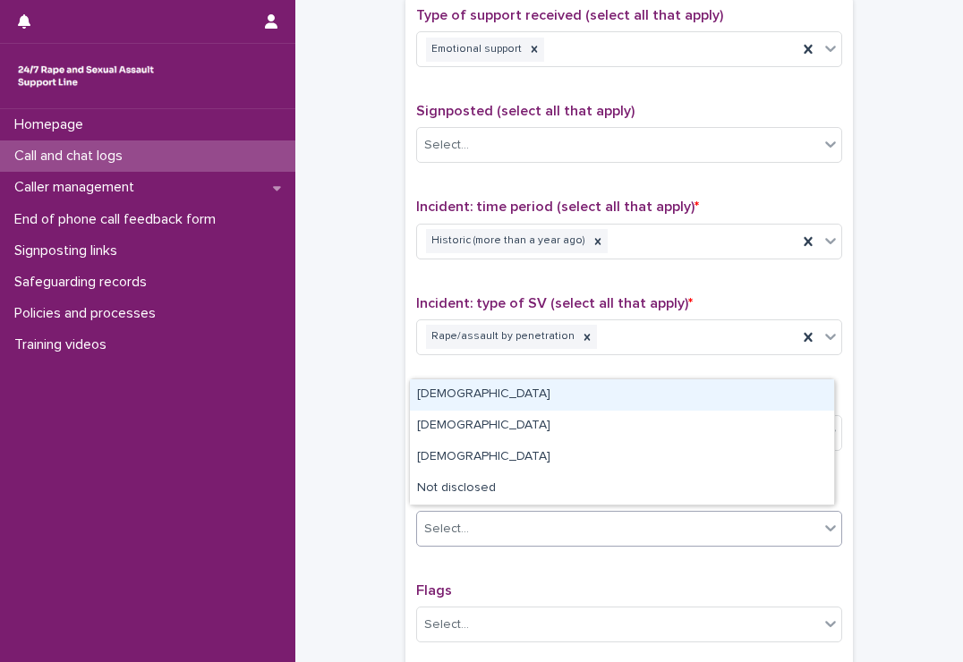
click at [508, 533] on div "Select..." at bounding box center [618, 530] width 402 height 30
drag, startPoint x: 499, startPoint y: 443, endPoint x: 496, endPoint y: 411, distance: 32.4
click at [496, 411] on div "[DEMOGRAPHIC_DATA]" at bounding box center [622, 394] width 424 height 31
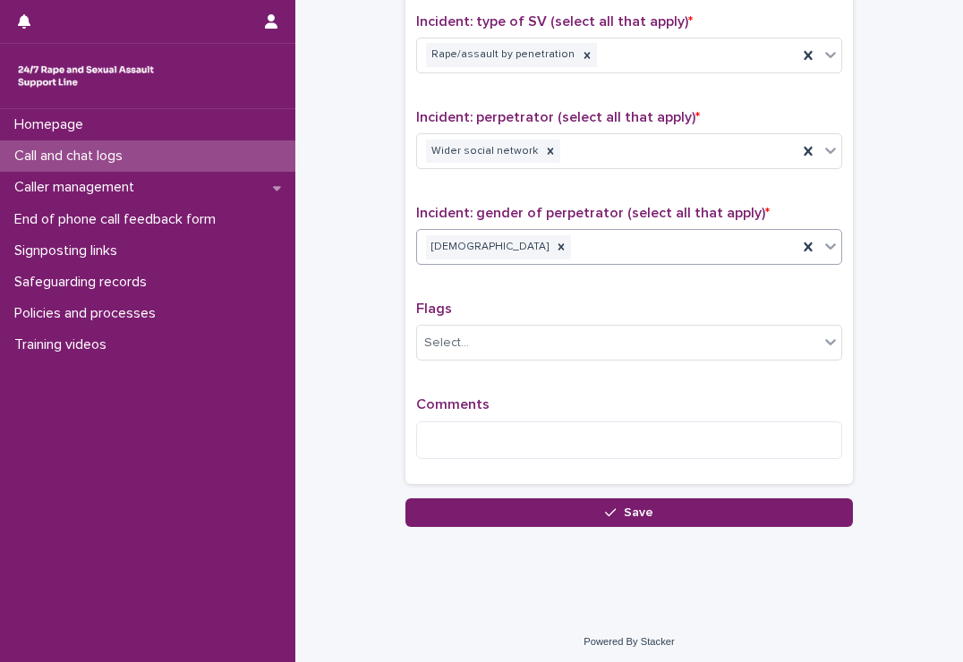
scroll to position [1310, 0]
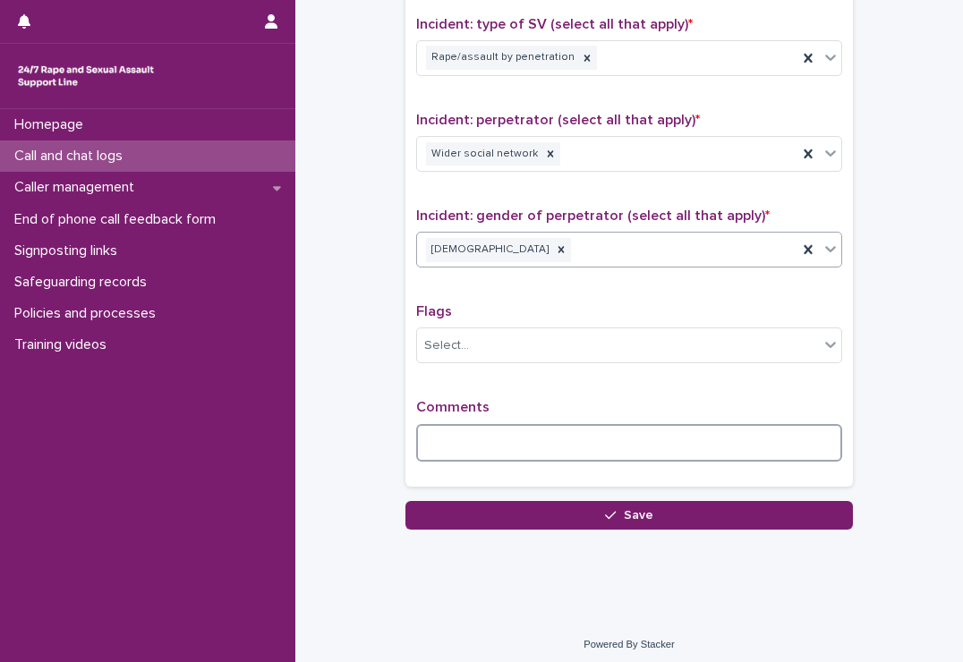
click at [493, 429] on textarea at bounding box center [629, 443] width 426 height 38
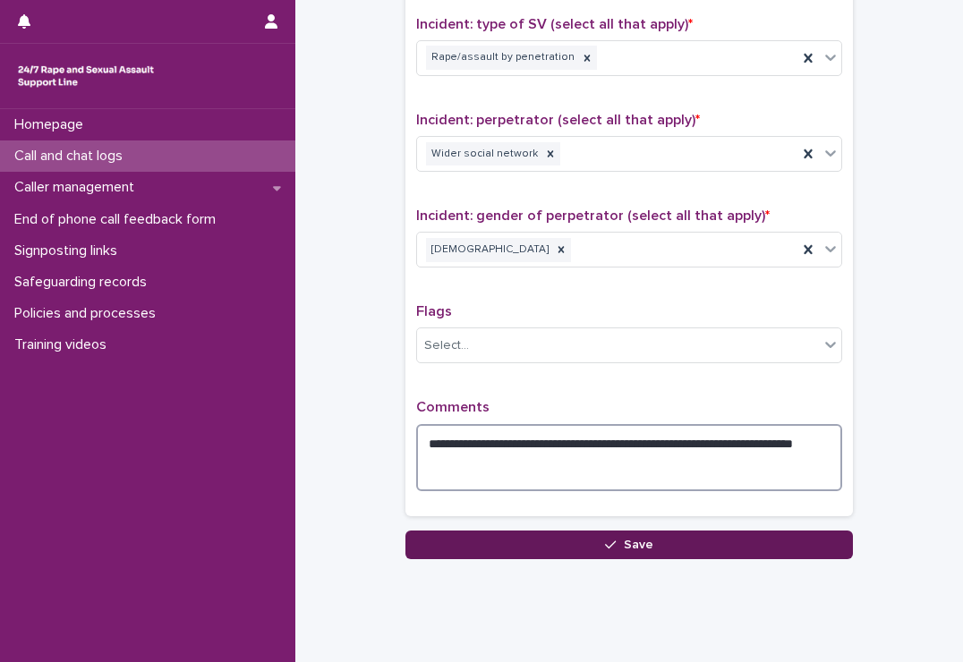
type textarea "**********"
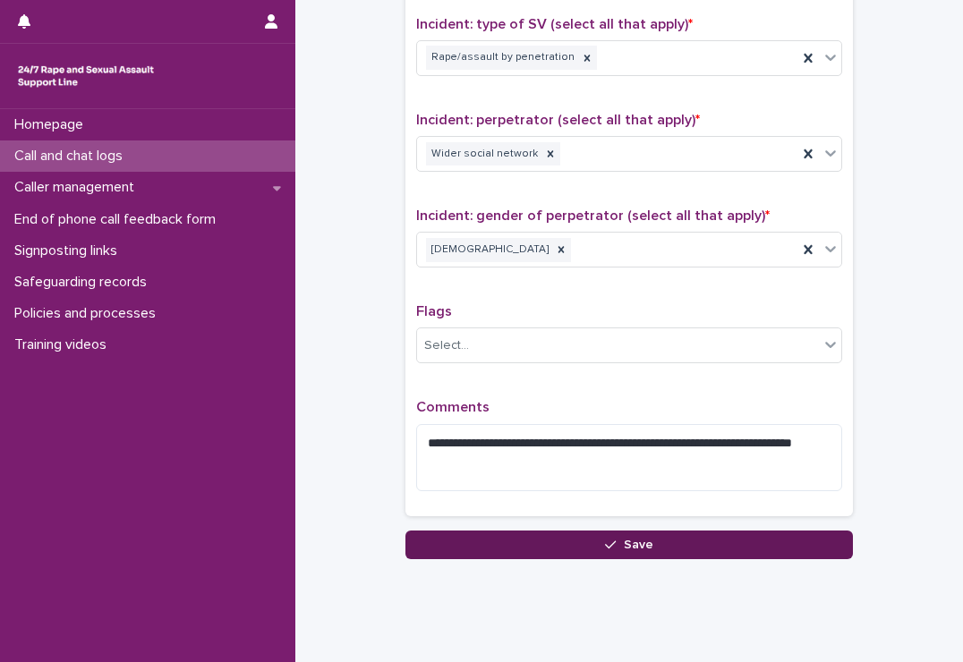
click at [525, 540] on button "Save" at bounding box center [628, 545] width 447 height 29
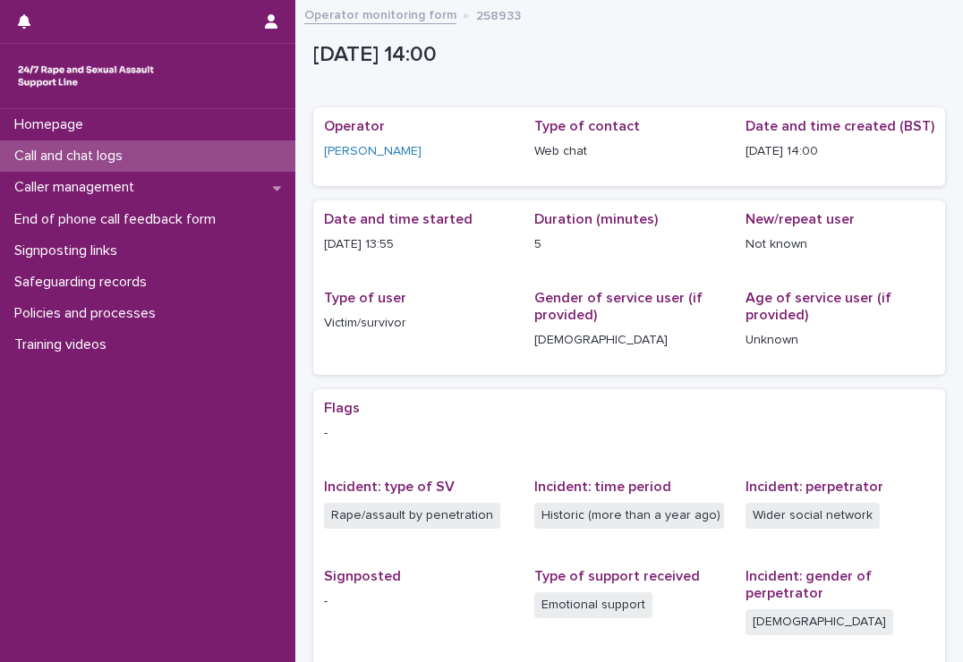
click at [54, 157] on p "Call and chat logs" at bounding box center [72, 156] width 130 height 17
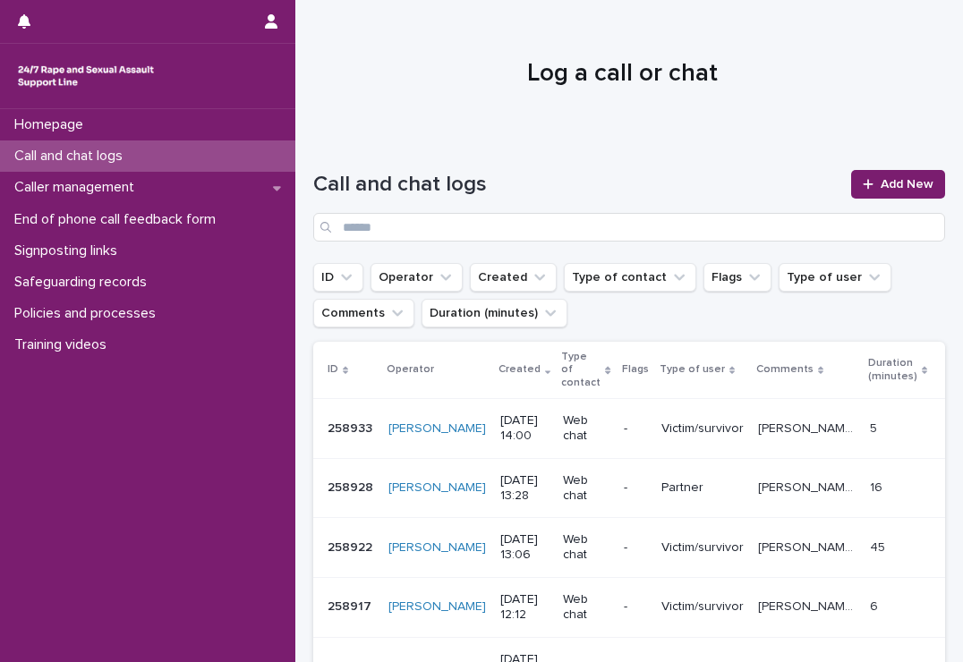
click at [903, 124] on div at bounding box center [622, 66] width 654 height 134
click at [881, 180] on span "Add New" at bounding box center [907, 184] width 53 height 13
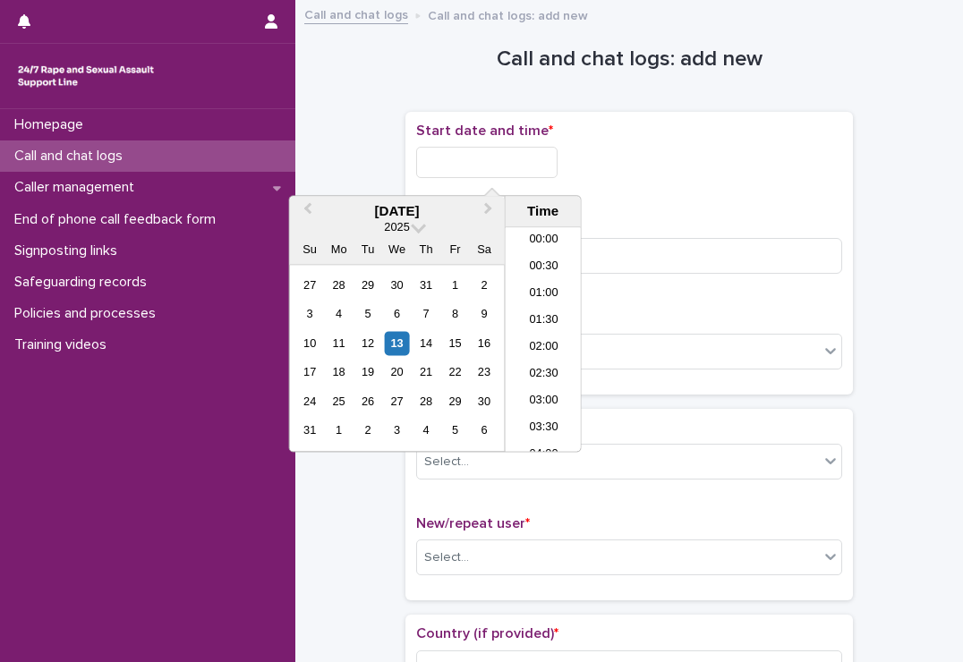
scroll to position [680, 0]
click at [416, 155] on input "text" at bounding box center [486, 162] width 141 height 31
click at [540, 318] on li "14:00" at bounding box center [544, 313] width 76 height 27
type input "**********"
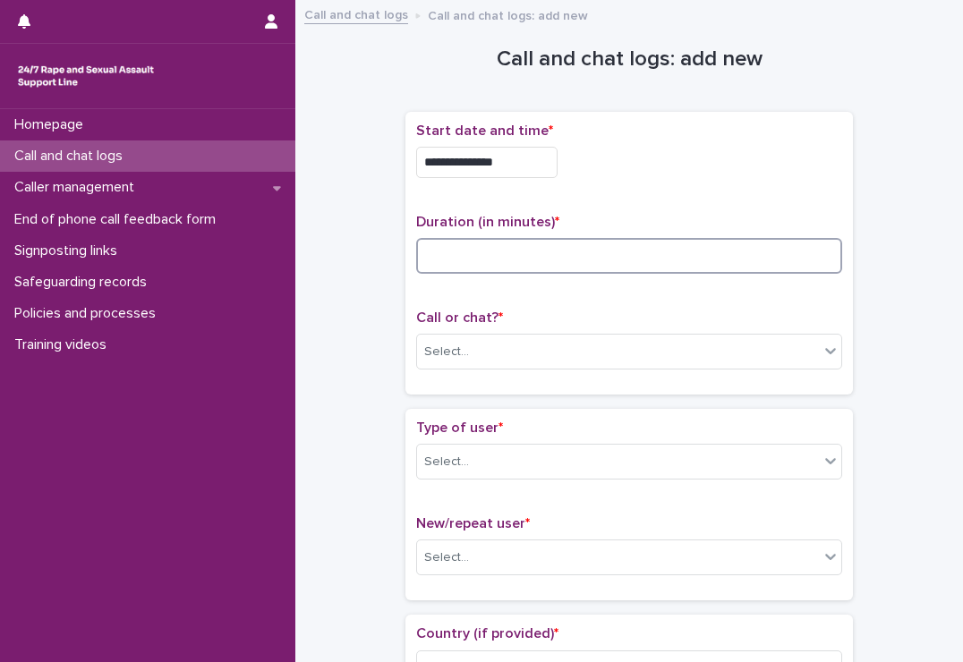
click at [537, 253] on input at bounding box center [629, 256] width 426 height 36
type input "**"
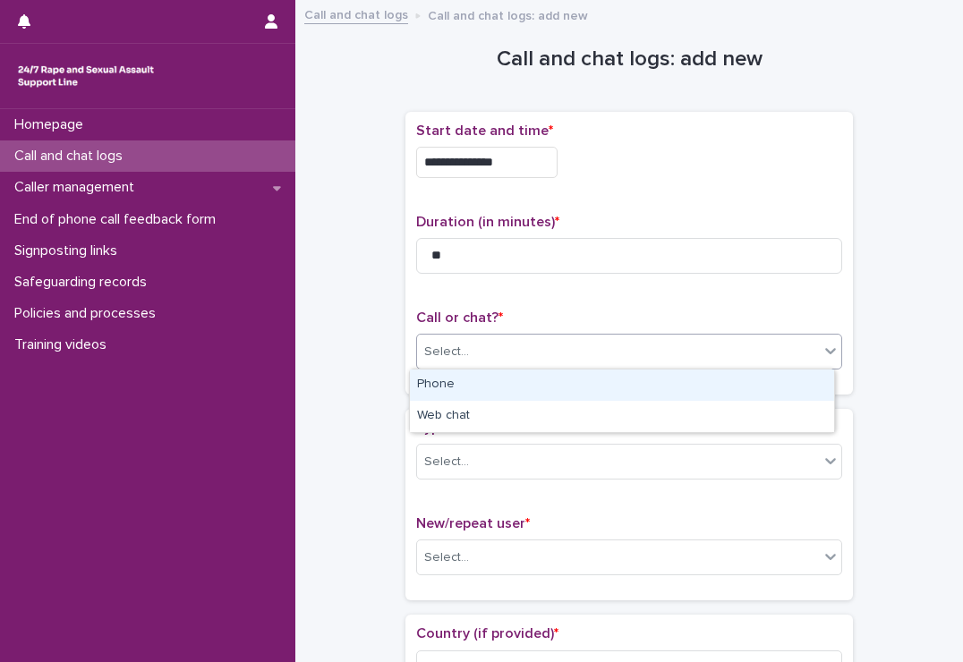
click at [534, 346] on div "Select..." at bounding box center [618, 352] width 402 height 30
click at [506, 384] on div "Phone" at bounding box center [622, 385] width 424 height 31
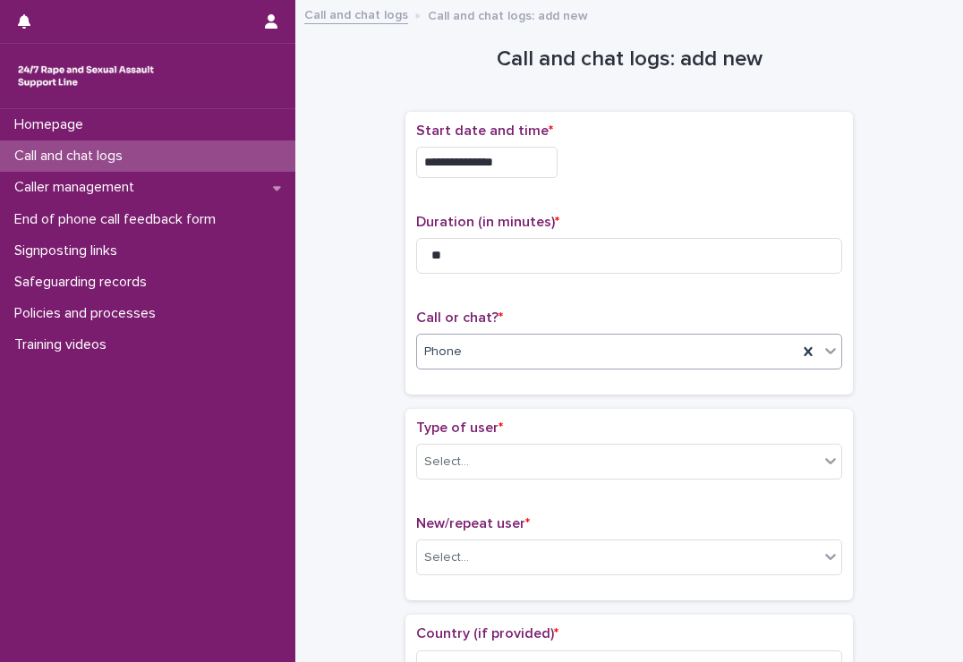
click at [531, 352] on div "Phone" at bounding box center [607, 352] width 380 height 30
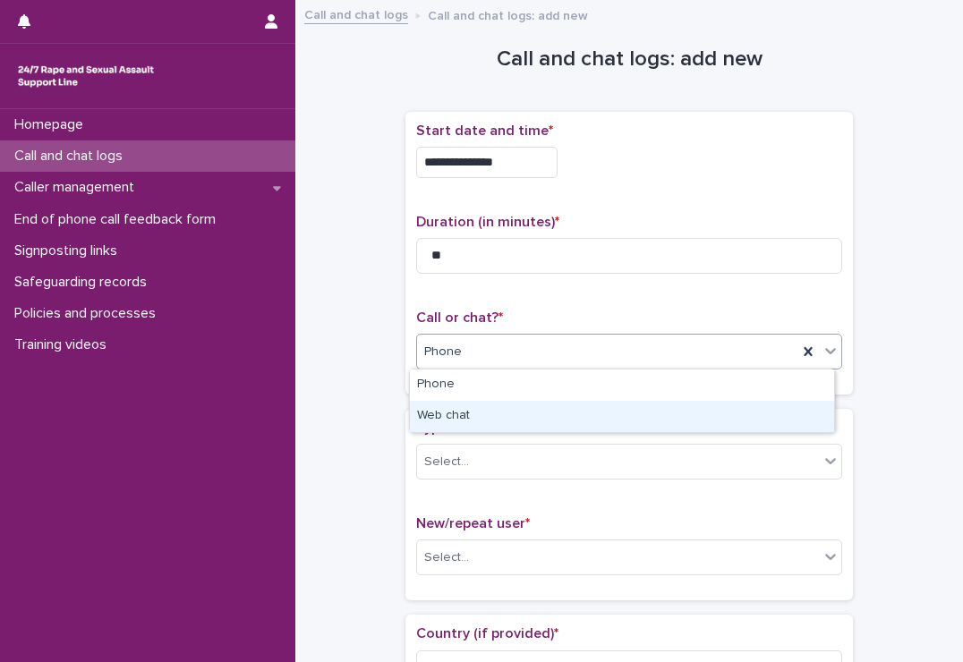
click at [506, 410] on div "Web chat" at bounding box center [622, 416] width 424 height 31
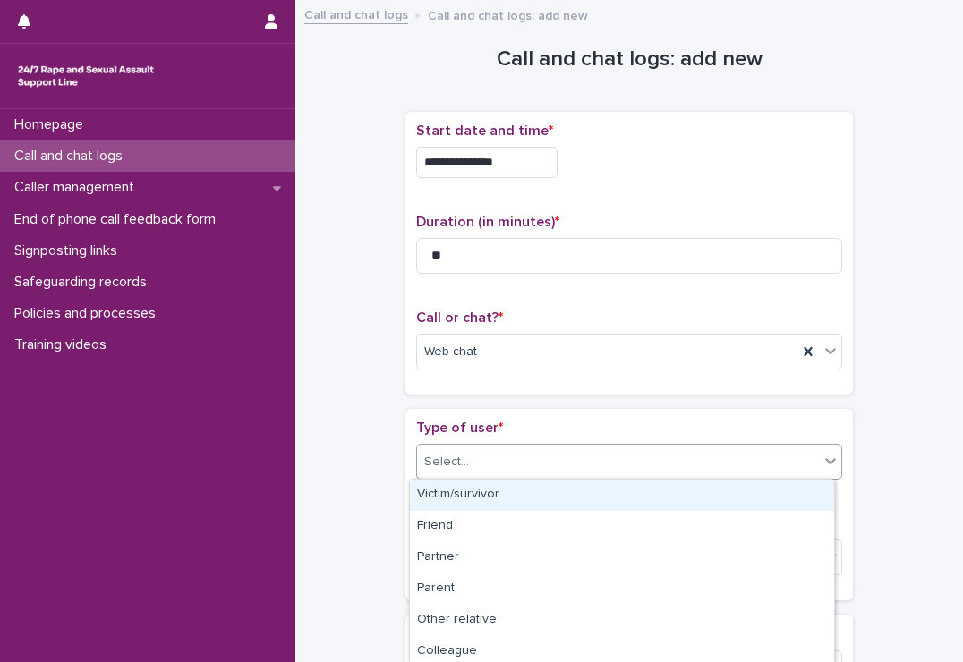
click at [509, 457] on div "Select..." at bounding box center [618, 462] width 402 height 30
click at [498, 493] on div "Victim/survivor" at bounding box center [622, 495] width 424 height 31
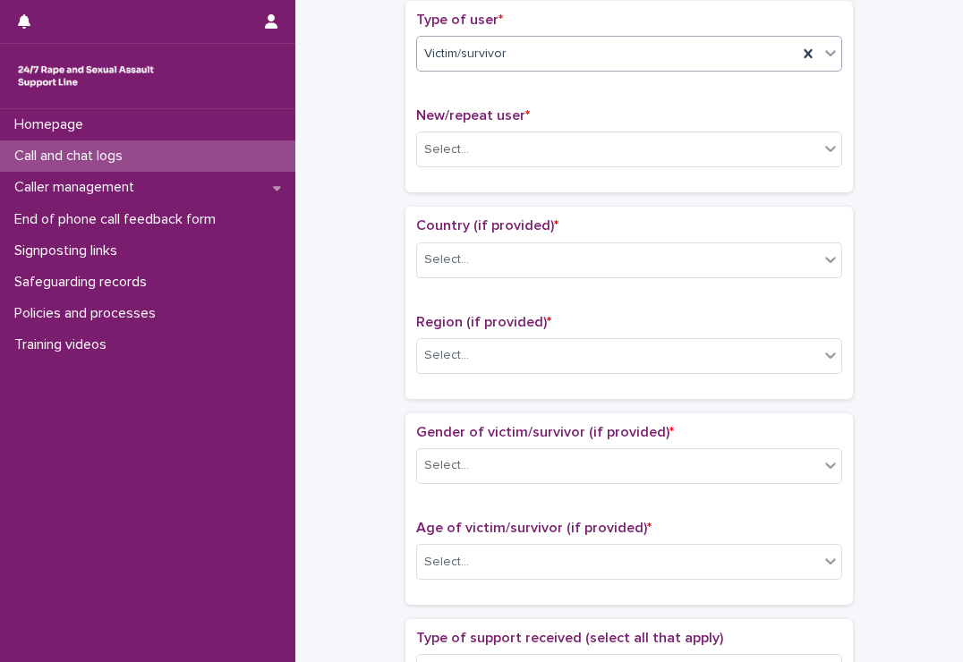
scroll to position [408, 0]
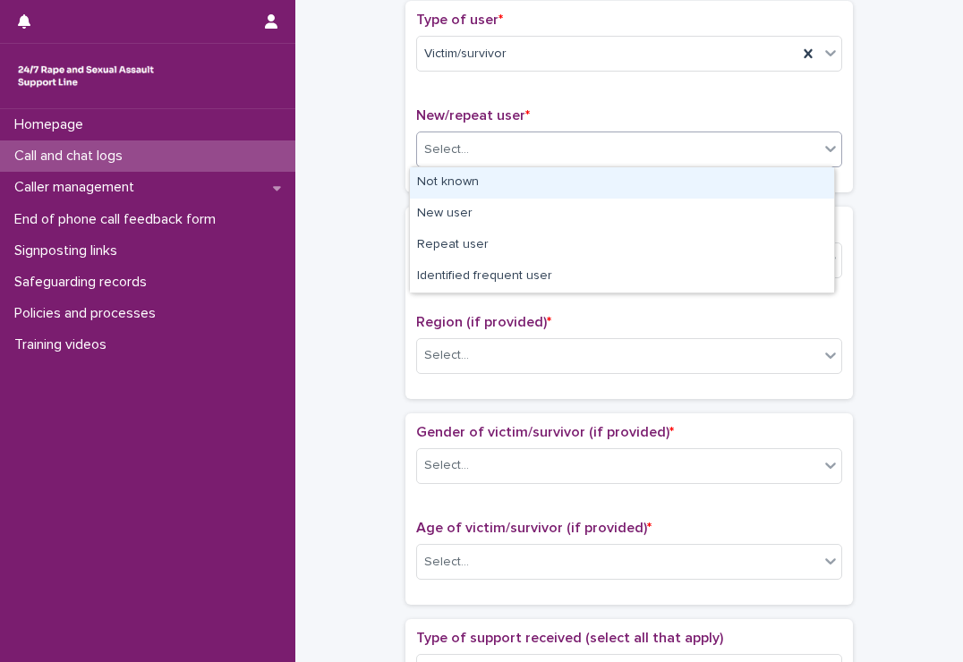
click at [598, 141] on div "Select..." at bounding box center [618, 150] width 402 height 30
click at [558, 197] on div "Not known" at bounding box center [622, 182] width 424 height 31
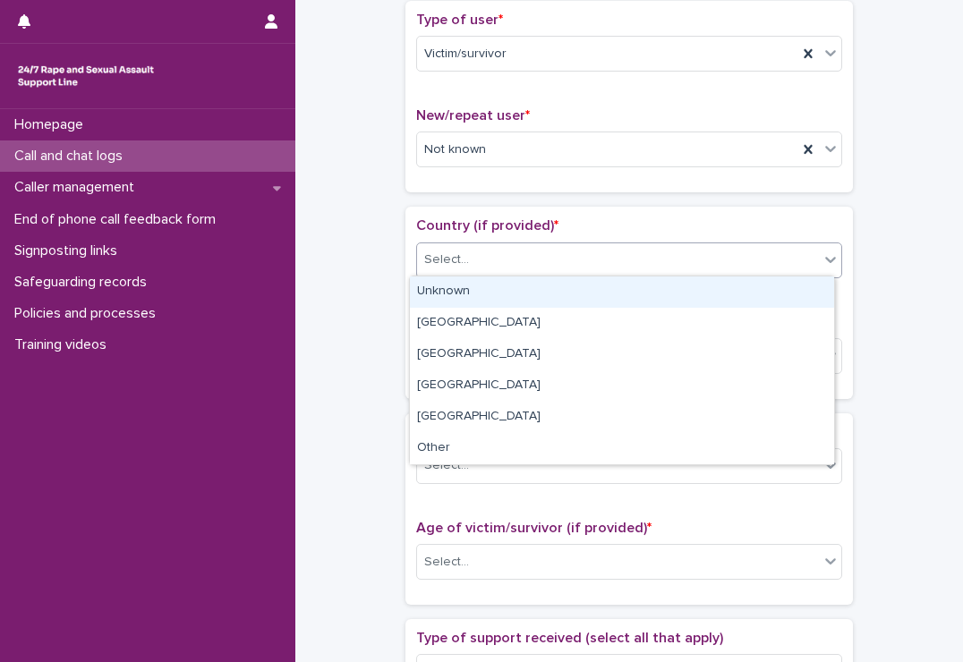
click at [557, 259] on div "Select..." at bounding box center [618, 260] width 402 height 30
click at [533, 297] on div "Unknown" at bounding box center [622, 292] width 424 height 31
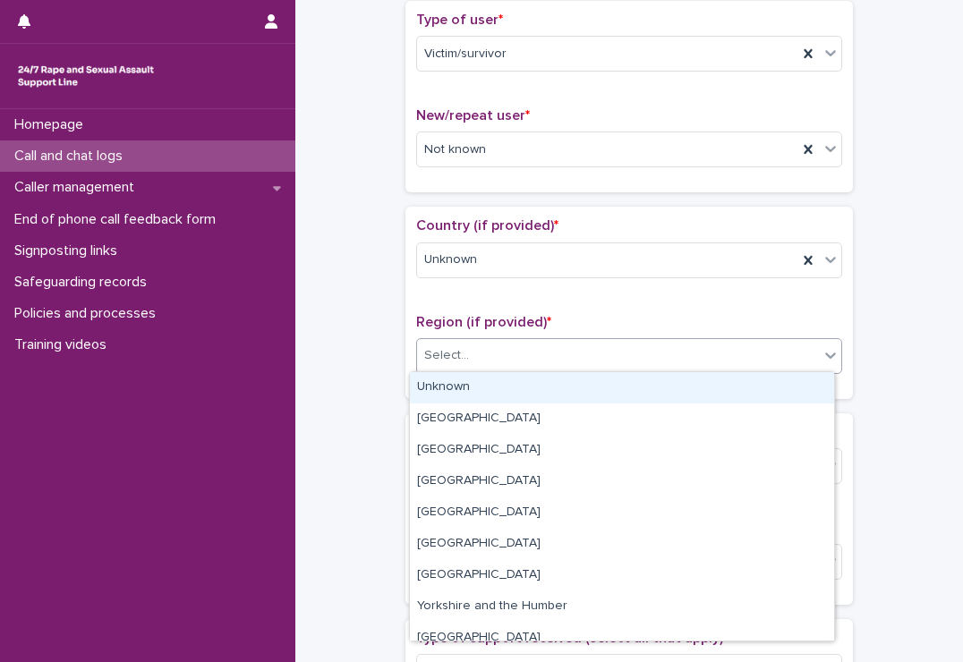
click at [527, 353] on div "Select..." at bounding box center [618, 356] width 402 height 30
click at [499, 389] on div "Unknown" at bounding box center [622, 387] width 424 height 31
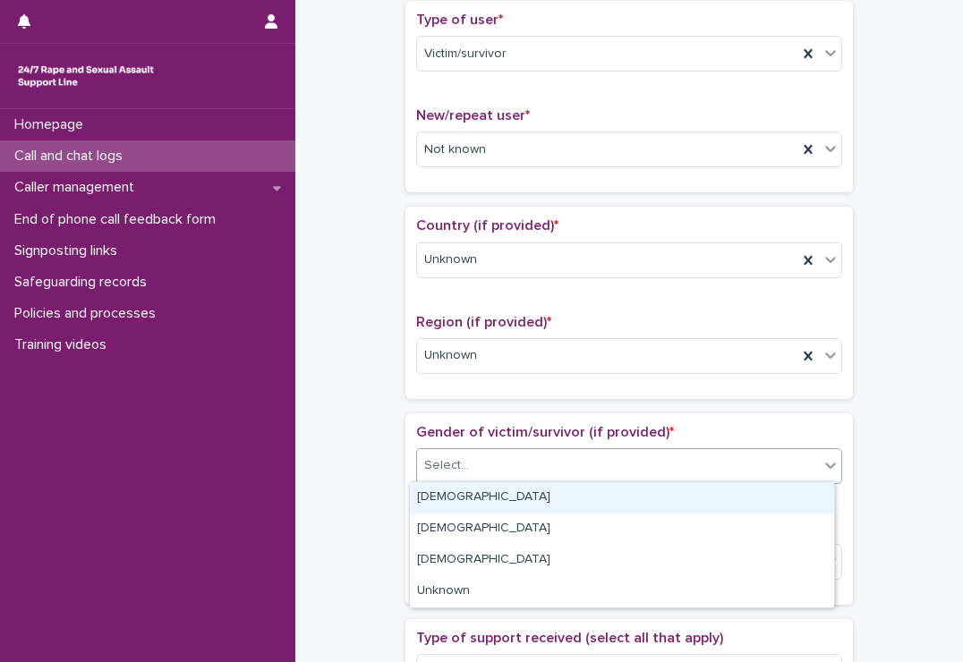
click at [508, 457] on div "Select..." at bounding box center [618, 466] width 402 height 30
click at [498, 511] on div "[DEMOGRAPHIC_DATA]" at bounding box center [622, 497] width 424 height 31
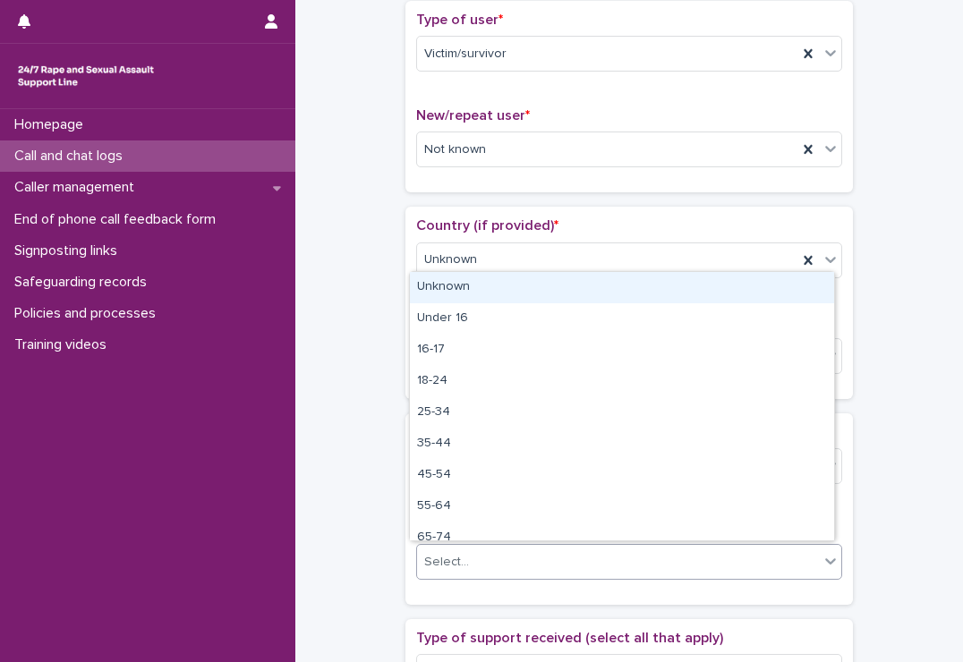
click at [501, 566] on div "Select..." at bounding box center [618, 563] width 402 height 30
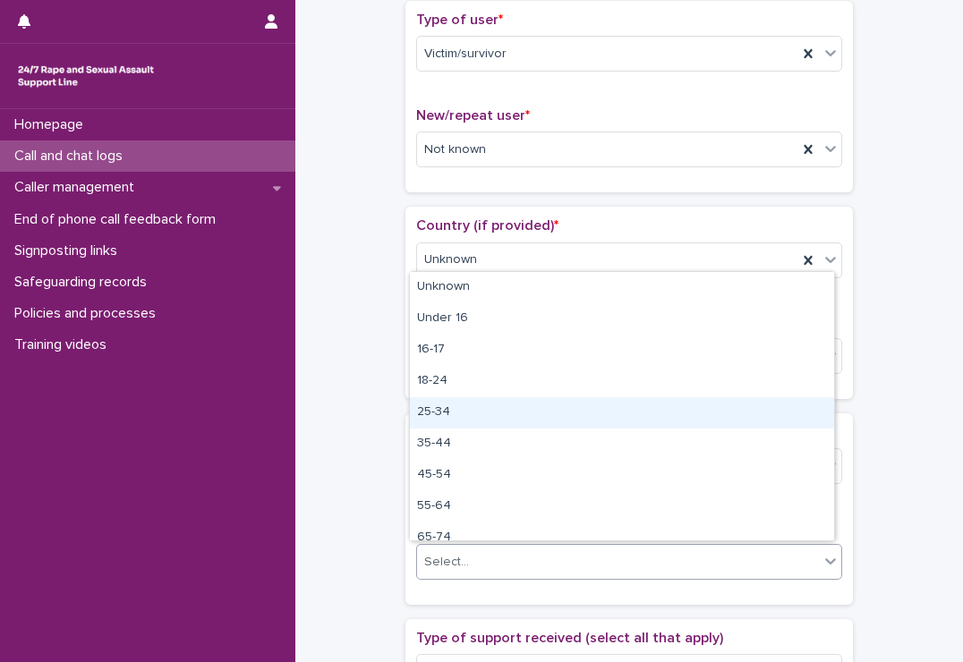
click at [471, 420] on div "25-34" at bounding box center [622, 412] width 424 height 31
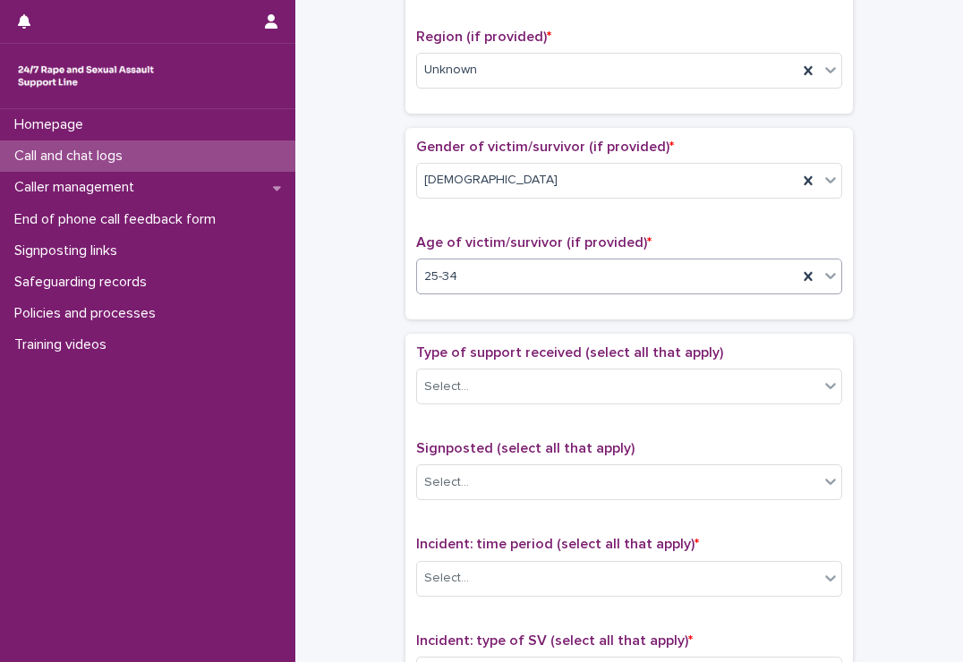
scroll to position [816, 0]
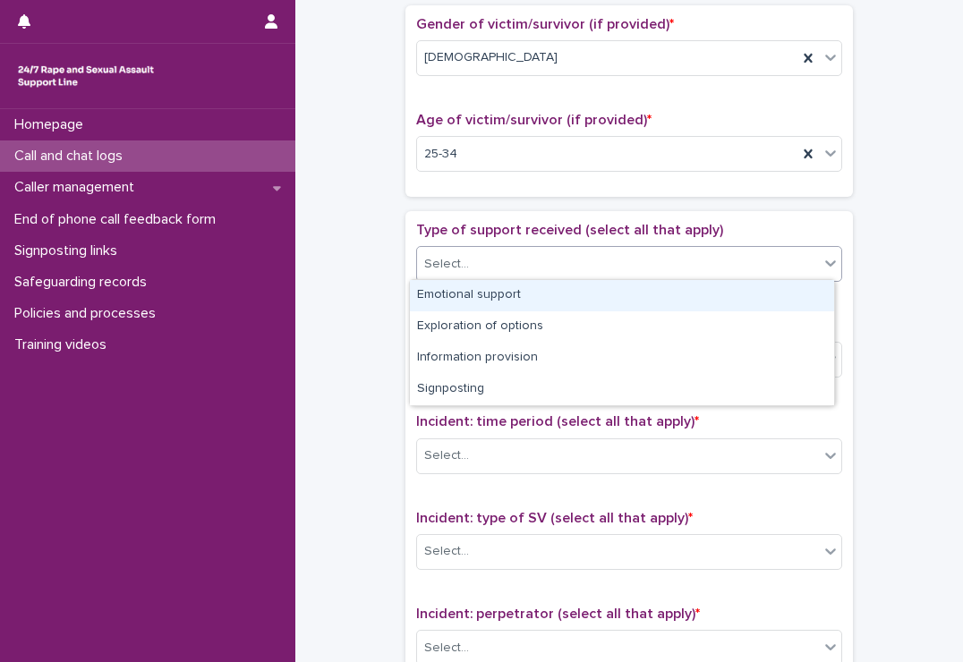
click at [487, 246] on div "Select..." at bounding box center [629, 264] width 426 height 36
click at [476, 293] on div "Emotional support" at bounding box center [622, 295] width 424 height 31
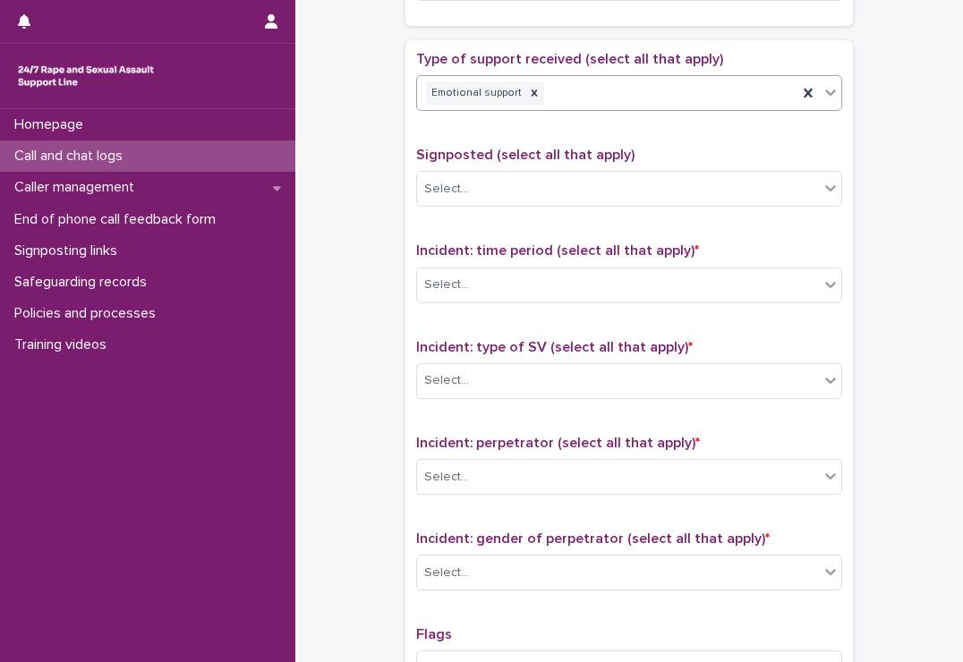
scroll to position [988, 0]
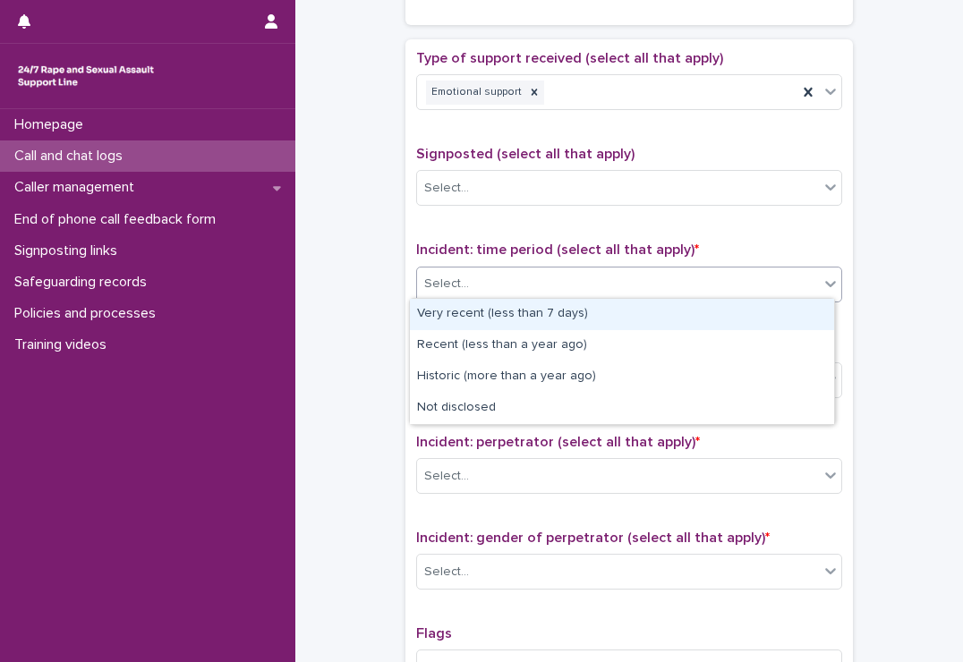
click at [500, 295] on div "Select..." at bounding box center [629, 285] width 426 height 36
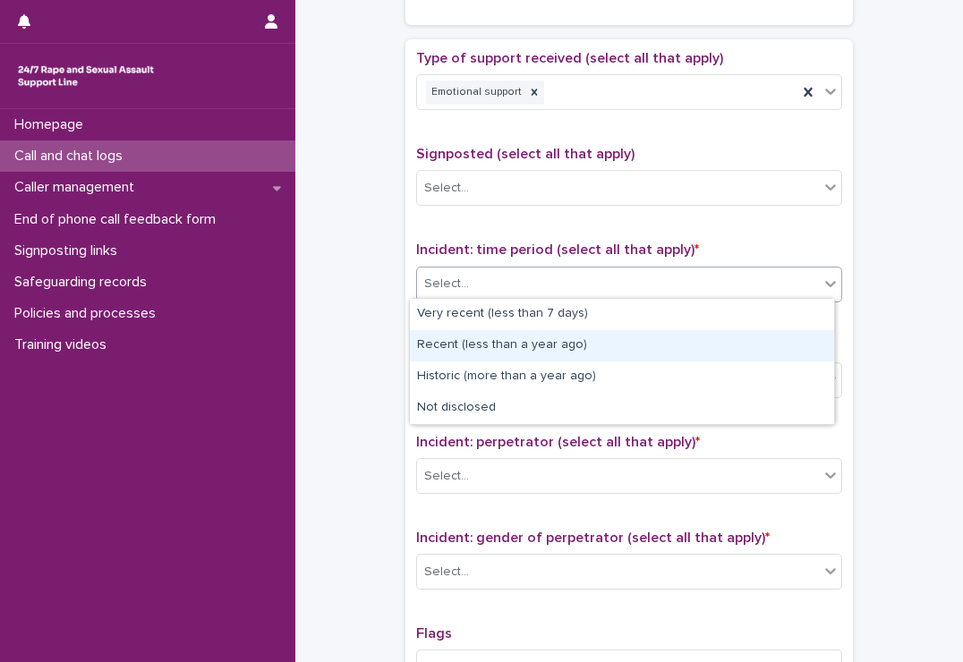
drag, startPoint x: 500, startPoint y: 328, endPoint x: 502, endPoint y: 349, distance: 20.7
click at [502, 349] on div "Recent (less than a year ago)" at bounding box center [622, 345] width 424 height 31
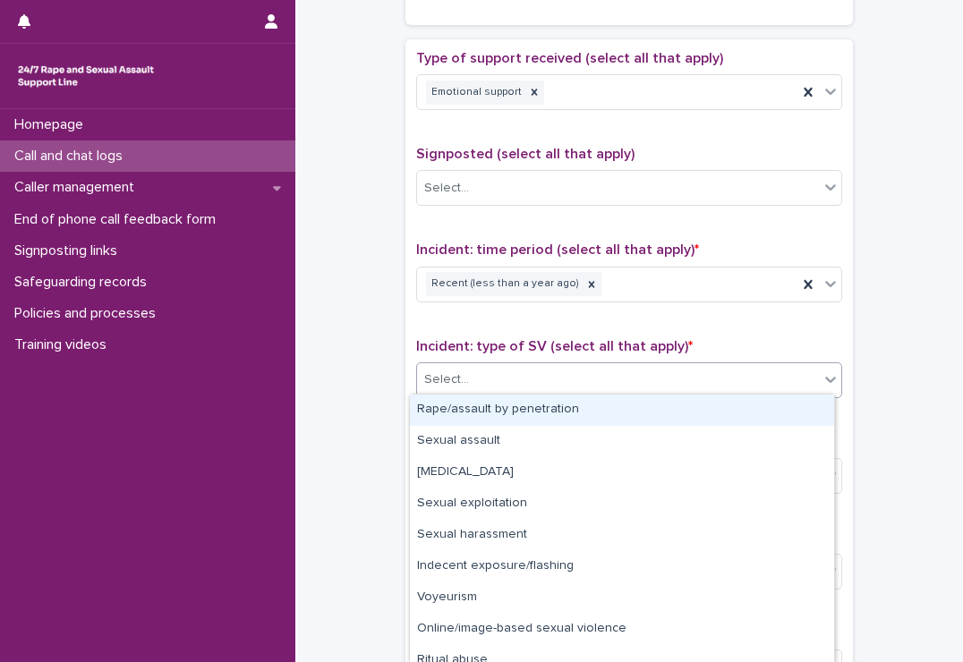
click at [503, 374] on div "Select..." at bounding box center [618, 380] width 402 height 30
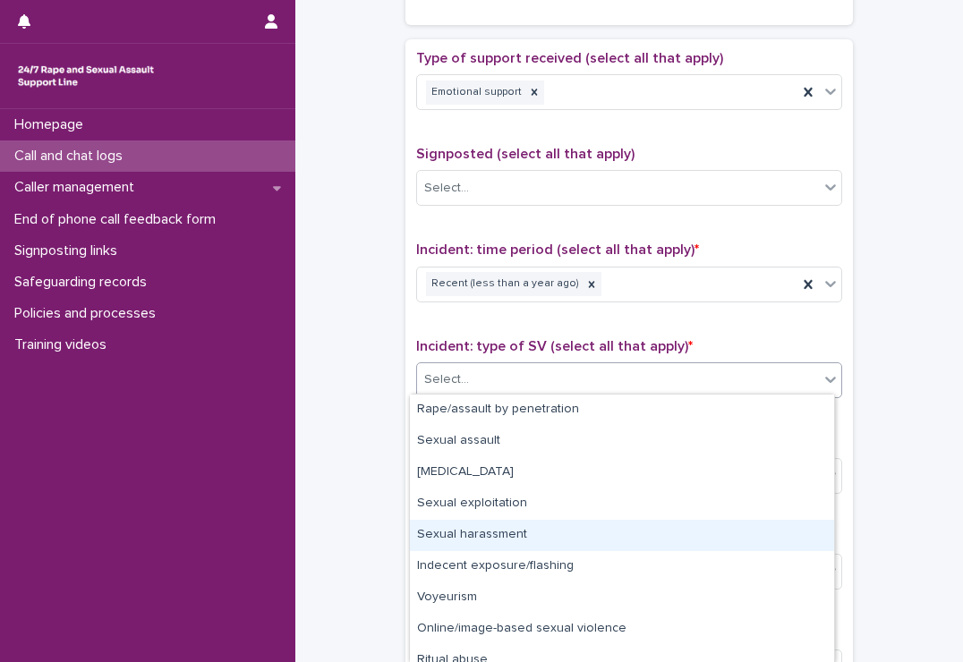
click at [507, 529] on div "Sexual harassment" at bounding box center [622, 535] width 424 height 31
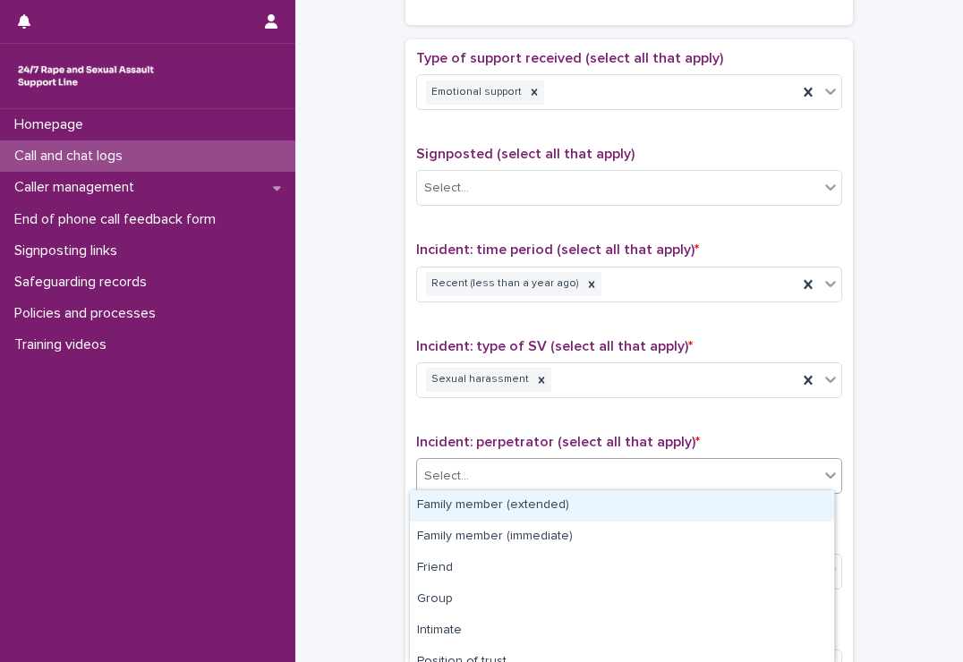
click at [516, 465] on div "Select..." at bounding box center [618, 477] width 402 height 30
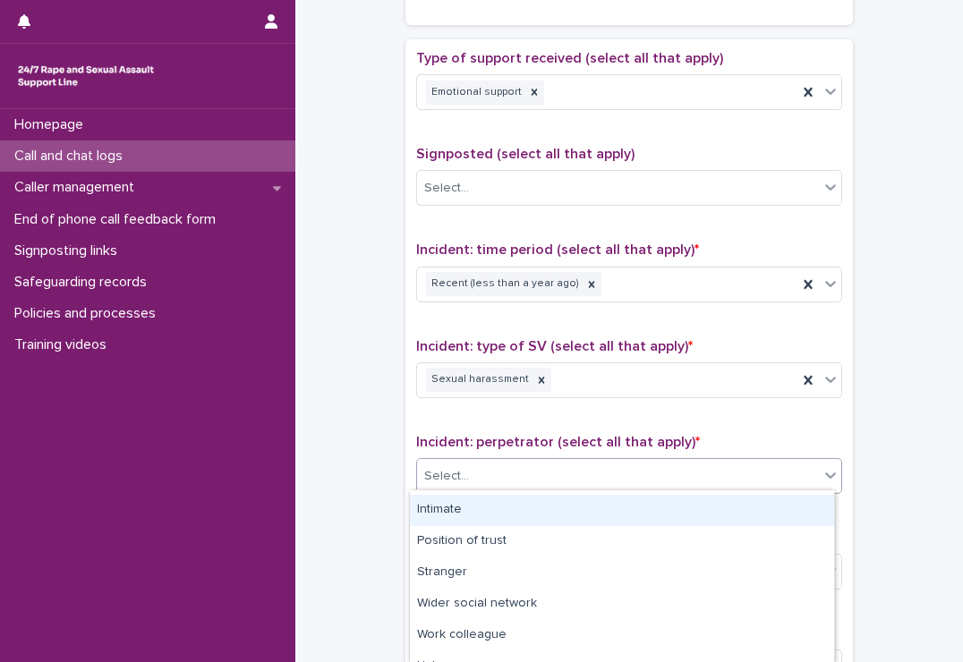
scroll to position [122, 0]
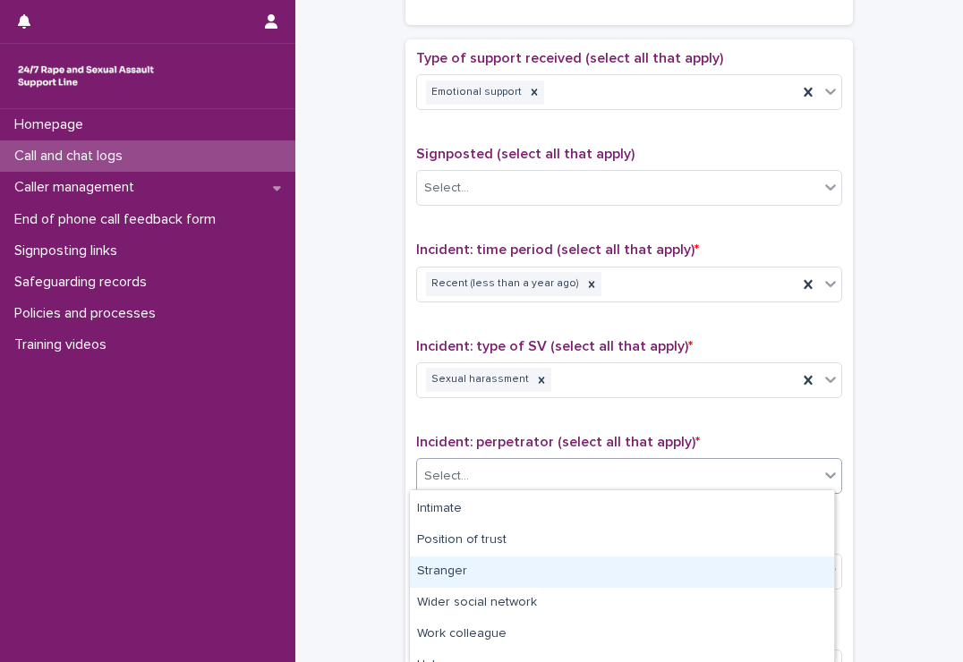
click at [513, 576] on div "Stranger" at bounding box center [622, 572] width 424 height 31
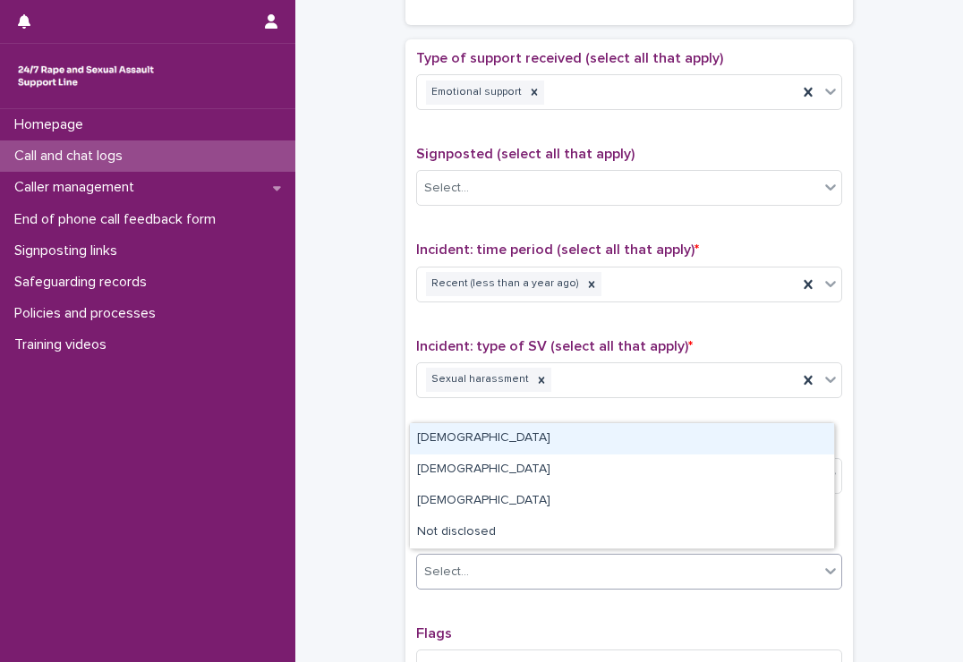
click at [513, 576] on div "Select..." at bounding box center [618, 572] width 402 height 30
click at [505, 440] on div "[DEMOGRAPHIC_DATA]" at bounding box center [622, 438] width 424 height 31
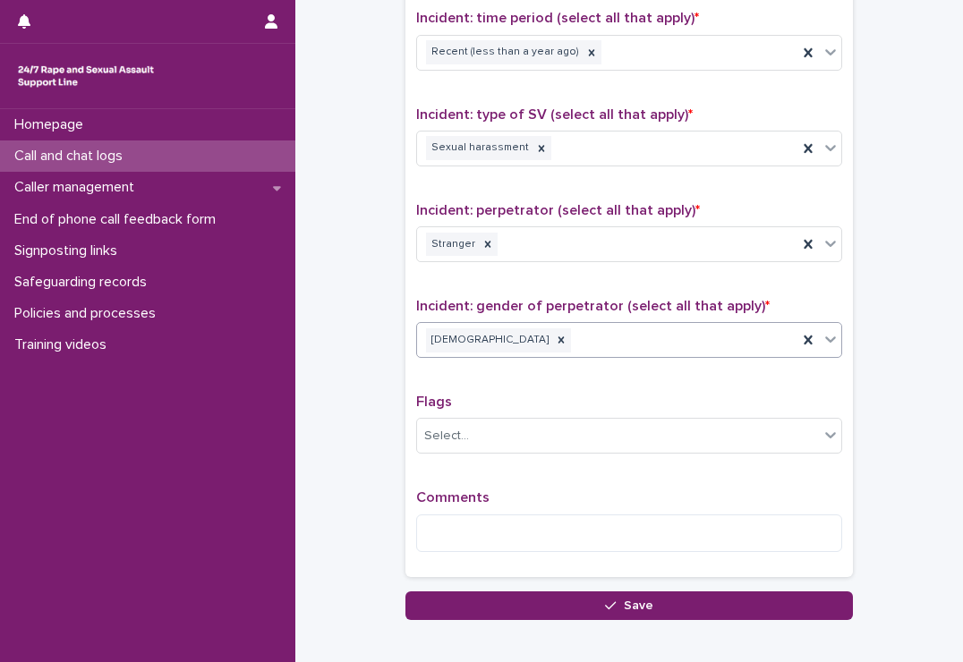
scroll to position [1271, 0]
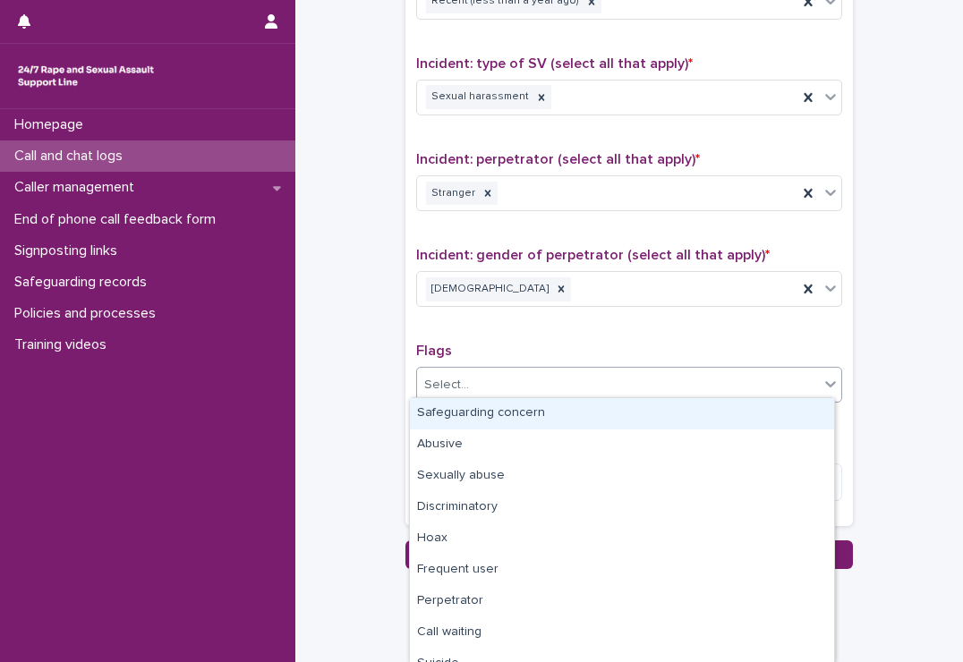
click at [497, 381] on div "Select..." at bounding box center [618, 385] width 402 height 30
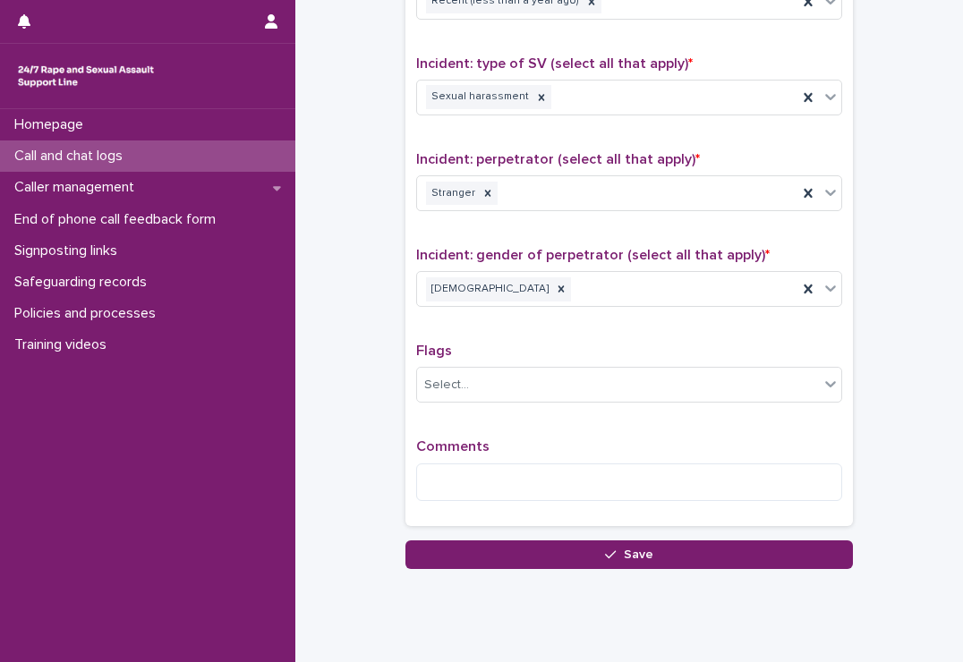
click at [510, 347] on p "Flags" at bounding box center [629, 351] width 426 height 17
click at [477, 464] on textarea at bounding box center [629, 483] width 426 height 38
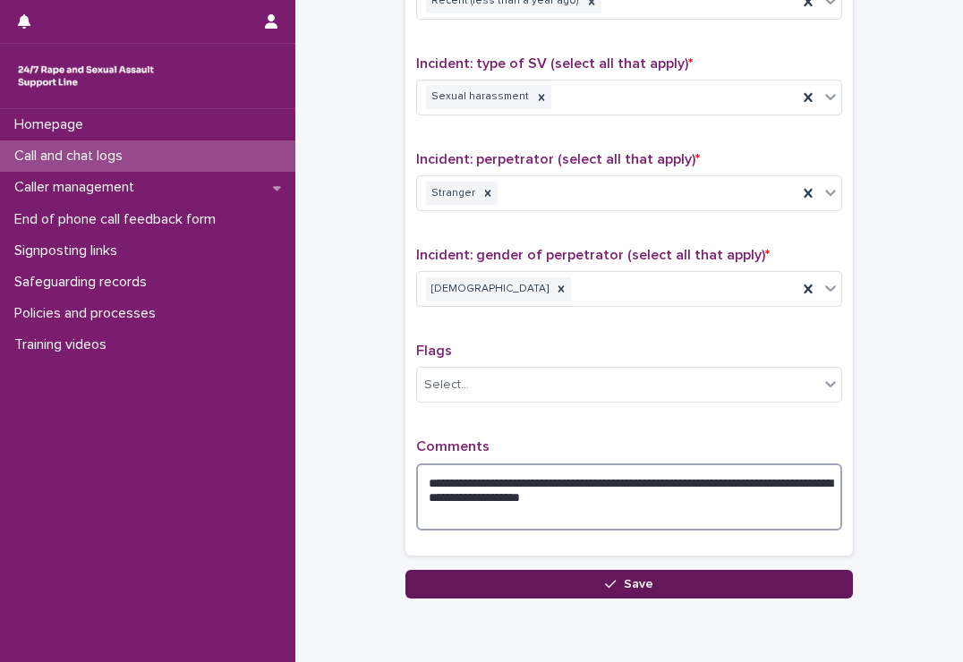
type textarea "**********"
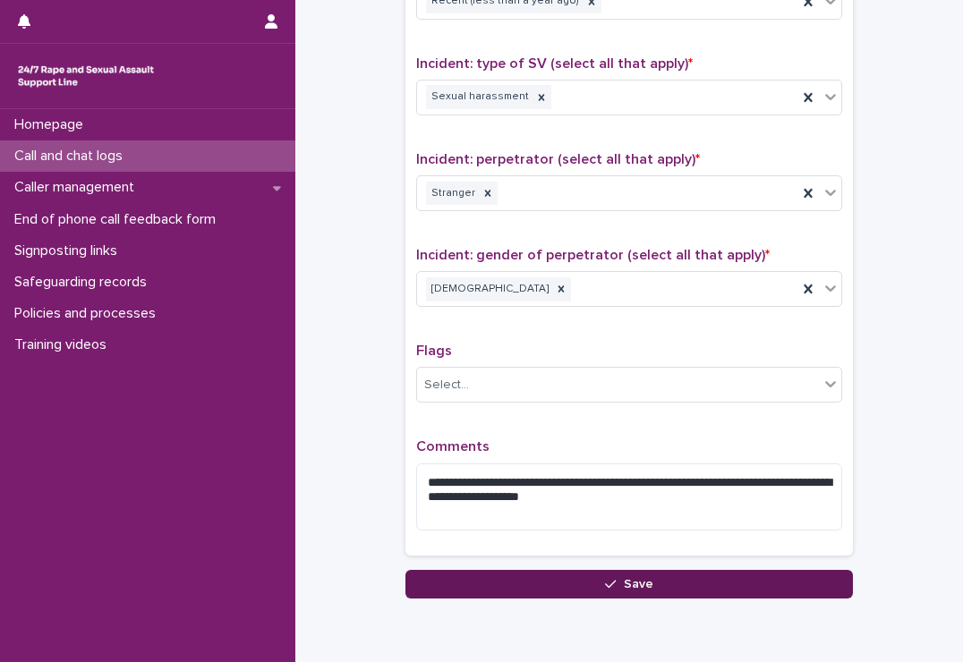
click at [605, 578] on icon "button" at bounding box center [610, 584] width 11 height 13
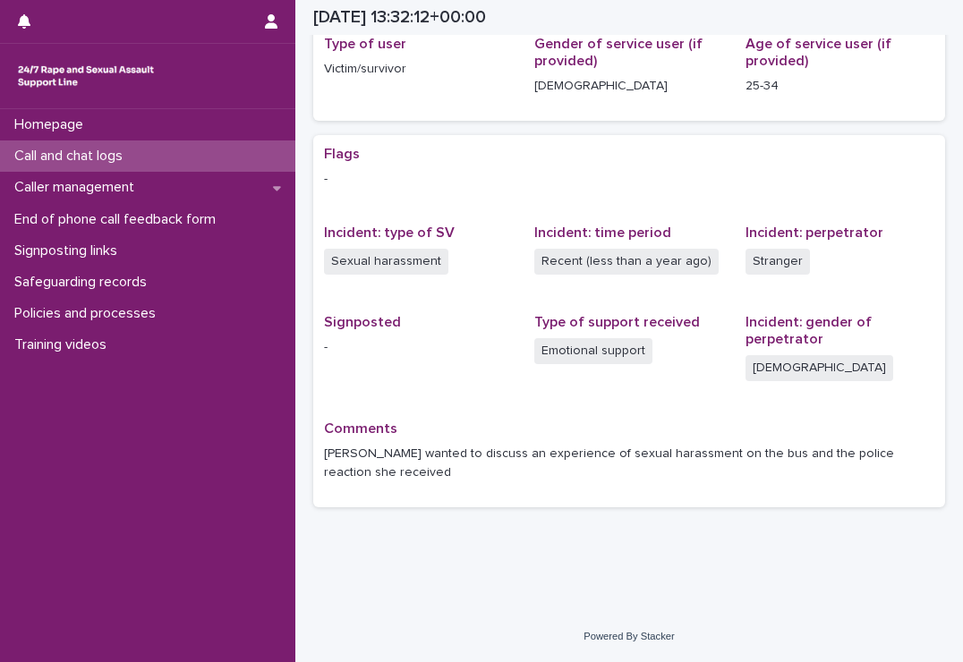
scroll to position [254, 0]
